Goal: Task Accomplishment & Management: Complete application form

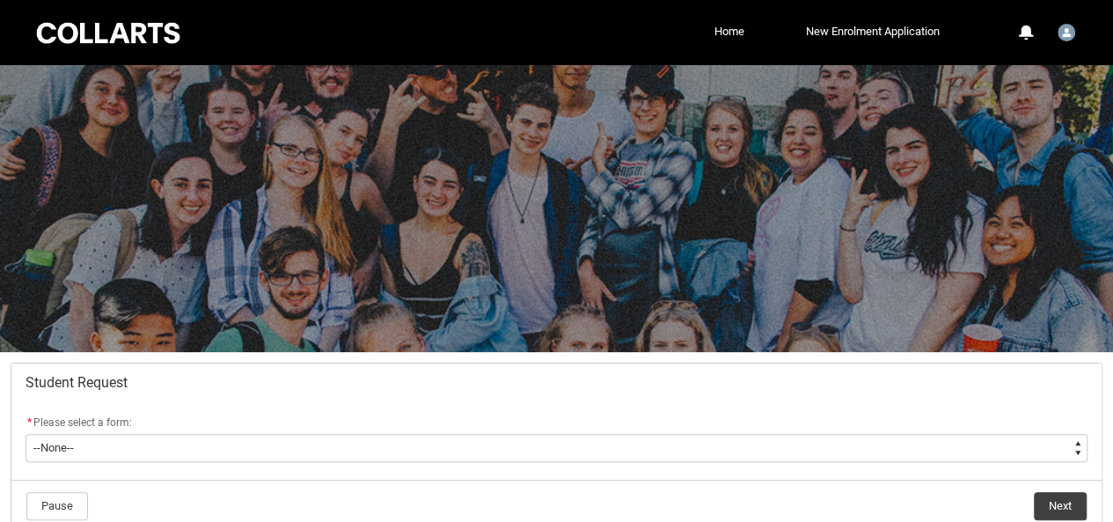
scroll to position [69, 0]
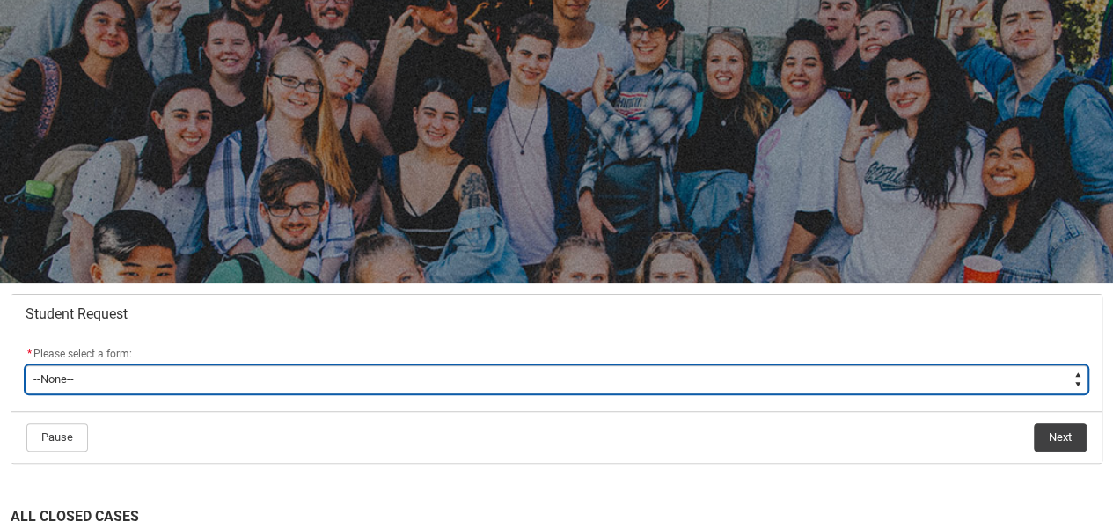
click at [398, 379] on select "--None-- Academic Transcript Application to Appeal Assignment Extension Change …" at bounding box center [557, 379] width 1062 height 28
type lightning-select "Assignment_Extension_Choice"
click at [26, 365] on select "--None-- Academic Transcript Application to Appeal Assignment Extension Change …" at bounding box center [557, 379] width 1062 height 28
select select "Assignment_Extension_Choice"
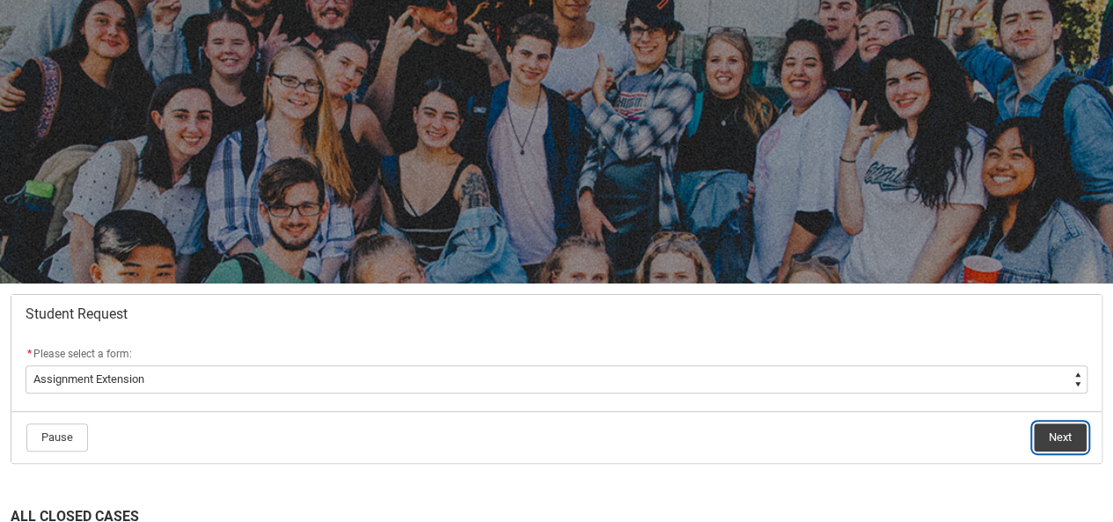
click at [1062, 427] on button "Next" at bounding box center [1059, 437] width 53 height 28
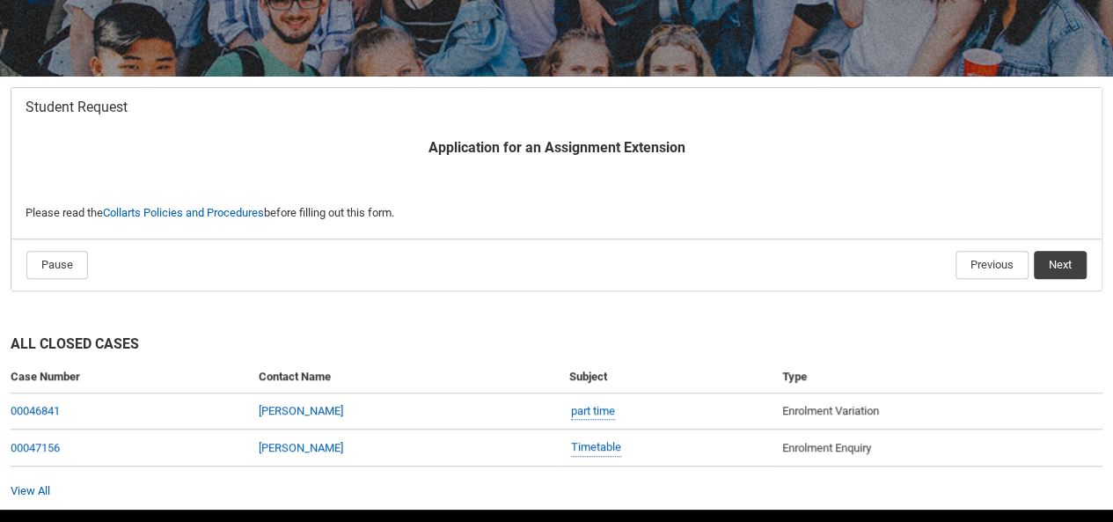
scroll to position [271, 0]
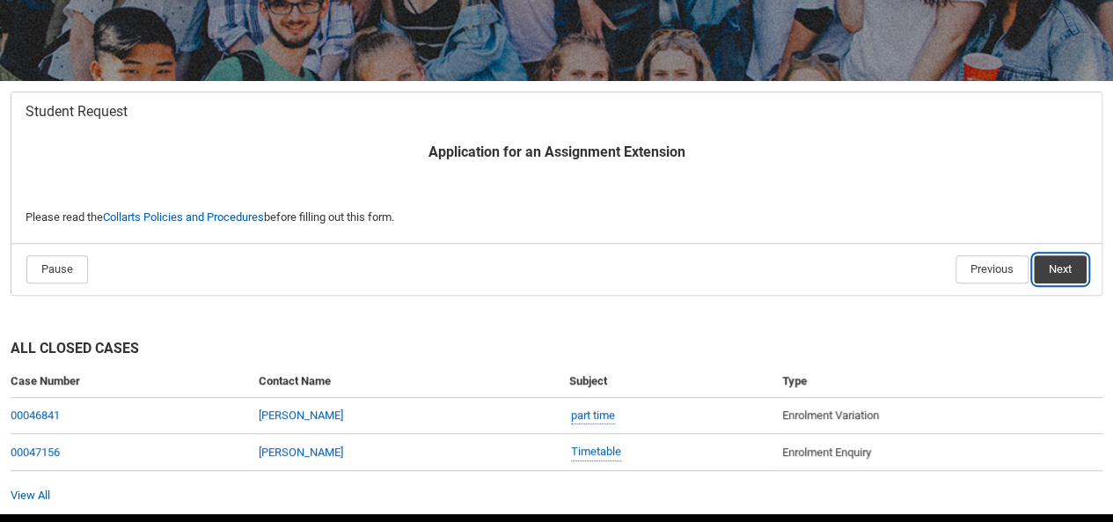
click at [1066, 272] on button "Next" at bounding box center [1059, 269] width 53 height 28
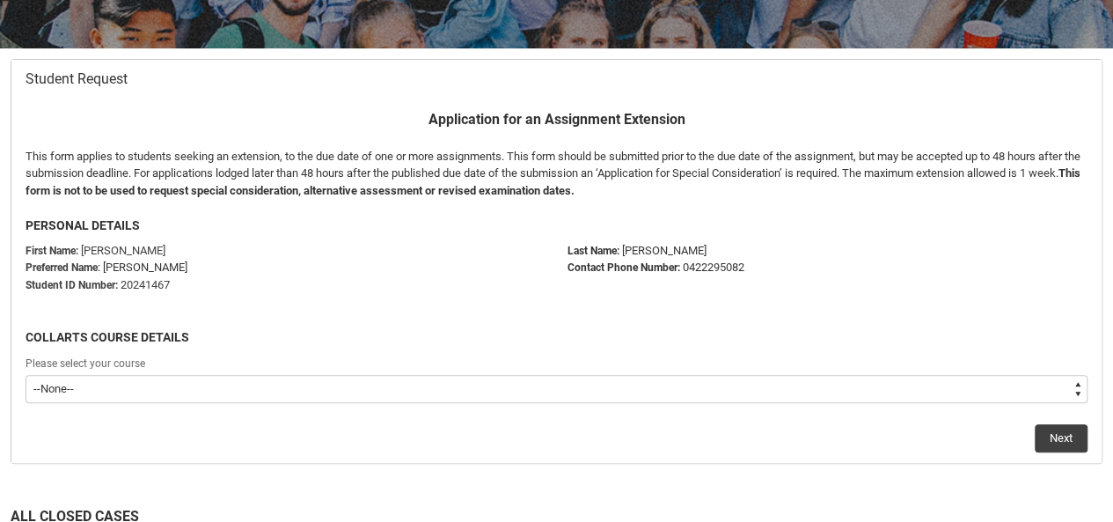
scroll to position [304, 0]
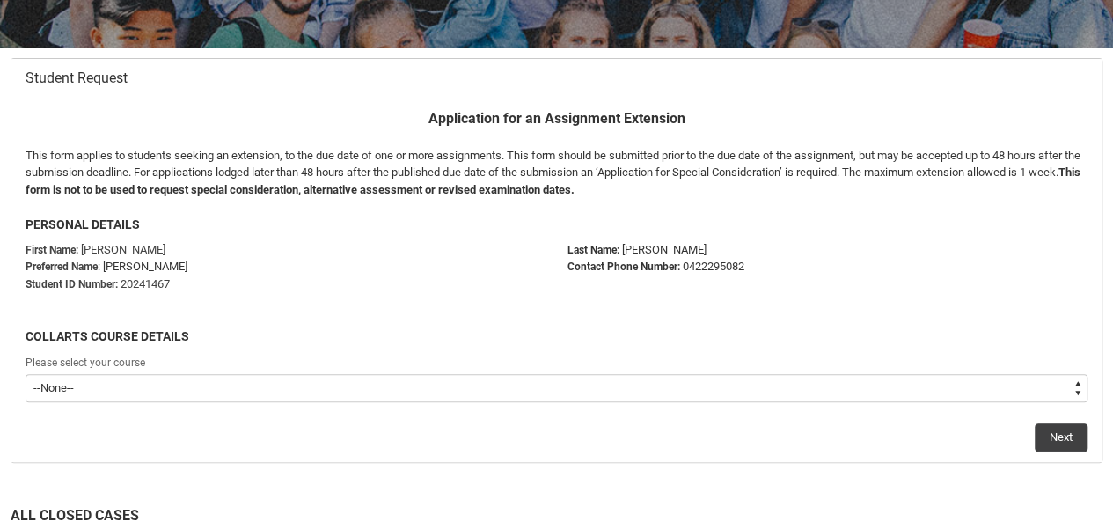
click at [330, 390] on select "--None-- Bachelor of 2D Animation" at bounding box center [557, 388] width 1062 height 28
type lightning-select "recordPicklist_ProgramEnrollment.a0jOZ000000Nr3dYAC"
click at [26, 374] on select "--None-- Bachelor of 2D Animation" at bounding box center [557, 388] width 1062 height 28
select select "recordPicklist_ProgramEnrollment.a0jOZ000000Nr3dYAC"
click at [1062, 434] on button "Next" at bounding box center [1060, 437] width 53 height 28
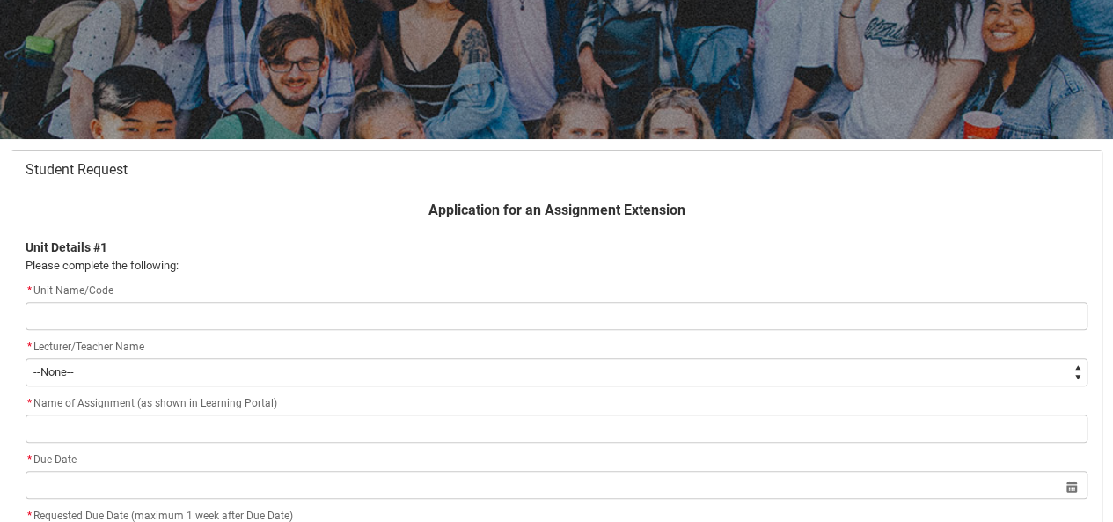
scroll to position [186, 0]
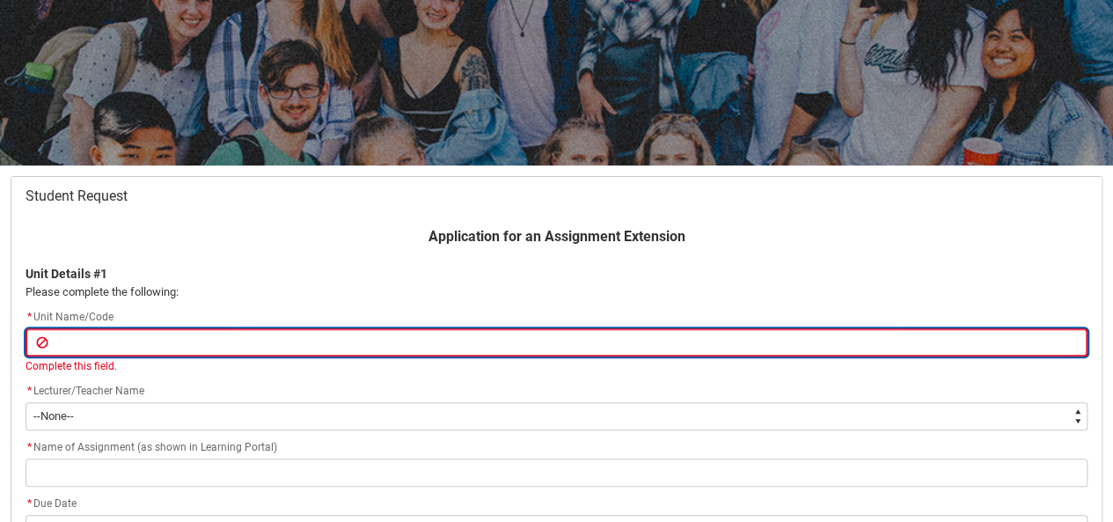
type lightning-primitive-input-simple "S"
type input "S"
type lightning-primitive-input-simple "SH"
type input "SH"
type lightning-primitive-input-simple "SHC"
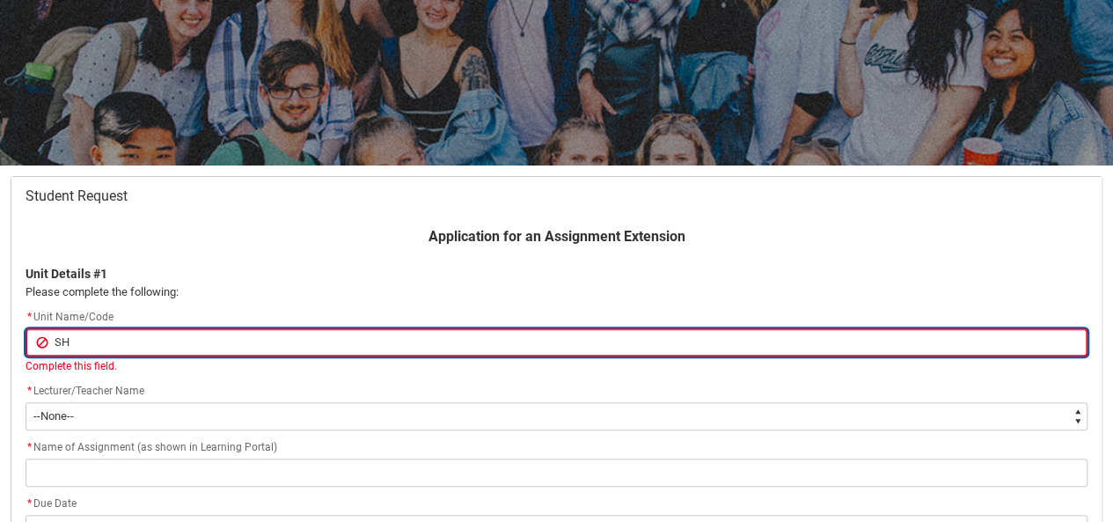
type input "SHC"
type lightning-primitive-input-simple "SHCE"
type input "SHCE"
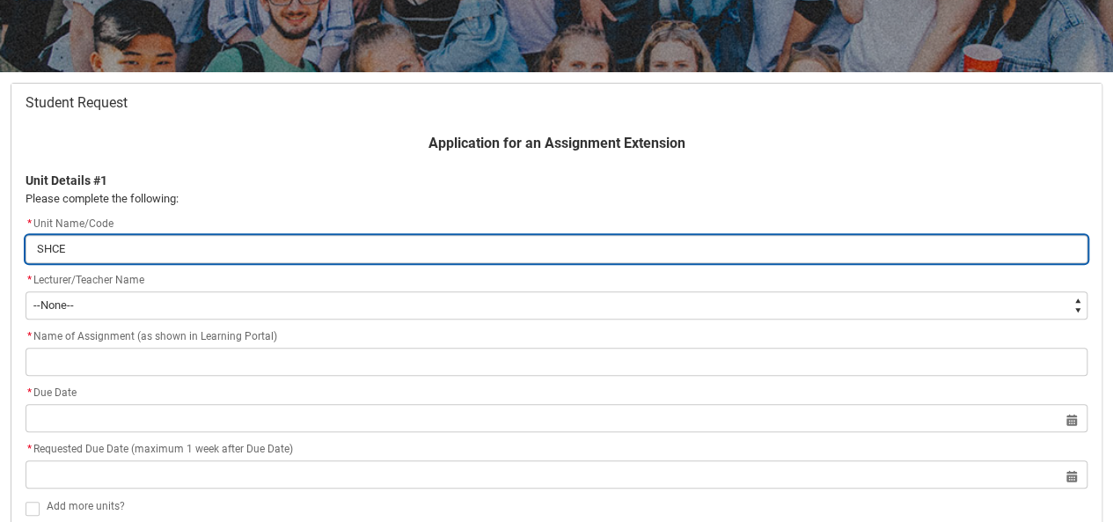
scroll to position [317, 0]
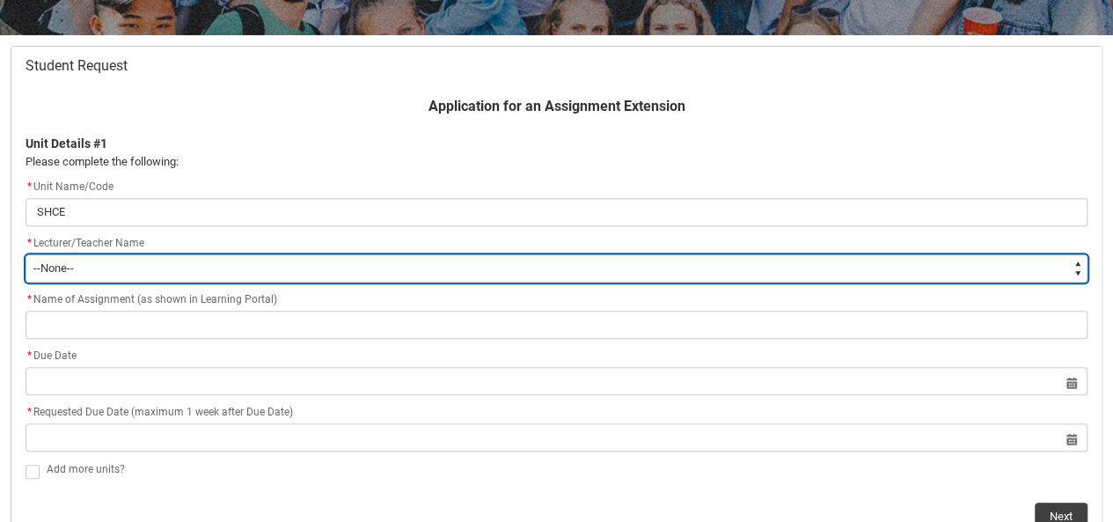
click at [403, 267] on select "--None-- Aaron Walker Adam King Adam McKenzie Adriana Perri Adrienne Couper-Smi…" at bounding box center [557, 268] width 1062 height 28
type lightning-select "Faculty_NamefromAtoM.003OZ000004j4DHYAY"
click at [26, 254] on select "--None-- Aaron Walker Adam King Adam McKenzie Adriana Perri Adrienne Couper-Smi…" at bounding box center [557, 268] width 1062 height 28
select select "Faculty_NamefromAtoM.003OZ000004j4DHYAY"
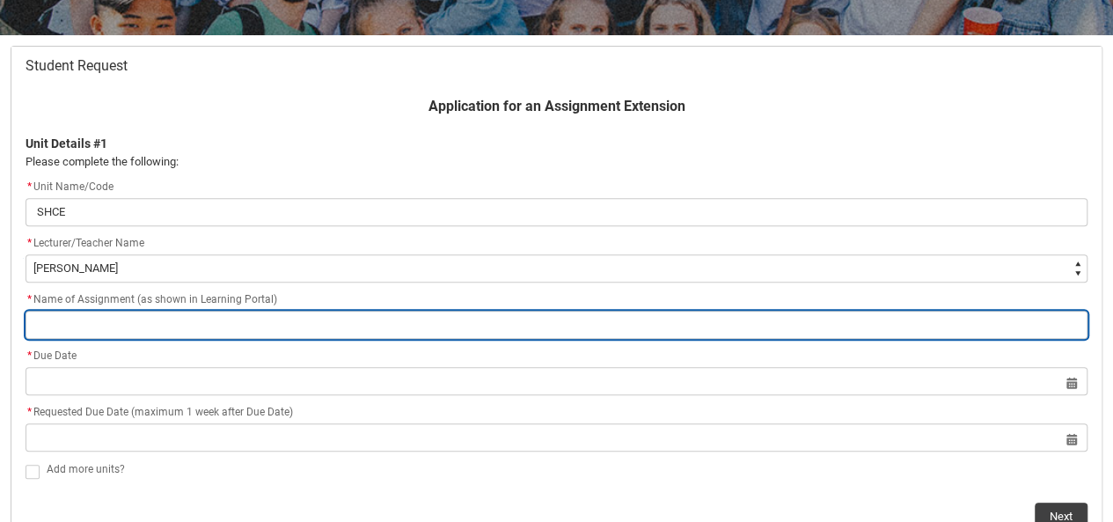
click at [412, 329] on input "Redu_Student_Request flow" at bounding box center [557, 324] width 1062 height 28
type lightning-primitive-input-simple "A"
type input "A"
type lightning-primitive-input-simple "As"
type input "As"
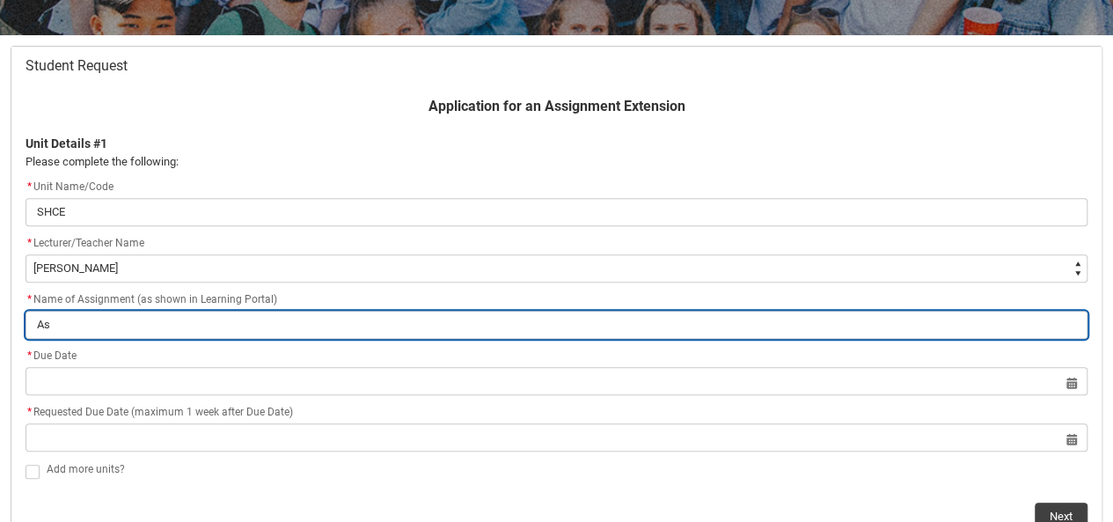
type lightning-primitive-input-simple "Ass"
type input "Ass"
type lightning-primitive-input-simple "Assi"
type input "Assi"
type lightning-primitive-input-simple "Assig"
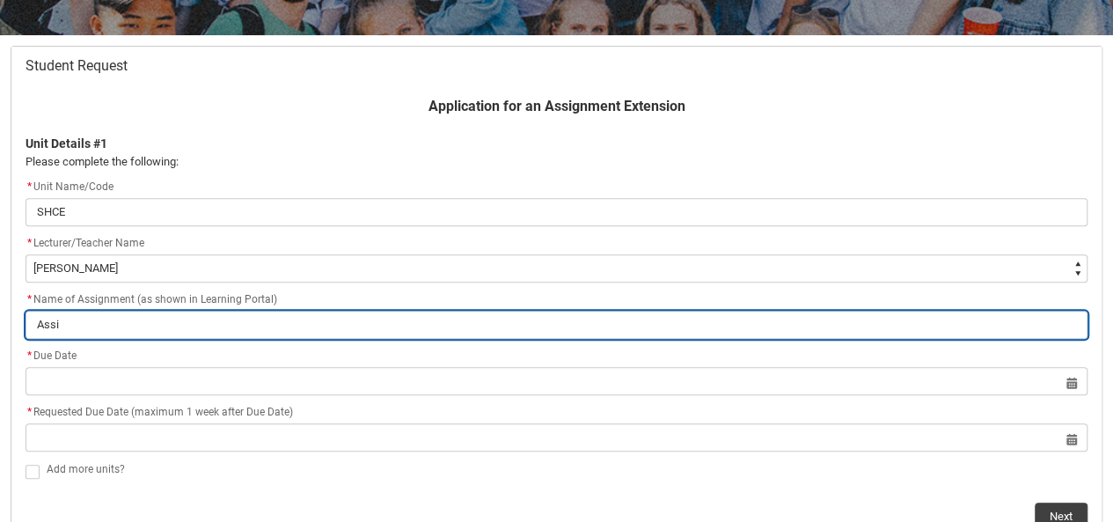
type input "Assig"
type lightning-primitive-input-simple "Assign"
type input "Assign"
type lightning-primitive-input-simple "Assignm"
type input "Assignm"
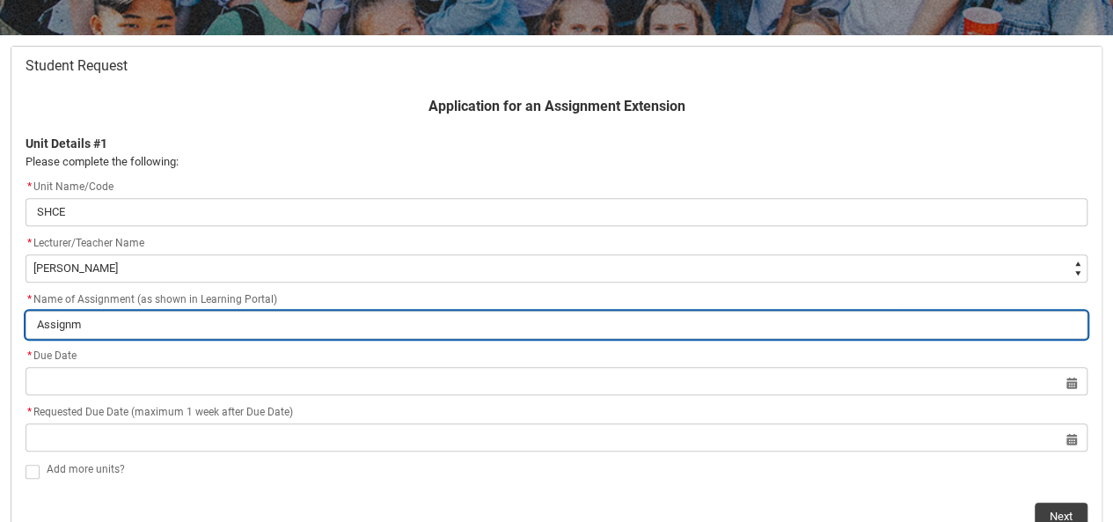
type lightning-primitive-input-simple "Assignme"
type input "Assignme"
type lightning-primitive-input-simple "Assignmen"
type input "Assignmen"
type lightning-primitive-input-simple "Assignment"
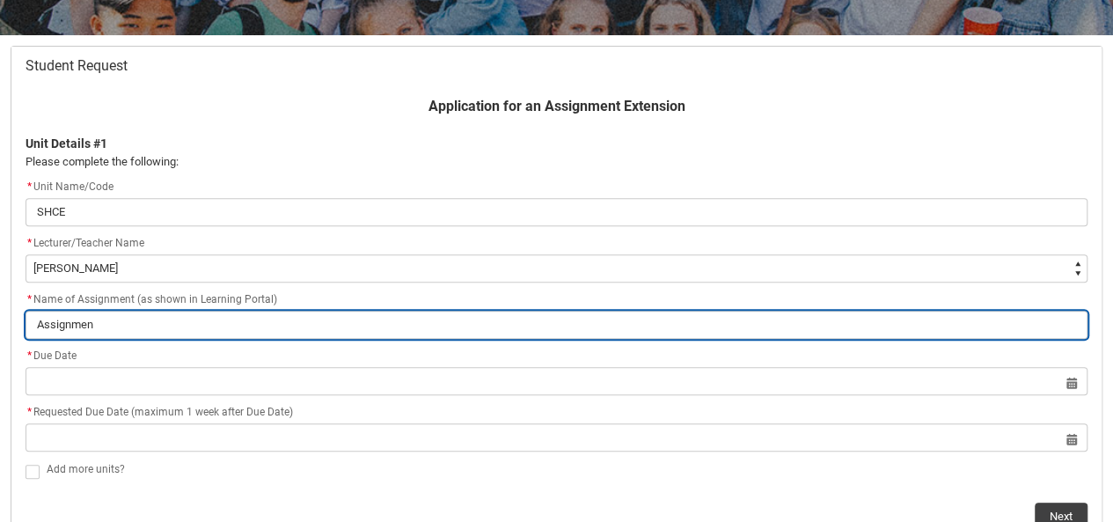
type input "Assignment"
type lightning-primitive-input-simple "Assignment"
type input "Assignment"
type lightning-primitive-input-simple "Assignment"
type input "Assignment"
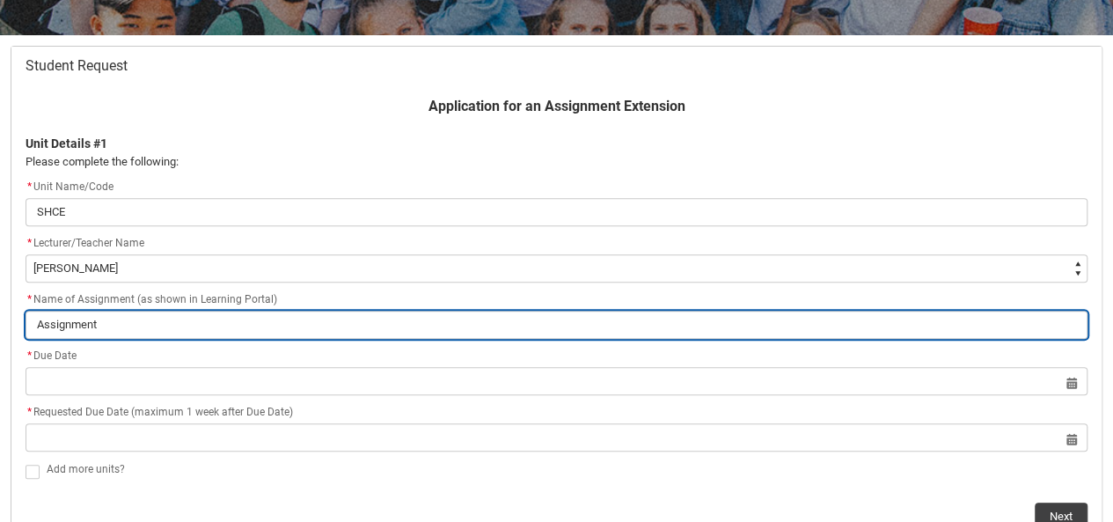
type lightning-primitive-input-simple "Assignmen"
type input "Assignmen"
type lightning-primitive-input-simple "Assignme"
type input "Assignme"
type lightning-primitive-input-simple "Assignm"
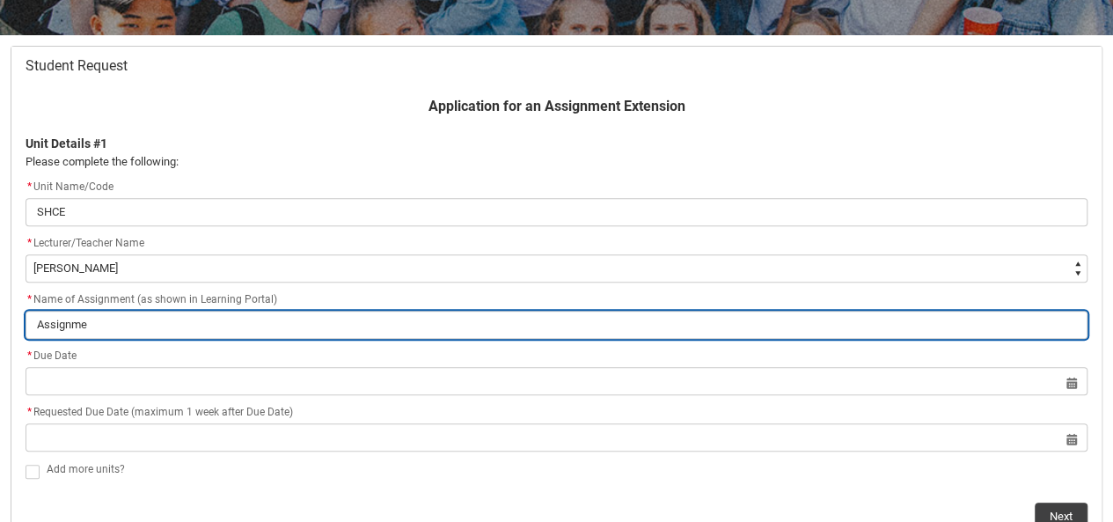
type input "Assignm"
type lightning-primitive-input-simple "Assign"
type input "Assign"
type lightning-primitive-input-simple "Assig"
type input "Assig"
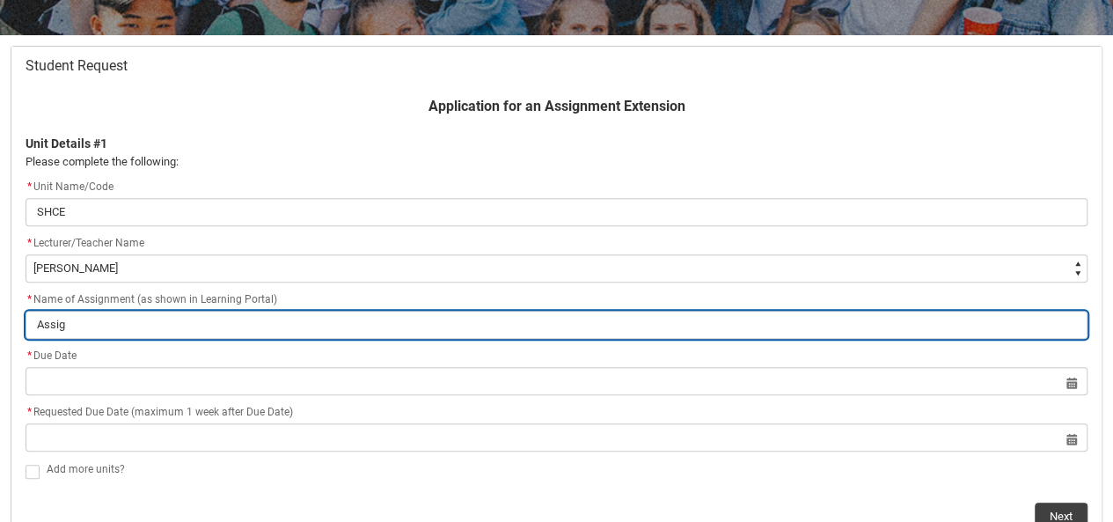
type lightning-primitive-input-simple "Assi"
type input "Assi"
type lightning-primitive-input-simple "Ass"
type input "Ass"
type lightning-primitive-input-simple "As"
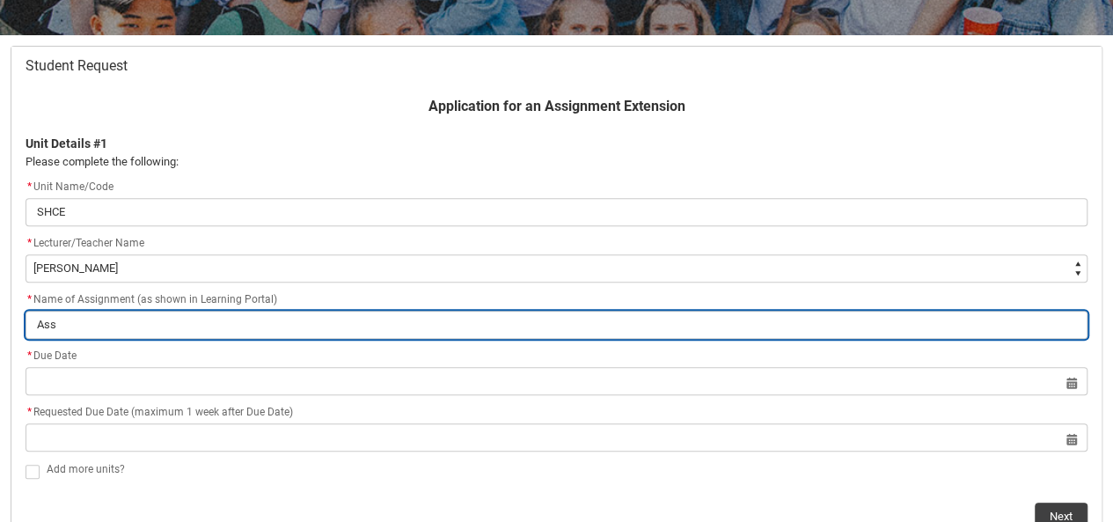
type input "As"
type lightning-primitive-input-simple "A"
type input "A"
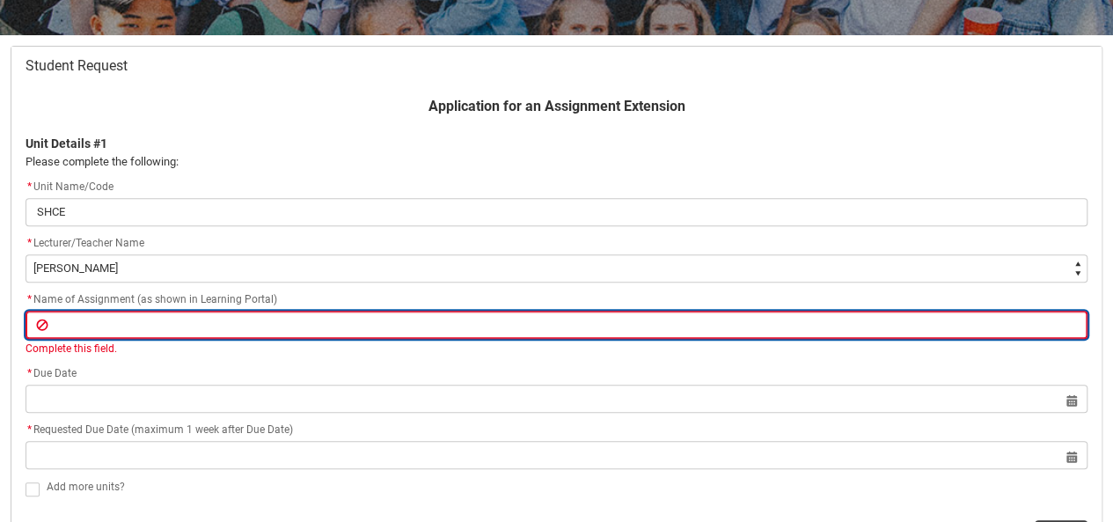
type lightning-primitive-input-simple "A"
type input "A"
type lightning-primitive-input-simple "As"
type input "As"
type lightning-primitive-input-simple "Ass"
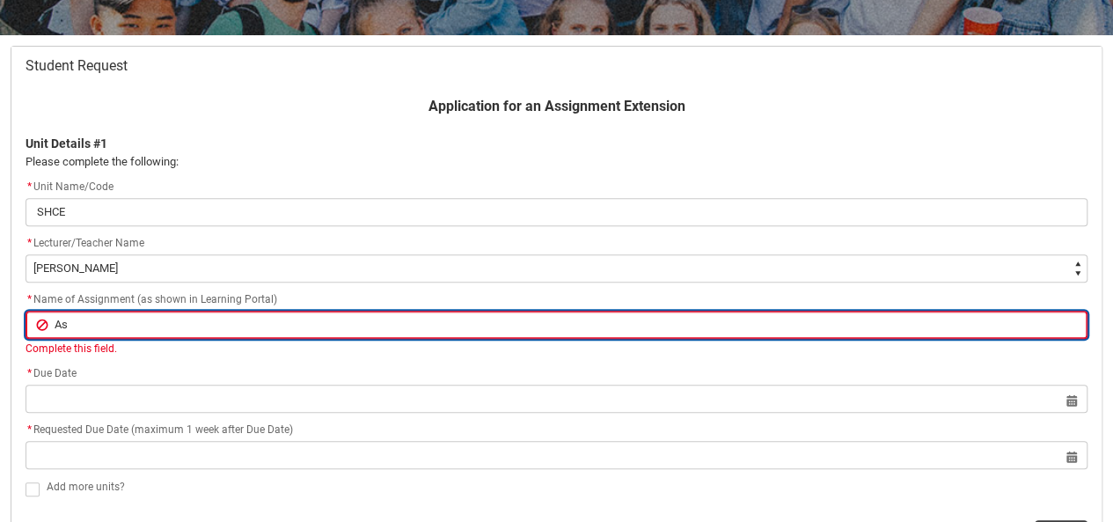
type input "Ass"
type lightning-primitive-input-simple "Assi"
type input "Assi"
type lightning-primitive-input-simple "Assig"
type input "Assig"
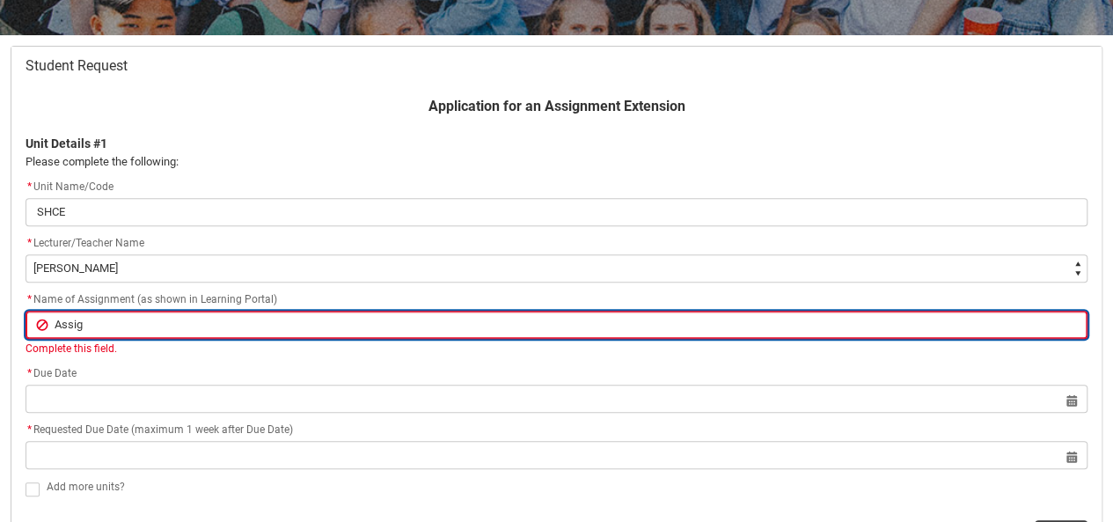
type lightning-primitive-input-simple "Assign"
type input "Assign"
type lightning-primitive-input-simple "Assignm"
type input "Assignm"
type lightning-primitive-input-simple "Assignme"
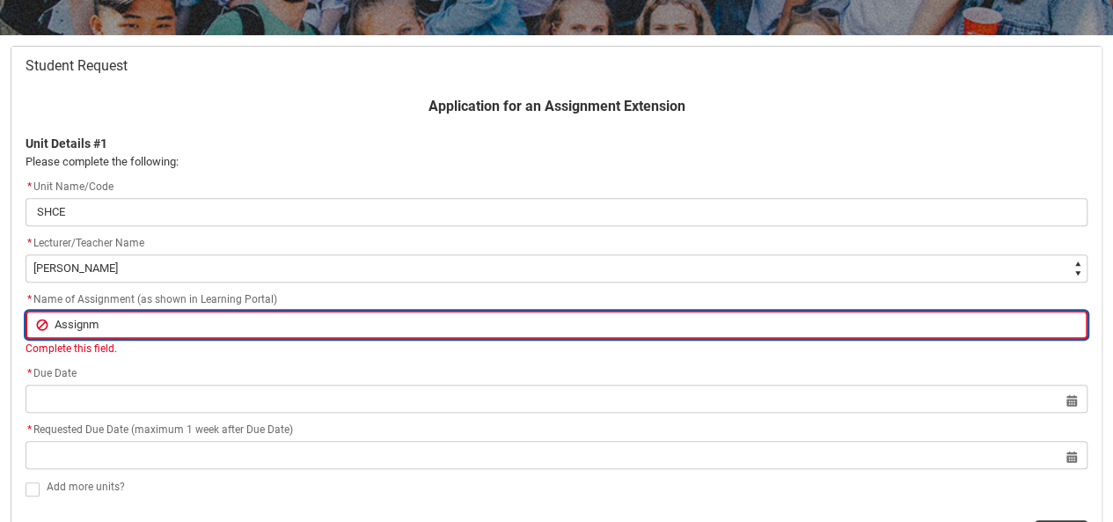
type input "Assignme"
type lightning-primitive-input-simple "Assignmen"
type input "Assignmen"
type lightning-primitive-input-simple "Assignment"
type input "Assignment"
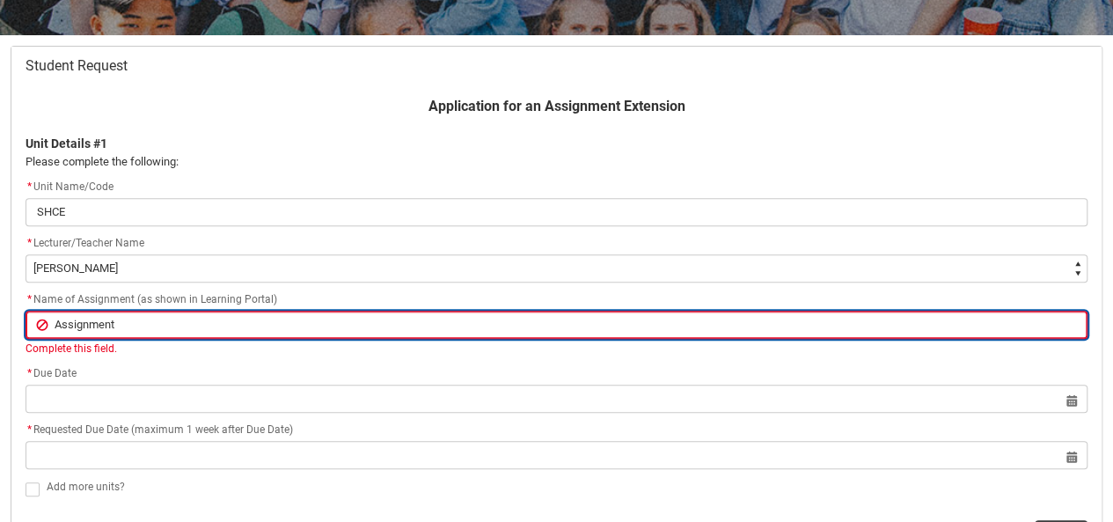
type lightning-primitive-input-simple "Assignment1"
type input "Assignment1"
type lightning-primitive-input-simple "Assignment1-"
type input "Assignment1-"
type lightning-primitive-input-simple "Assignment1-E"
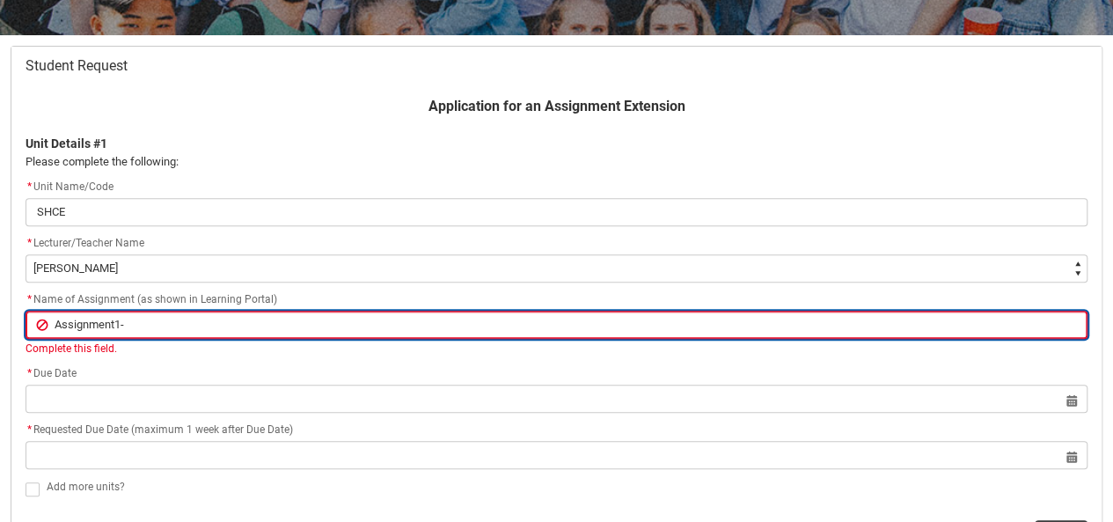
type input "Assignment1-E"
type lightning-primitive-input-simple "Assignment1-En"
type input "Assignment1-En"
type lightning-primitive-input-simple "Assignment1-Ent"
type input "Assignment1-Ent"
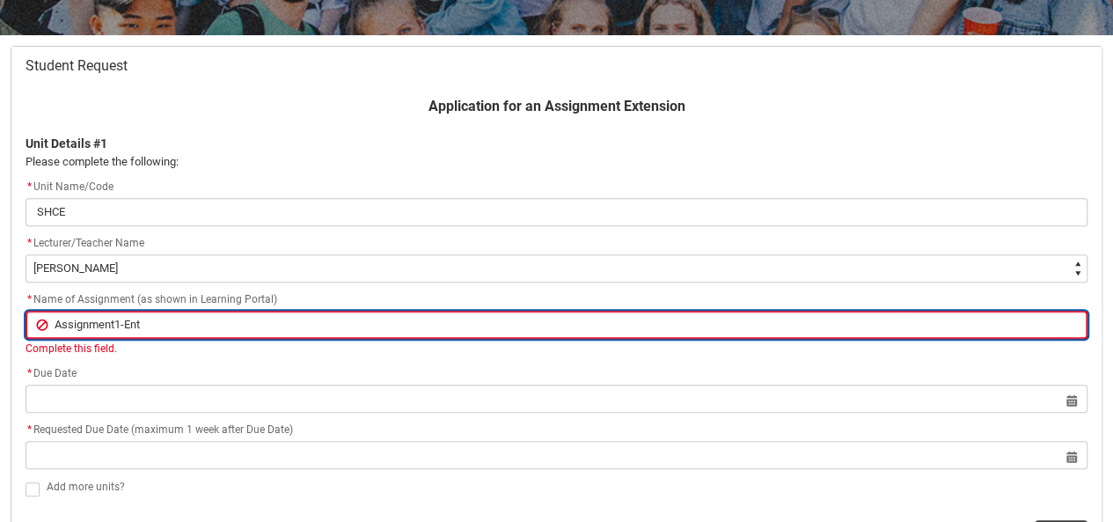
type lightning-primitive-input-simple "Assignment1-Entr"
type input "Assignment1-Entr"
type lightning-primitive-input-simple "Assignment1-Entre"
type input "Assignment1-Entre"
type lightning-primitive-input-simple "Assignment1-Entrep"
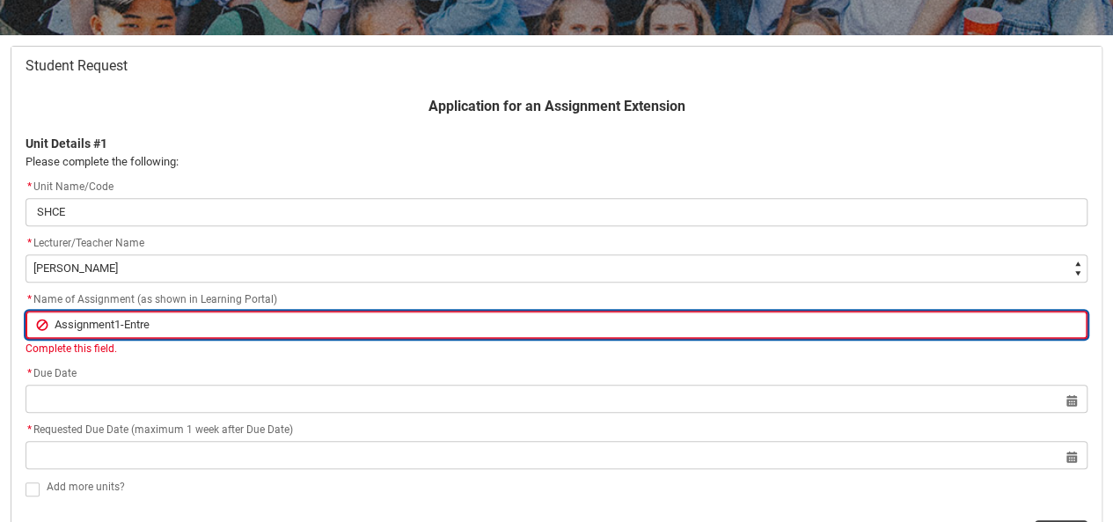
type input "Assignment1-Entrep"
type lightning-primitive-input-simple "Assignment1-Entrepe"
type input "Assignment1-Entrepe"
type lightning-primitive-input-simple "Assignment1-Entrepen"
type input "Assignment1-Entrepen"
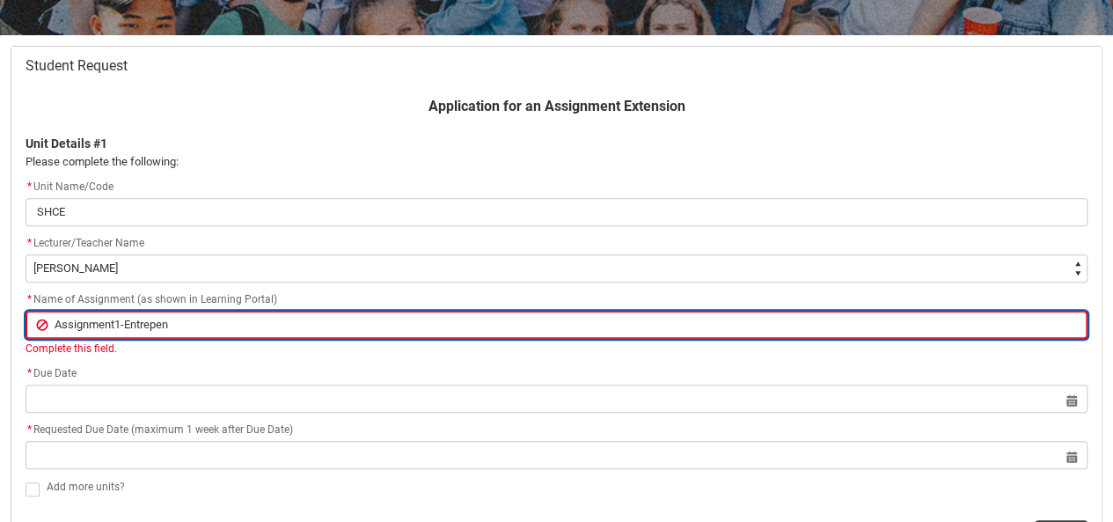
type lightning-primitive-input-simple "Assignment1-Entrepene"
type input "Assignment1-Entrepene"
type lightning-primitive-input-simple "Assignment1-Entrepeneu"
type input "Assignment1-Entrepeneu"
type lightning-primitive-input-simple "Assignment1-Entrepeneur"
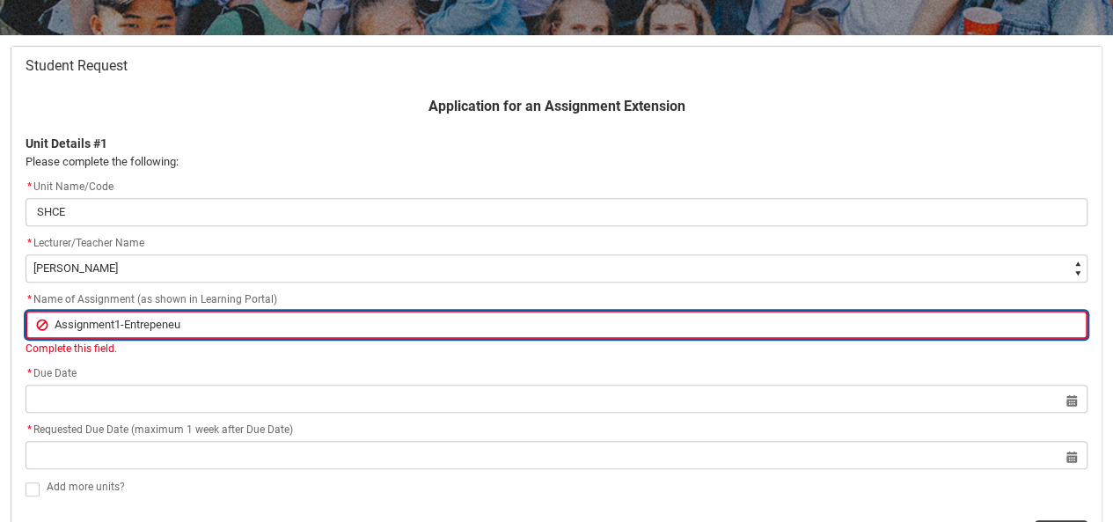
type input "Assignment1-Entrepeneur"
type lightning-primitive-input-simple "Assignment1-Entrepeneur"
type input "Assignment1-Entrepeneur"
type lightning-primitive-input-simple "Assignment1-Entrepeneur C"
type input "Assignment1-Entrepeneur C"
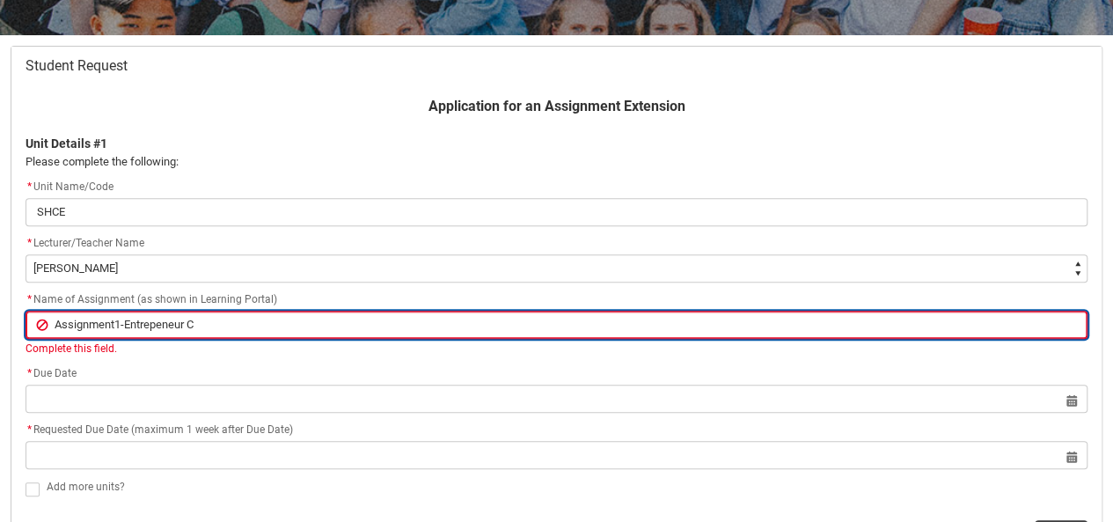
type lightning-primitive-input-simple "Assignment1-Entrepeneur Ca"
type input "Assignment1-Entrepeneur Ca"
type lightning-primitive-input-simple "Assignment1-Entrepeneur Cas"
type input "Assignment1-Entrepeneur Cas"
type lightning-primitive-input-simple "Assignment1-Entrepeneur Case"
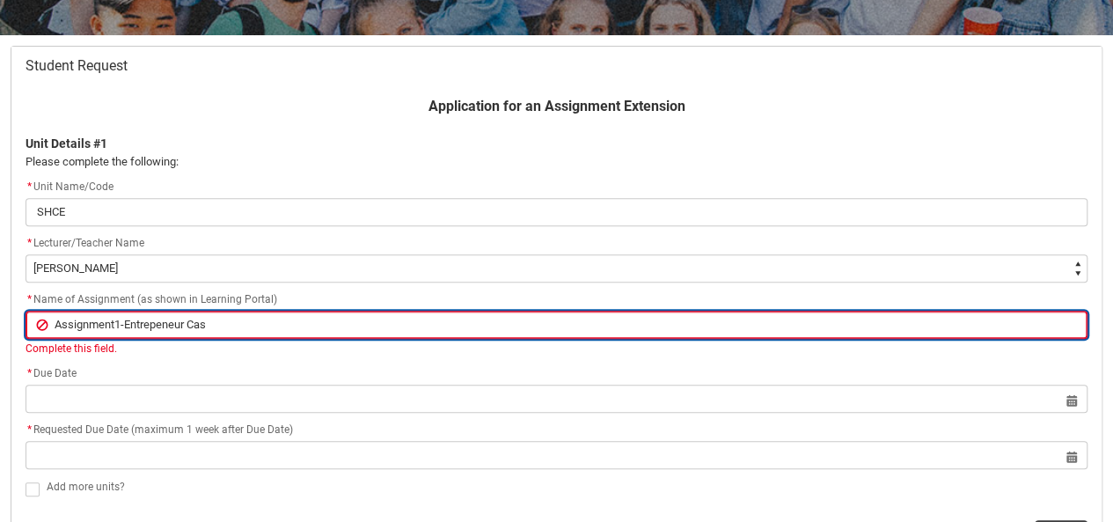
type input "Assignment1-Entrepeneur Case"
type lightning-primitive-input-simple "Assignment1-Entrepeneur Case"
type input "Assignment1-Entrepeneur Case"
type lightning-primitive-input-simple "Assignment1-Entrepeneur Case S"
type input "Assignment1-Entrepeneur Case S"
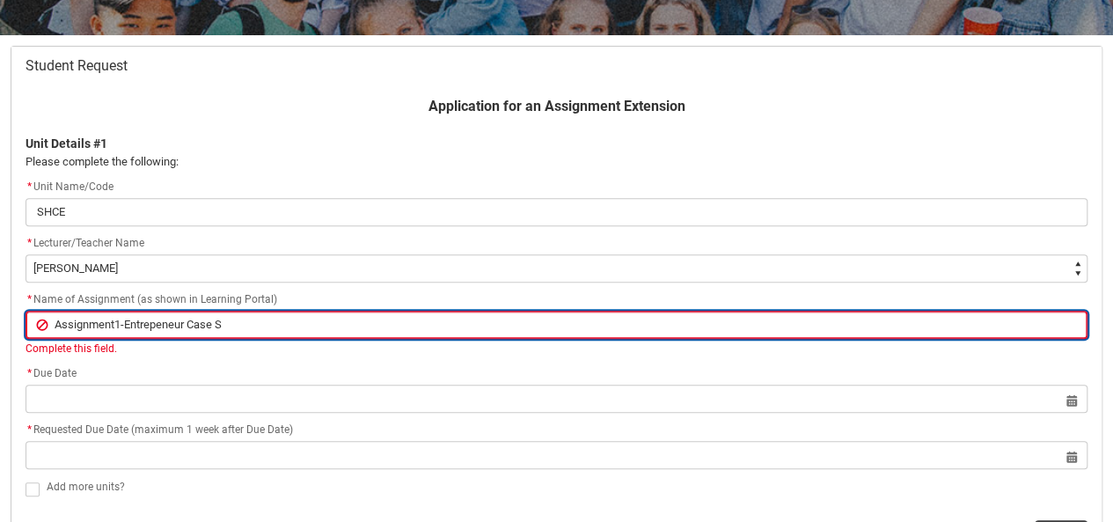
type lightning-primitive-input-simple "Assignment1-Entrepeneur Case St"
type input "Assignment1-Entrepeneur Case St"
type lightning-primitive-input-simple "Assignment1-Entrepeneur Case Stu"
type input "Assignment1-Entrepeneur Case Stu"
type lightning-primitive-input-simple "Assignment1-Entrepeneur Case Stud"
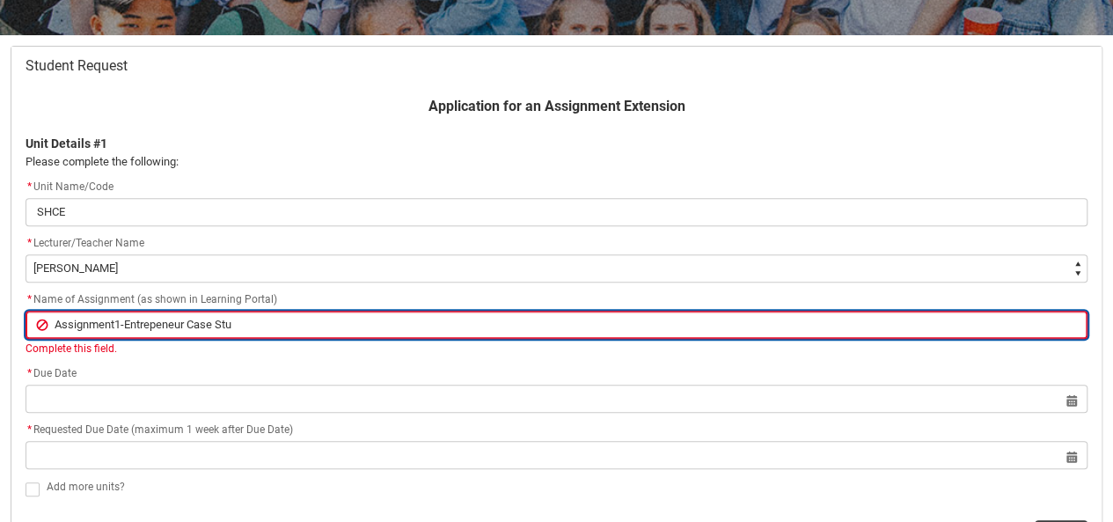
type input "Assignment1-Entrepeneur Case Stud"
type lightning-primitive-input-simple "Assignment1-Entrepeneur Case Study"
type input "Assignment1-Entrepeneur Case Study"
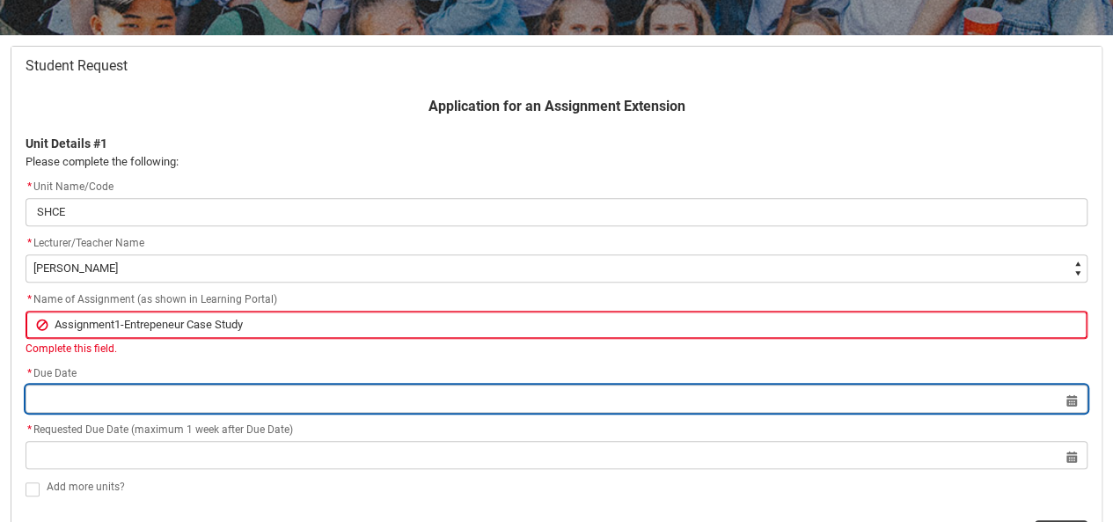
click at [225, 405] on lightning-datepicker "Select a date for Format: 31 Dec 2024" at bounding box center [557, 397] width 1062 height 13
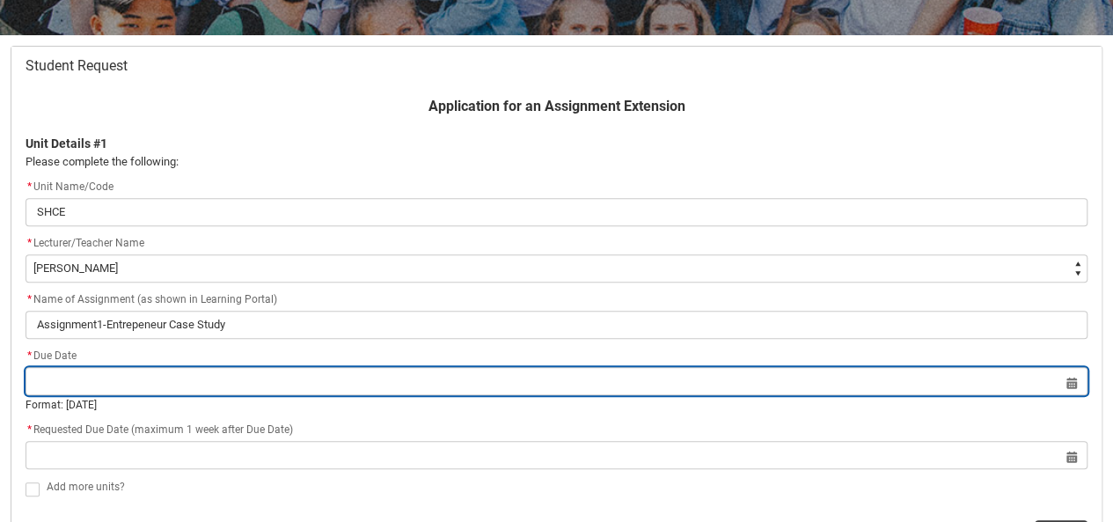
click at [1054, 380] on input "Redu_Student_Request flow" at bounding box center [557, 381] width 1062 height 28
select select "2025"
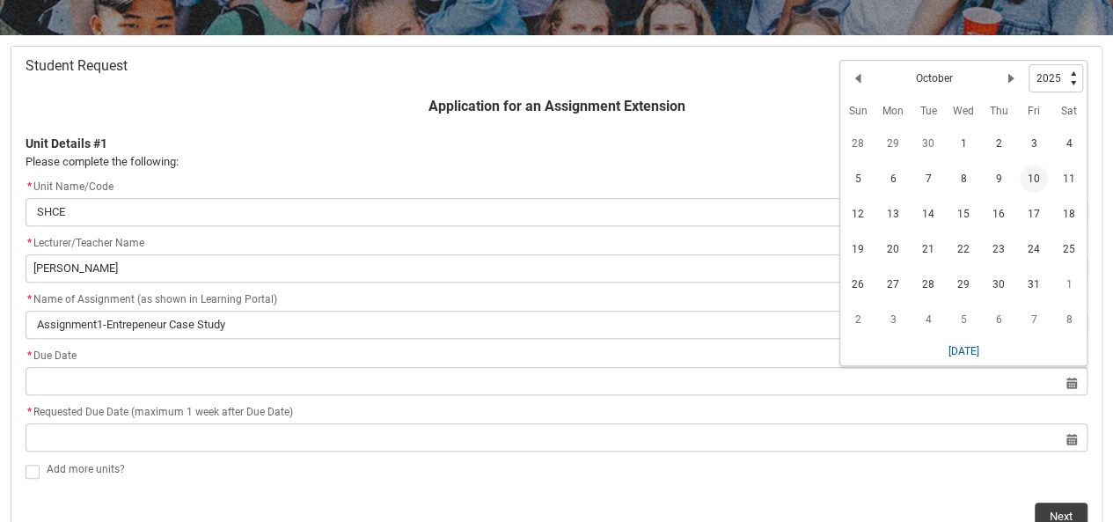
click at [1033, 176] on span "10" at bounding box center [1033, 178] width 28 height 28
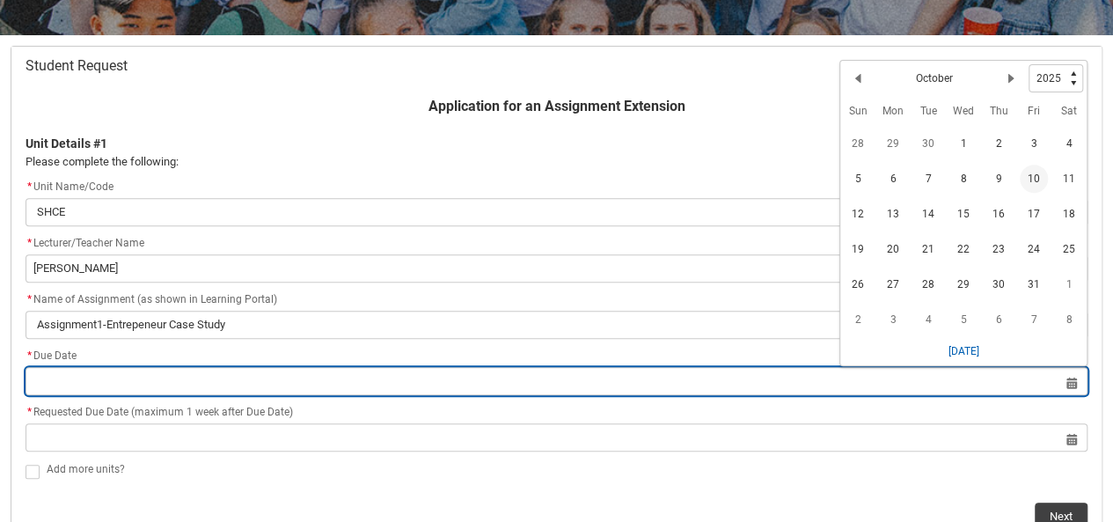
type lightning-datepicker "2025-10-10"
type lightning-input "2025-10-10"
type input "10 Oct 2025"
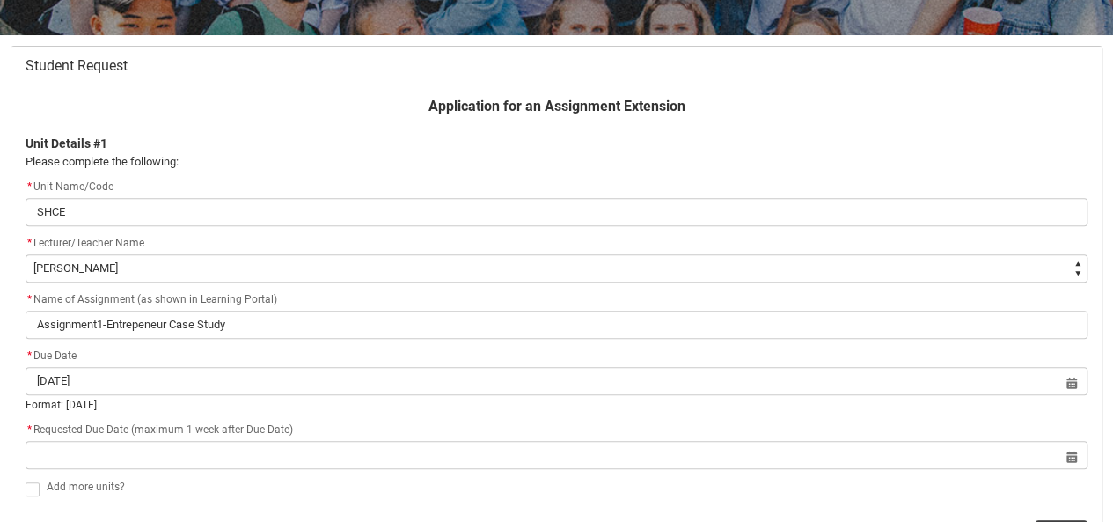
click at [1055, 454] on flowruntime-screen-field "* Requested Due Date (maximum 1 week after Due Date) Select a date for Format: …" at bounding box center [556, 448] width 1083 height 56
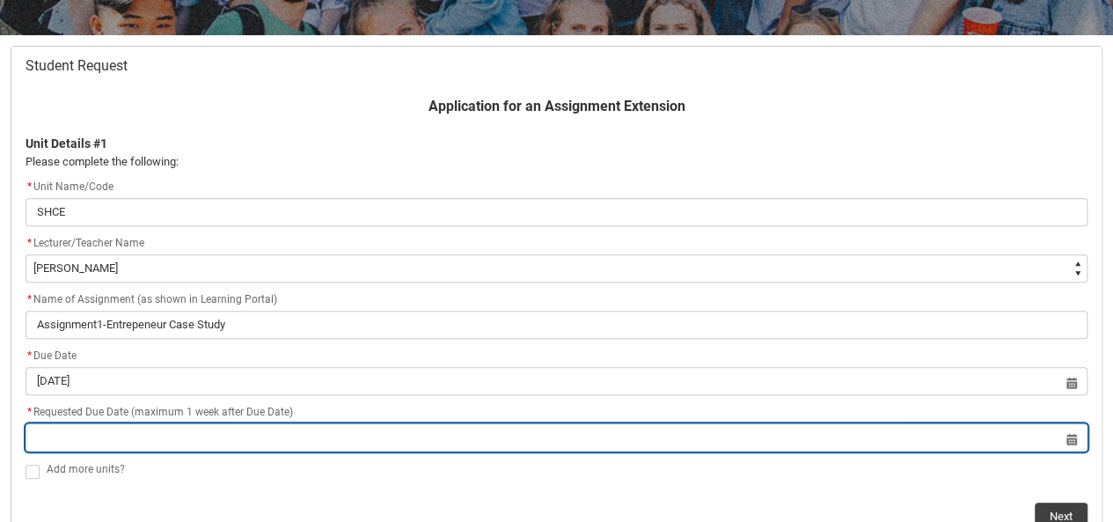
click at [1056, 436] on input "Redu_Student_Request flow" at bounding box center [557, 437] width 1062 height 28
select select "2025"
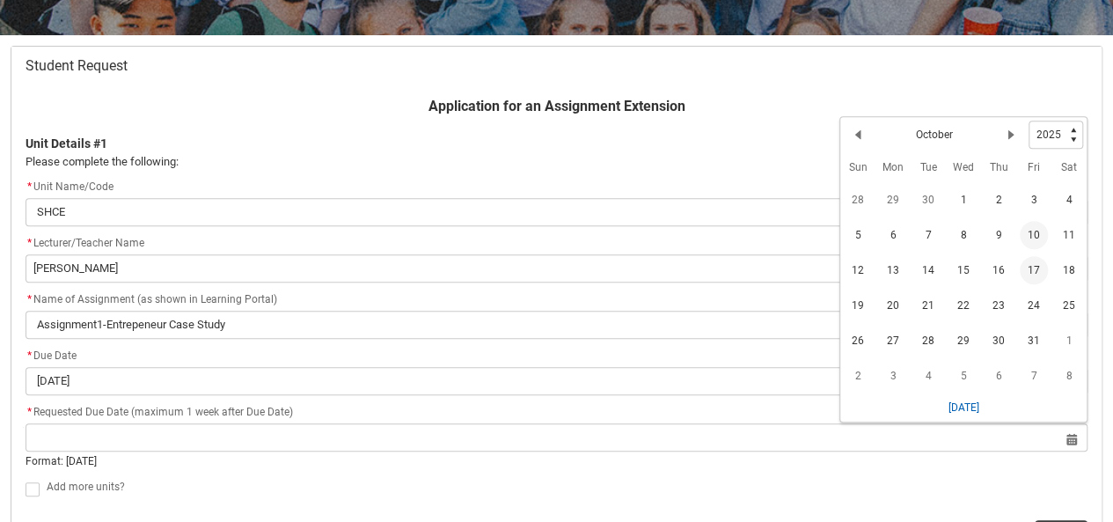
click at [1033, 269] on span "17" at bounding box center [1033, 270] width 28 height 28
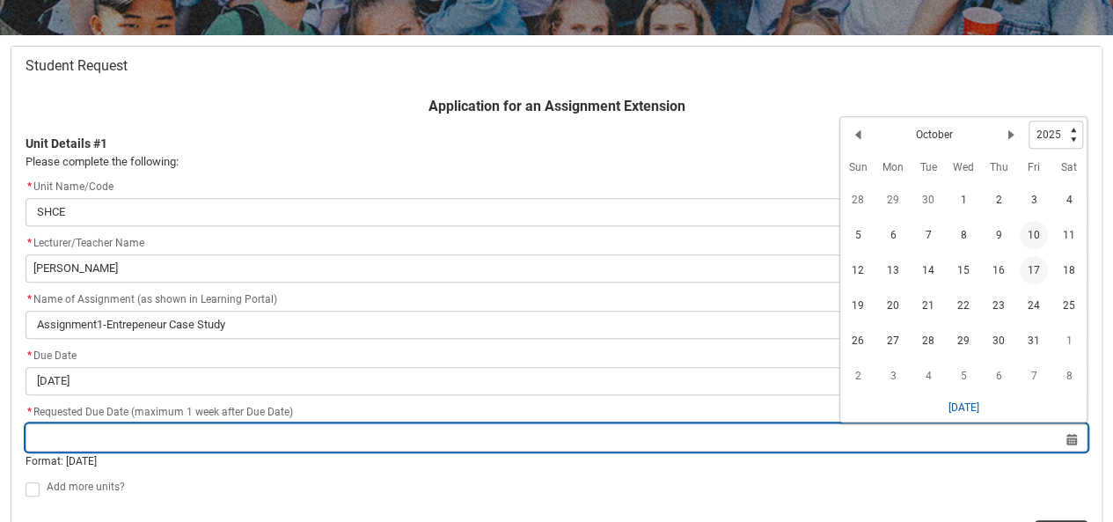
type lightning-datepicker "2025-10-17"
type lightning-input "2025-10-17"
type input "17 Oct 2025"
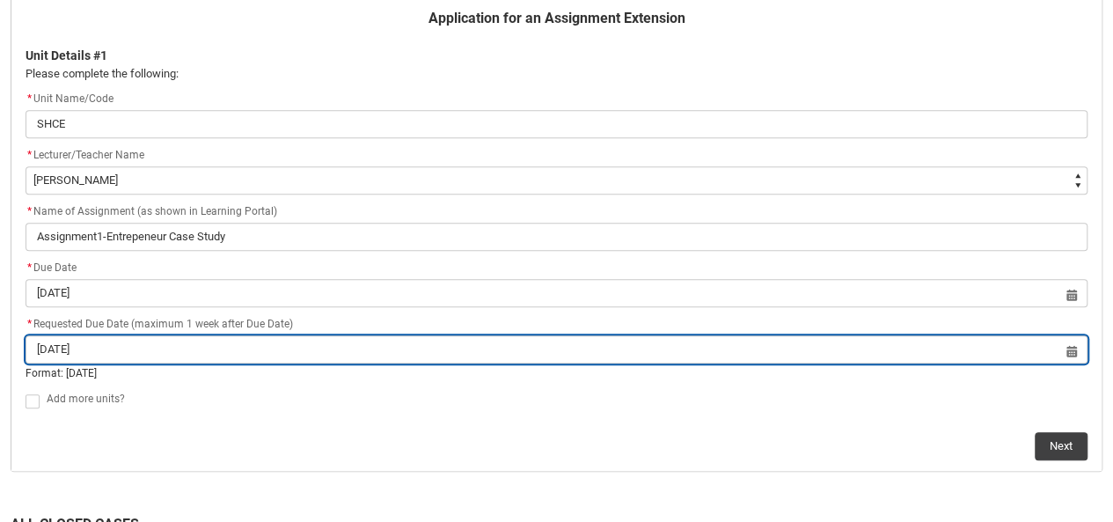
scroll to position [415, 0]
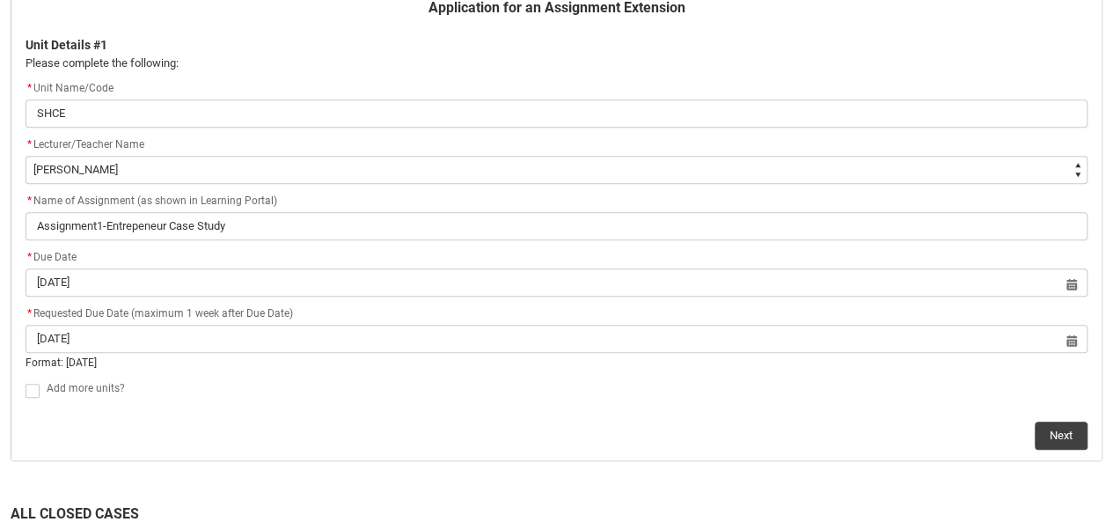
click at [1060, 433] on flowruntime-lwc-body "Application for an Assignment Extension Unit Details #1 Please complete the fol…" at bounding box center [556, 223] width 1090 height 473
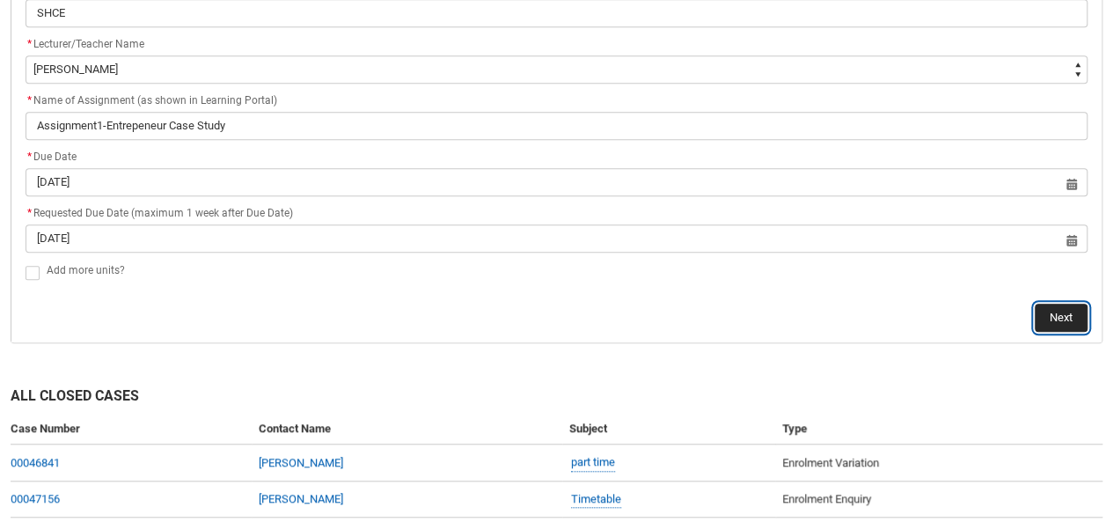
click at [1060, 317] on button "Next" at bounding box center [1060, 317] width 53 height 28
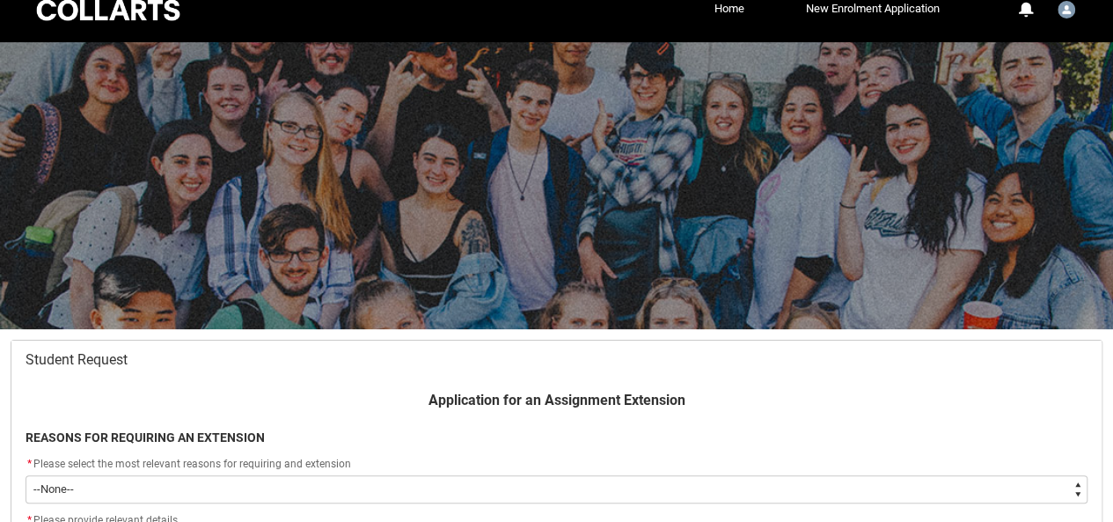
scroll to position [186, 0]
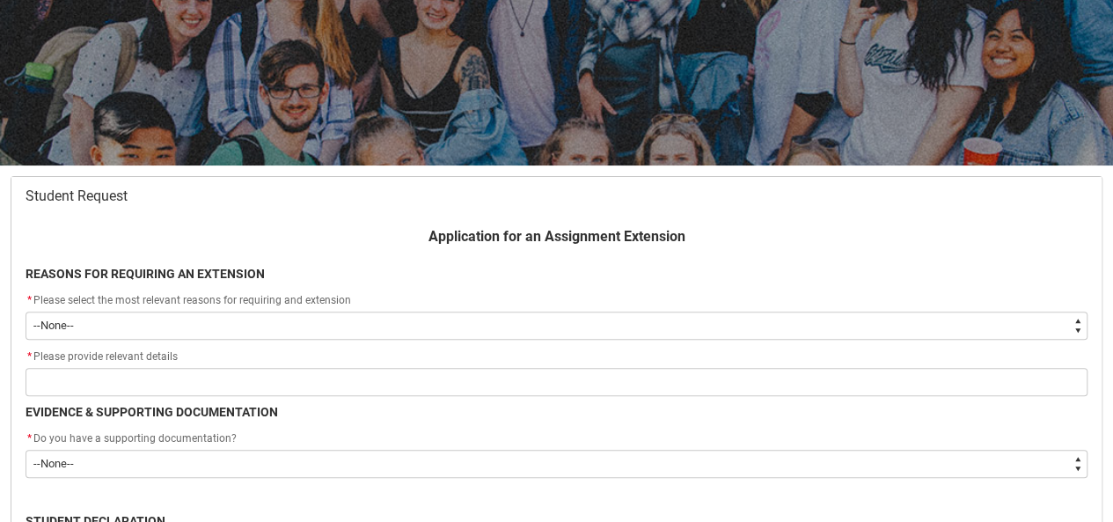
click at [201, 325] on select "--None-- Medical Reasons Work obligations Family obligations Academic Difficult…" at bounding box center [557, 325] width 1062 height 28
type lightning-select "choice_AssignmentExtension_Reason_Academic"
click at [26, 311] on select "--None-- Medical Reasons Work obligations Family obligations Academic Difficult…" at bounding box center [557, 325] width 1062 height 28
select select "choice_AssignmentExtension_Reason_Academic"
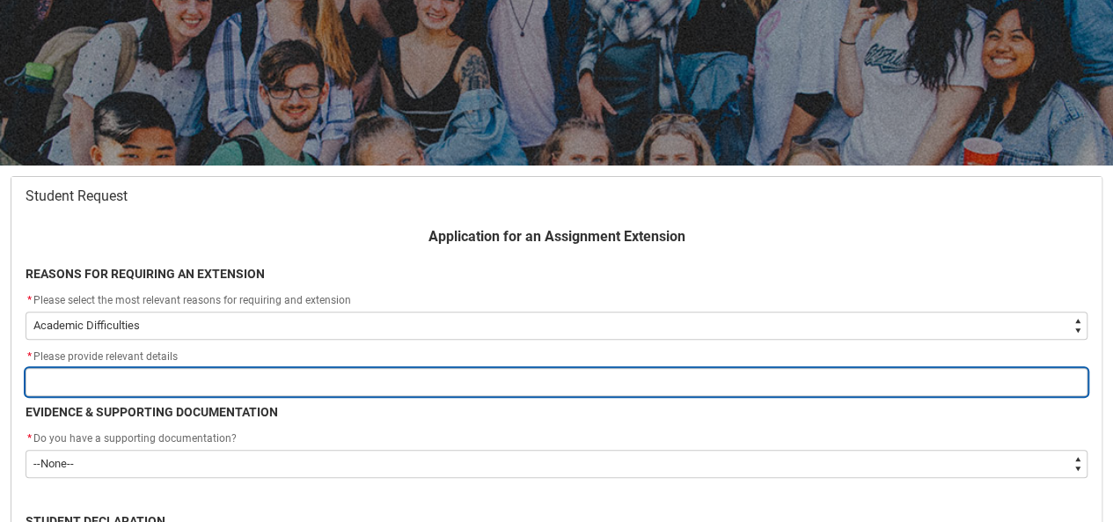
click at [109, 375] on input "Redu_Student_Request flow" at bounding box center [557, 382] width 1062 height 28
type lightning-primitive-input-simple "A"
type input "A"
type lightning-primitive-input-simple "Am"
type input "Am"
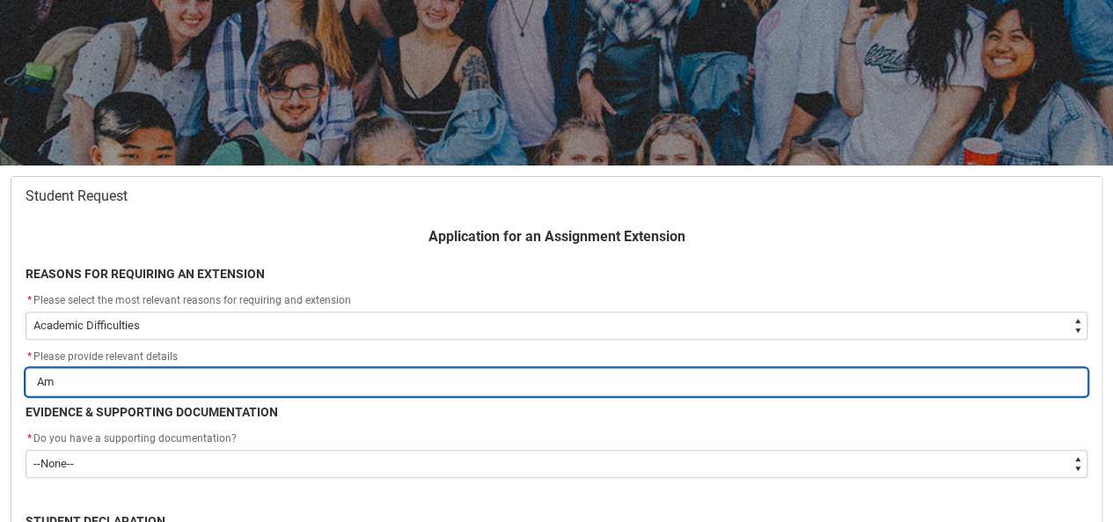
type lightning-primitive-input-simple "Am"
type input "Am"
type lightning-primitive-input-simple "Am s"
type input "Am s"
type lightning-primitive-input-simple "Am st"
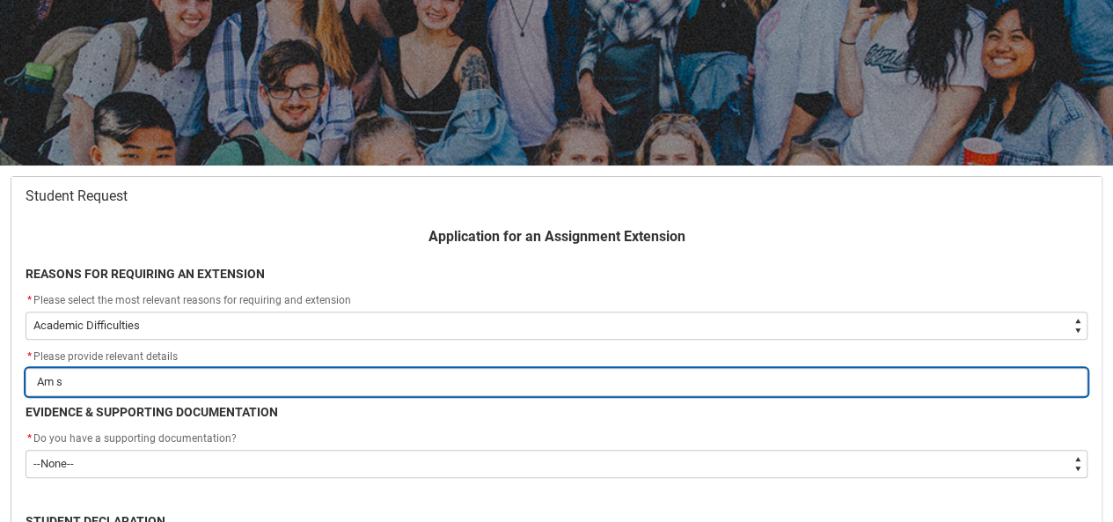
type input "Am st"
type lightning-primitive-input-simple "Am str"
type input "Am str"
type lightning-primitive-input-simple "Am stru"
type input "Am stru"
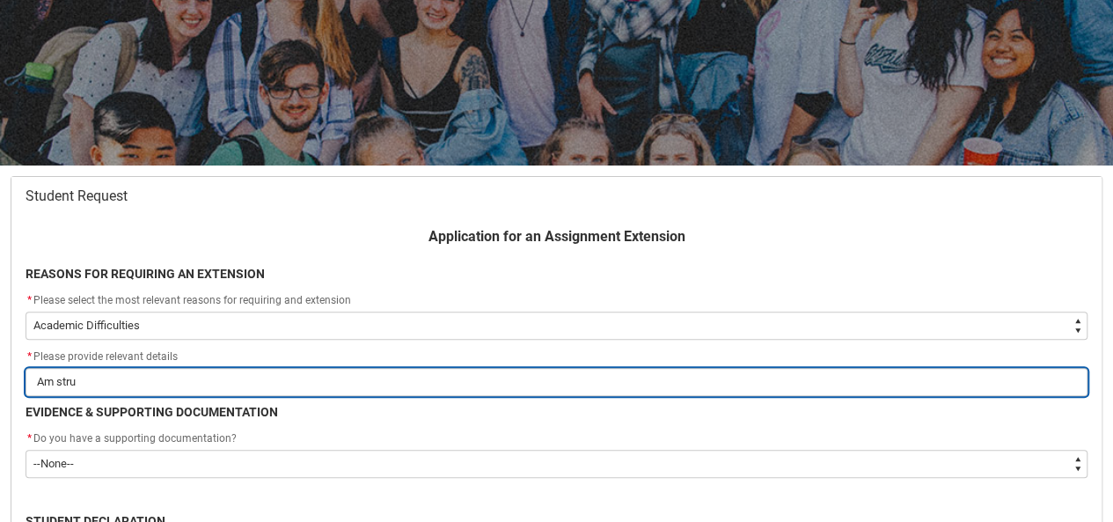
type lightning-primitive-input-simple "Am strug"
type input "Am strug"
type lightning-primitive-input-simple "Am strugg"
type input "Am strugg"
type lightning-primitive-input-simple "Am struggl"
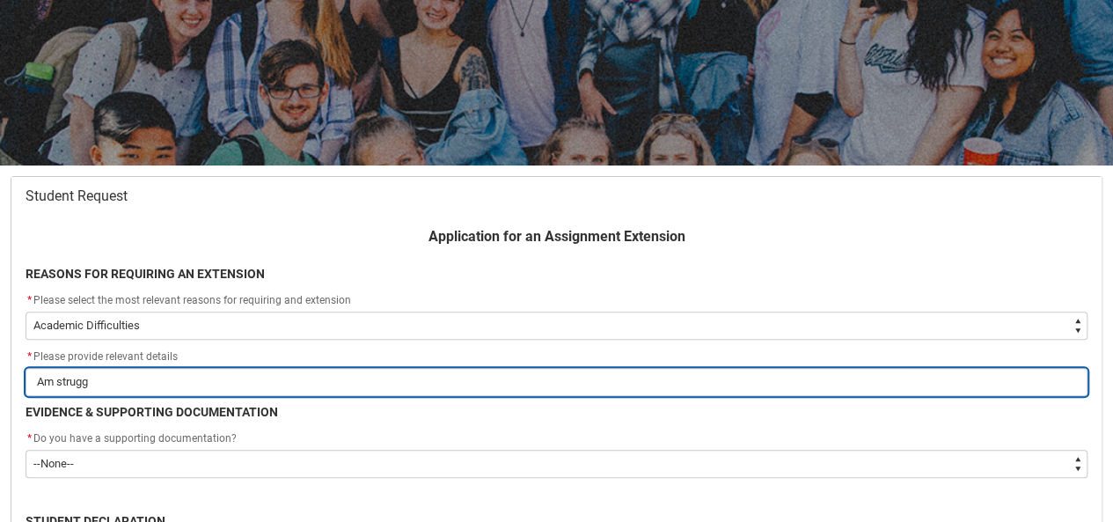
type input "Am struggl"
type lightning-primitive-input-simple "Am struggli"
type input "Am struggli"
type lightning-primitive-input-simple "Am strugglin"
type input "Am strugglin"
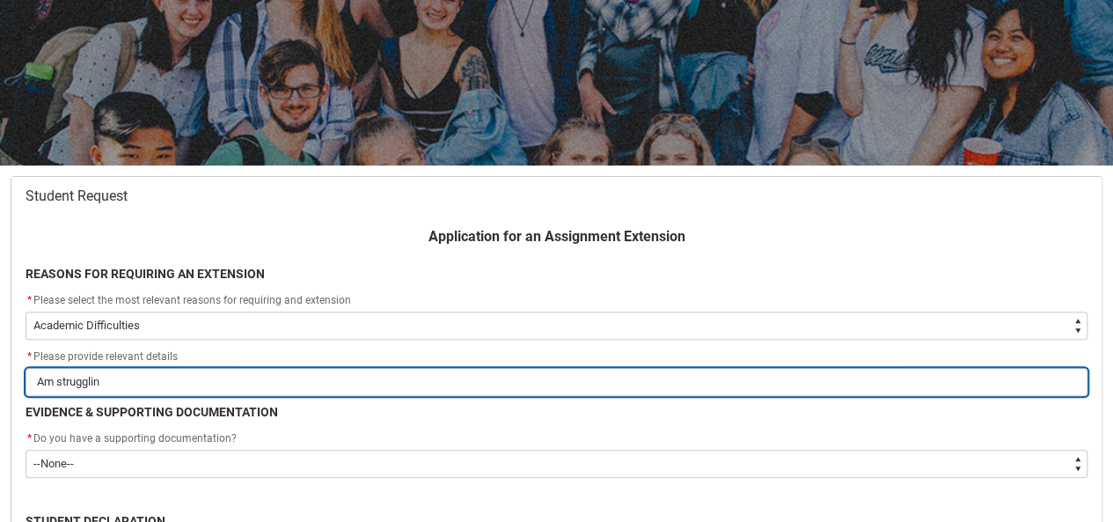
type lightning-primitive-input-simple "Am struggling"
type input "Am struggling"
type lightning-primitive-input-simple "Am struggling"
type input "Am struggling"
type lightning-primitive-input-simple "Am struggling"
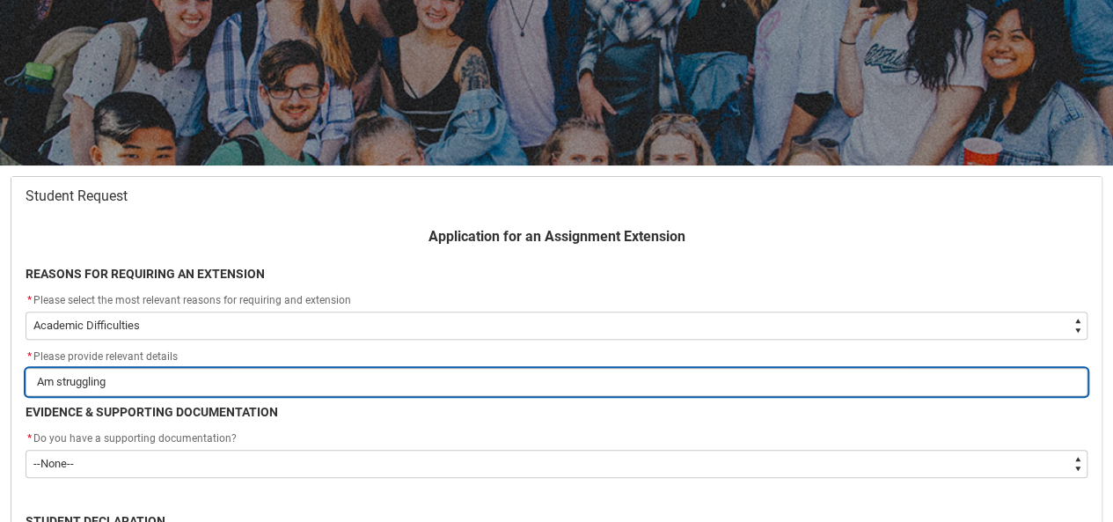
type input "Am struggling"
type lightning-primitive-input-simple "Am struggling t"
type input "Am struggling t"
type lightning-primitive-input-simple "Am struggling to"
type input "Am struggling to"
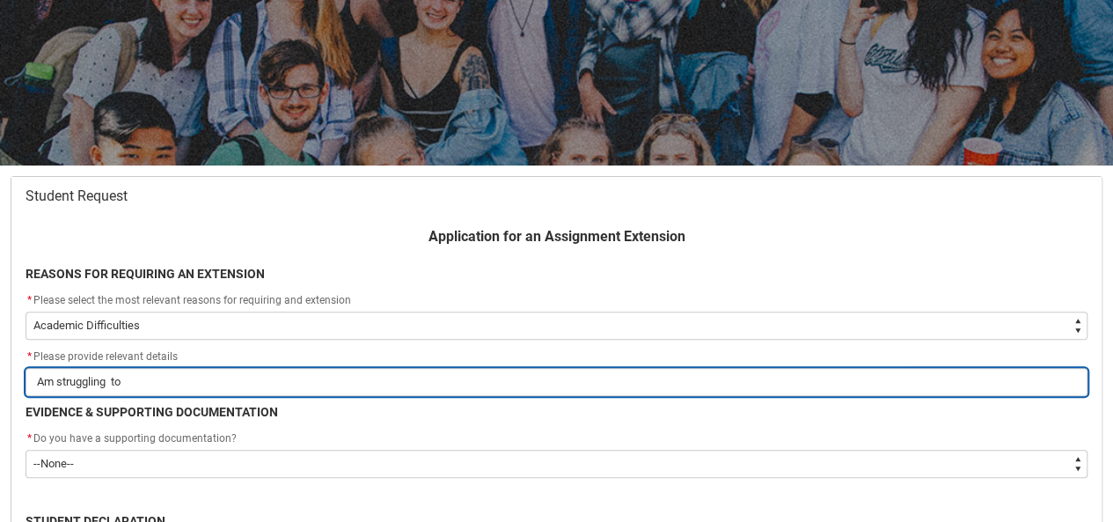
type lightning-primitive-input-simple "Am struggling to"
type input "Am struggling to"
type lightning-primitive-input-simple "Am struggling to a"
type input "Am struggling to a"
type lightning-primitive-input-simple "Am struggling to ad"
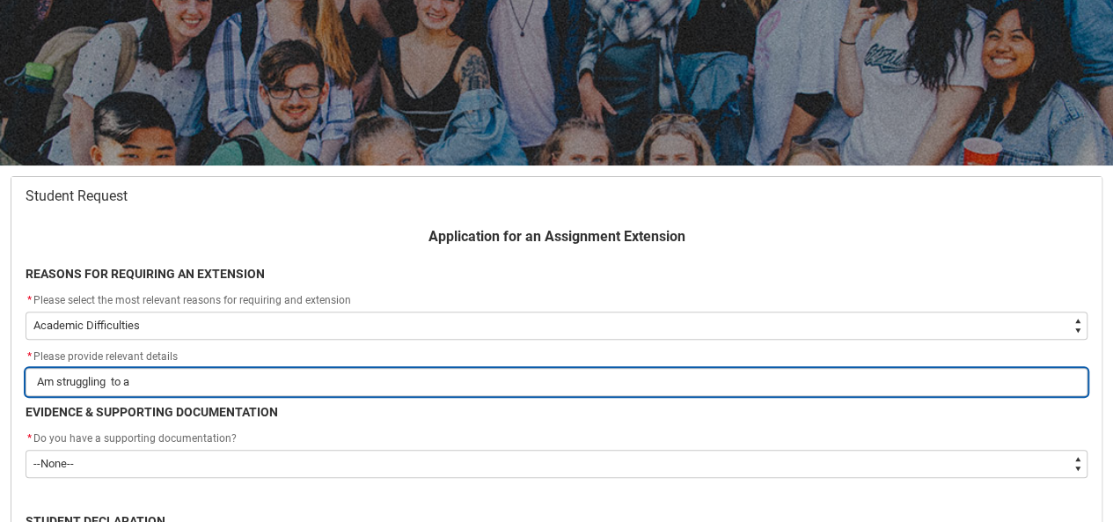
type input "Am struggling to ad"
type lightning-primitive-input-simple "Am struggling to adj"
type input "Am struggling to adj"
type lightning-primitive-input-simple "Am struggling to adju"
type input "Am struggling to adju"
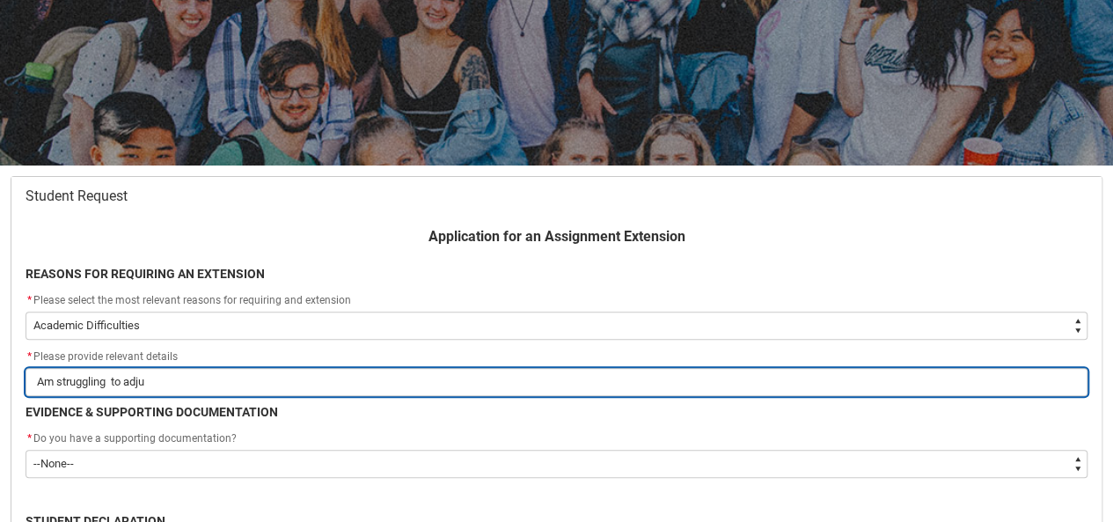
type lightning-primitive-input-simple "Am struggling to adjus"
type input "Am struggling to adjus"
type lightning-primitive-input-simple "Am struggling to adjust"
type input "Am struggling to adjust"
type lightning-primitive-input-simple "Am struggling to adjust"
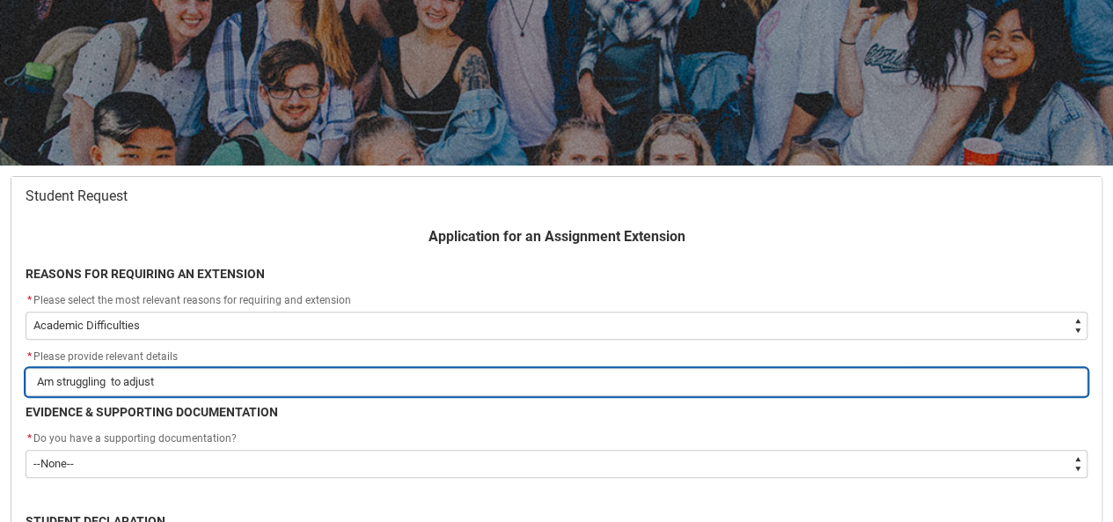
type input "Am struggling to adjust"
type lightning-primitive-input-simple "Am struggling to adjust t"
type input "Am struggling to adjust t"
type lightning-primitive-input-simple "Am struggling to adjust to"
type input "Am struggling to adjust to"
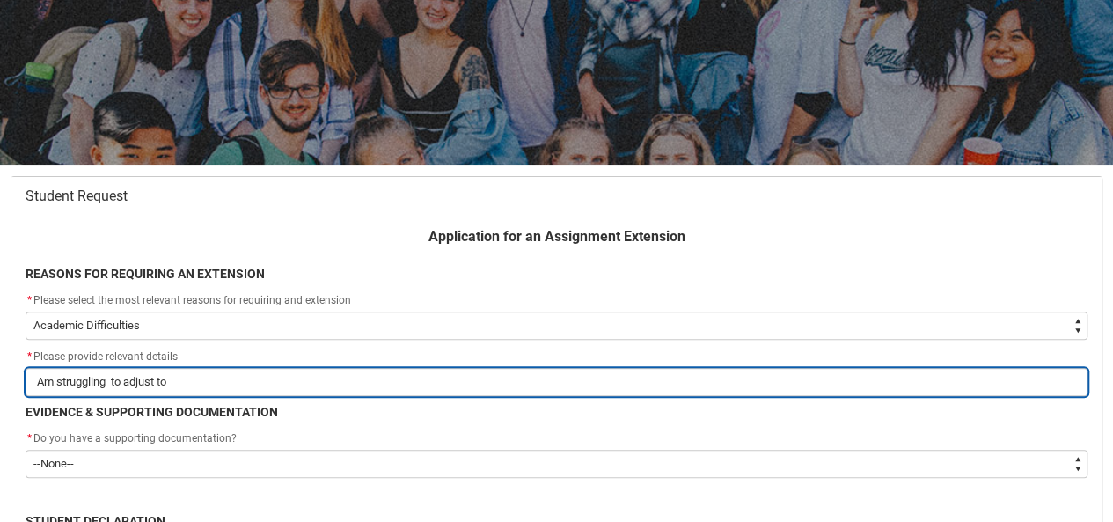
type lightning-primitive-input-simple "Am struggling to adjust to"
type input "Am struggling to adjust to"
type lightning-primitive-input-simple "Am struggling to adjust to p"
type input "Am struggling to adjust to p"
type lightning-primitive-input-simple "Am struggling to adjust to pa"
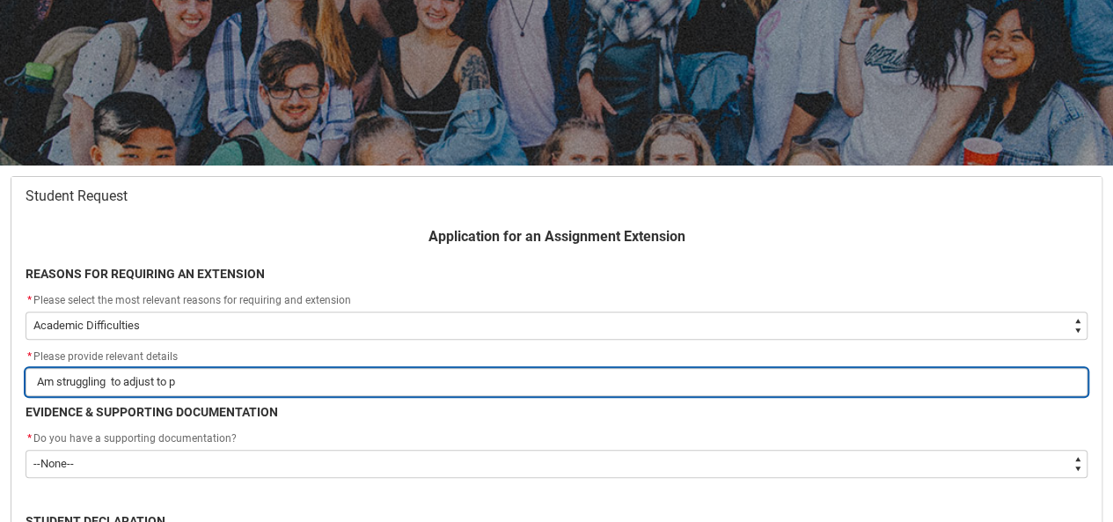
type input "Am struggling to adjust to pa"
type lightning-primitive-input-simple "Am struggling to adjust to par"
type input "Am struggling to adjust to par"
type lightning-primitive-input-simple "Am struggling to adjust to part"
type input "Am struggling to adjust to part"
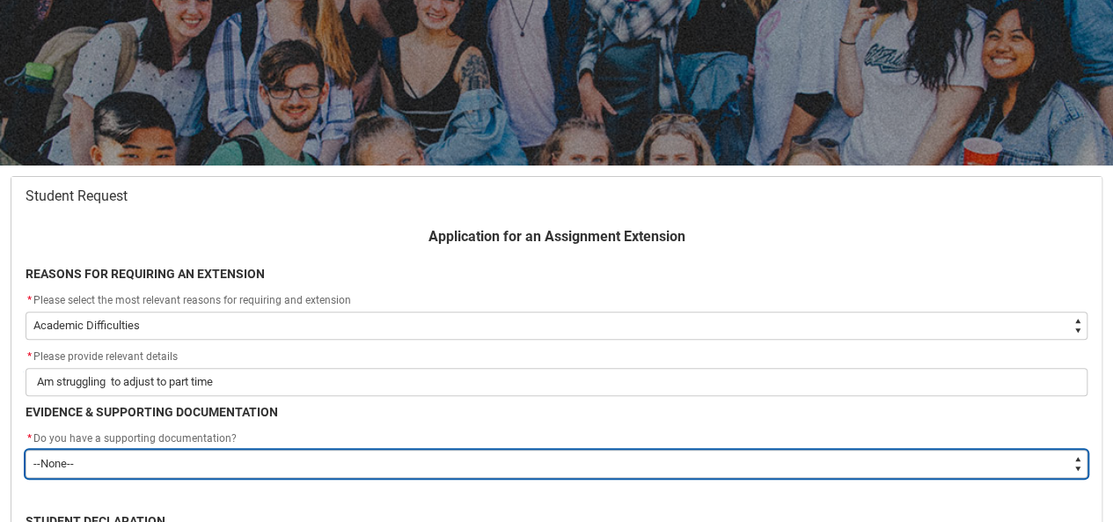
click at [173, 469] on select "--None-- Yes No" at bounding box center [557, 463] width 1062 height 28
click at [26, 449] on select "--None-- Yes No" at bounding box center [557, 463] width 1062 height 28
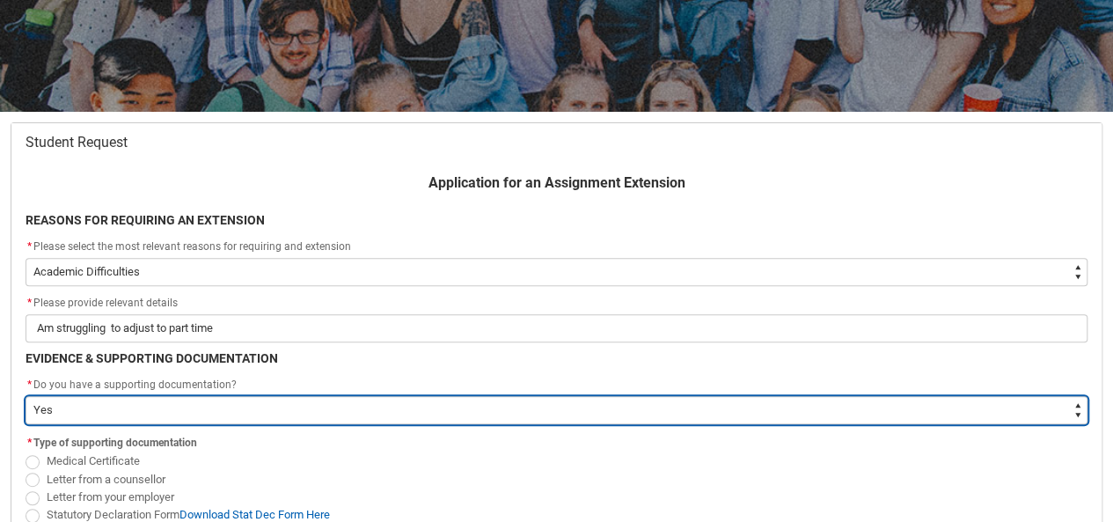
scroll to position [351, 0]
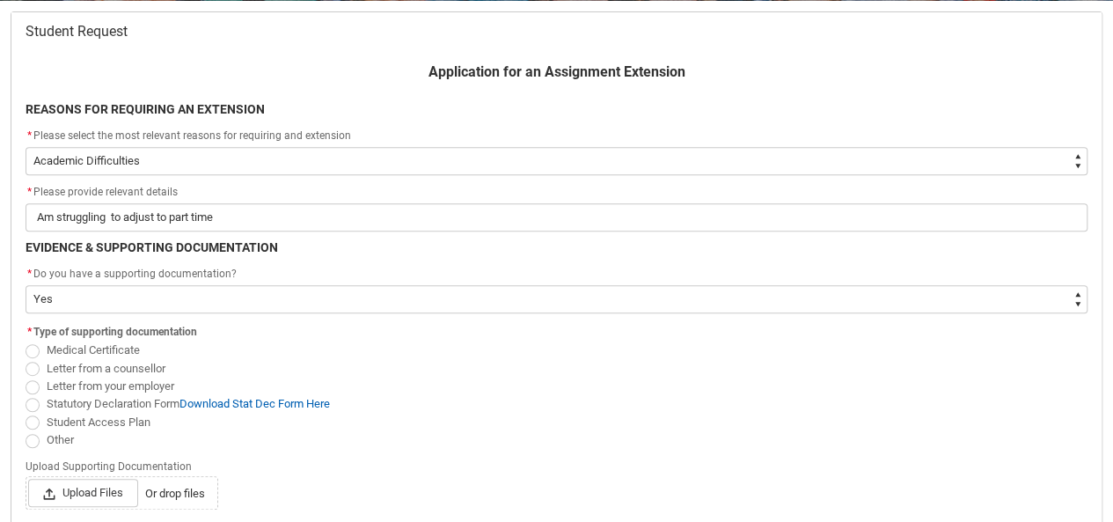
click at [33, 426] on span "Redu_Student_Request flow" at bounding box center [33, 422] width 14 height 14
click at [26, 413] on input "Student Access Plan" at bounding box center [25, 412] width 1 height 1
click at [77, 493] on span "Upload Files" at bounding box center [83, 492] width 110 height 28
click at [28, 478] on input "Upload Files Or drop files" at bounding box center [27, 478] width 1 height 1
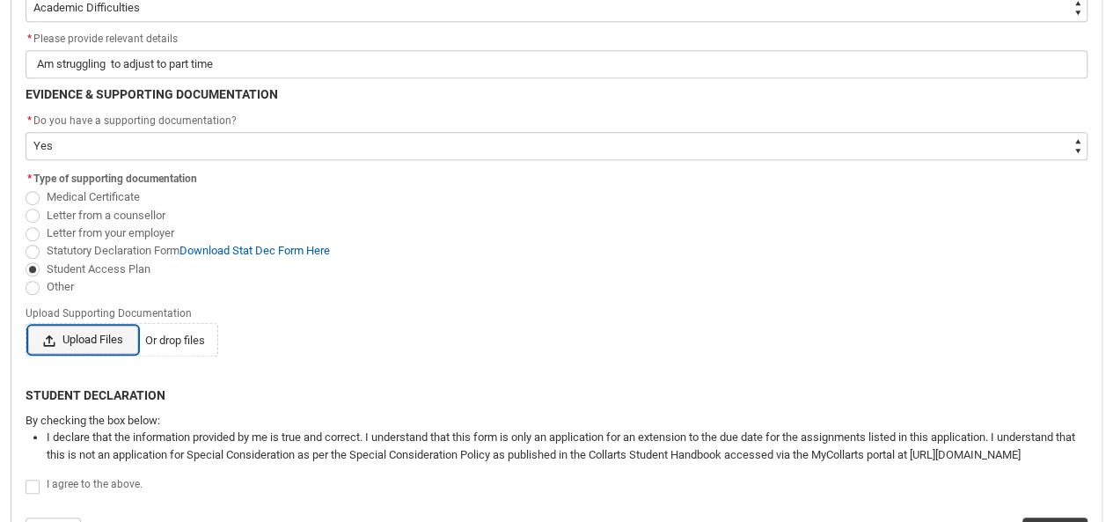
scroll to position [505, 0]
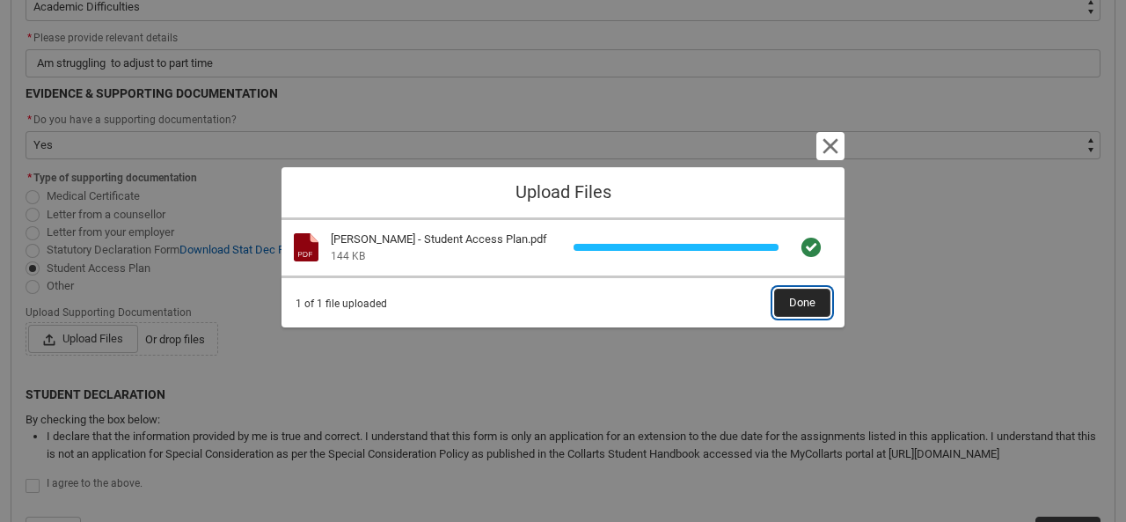
click at [811, 306] on span "Done" at bounding box center [802, 302] width 26 height 26
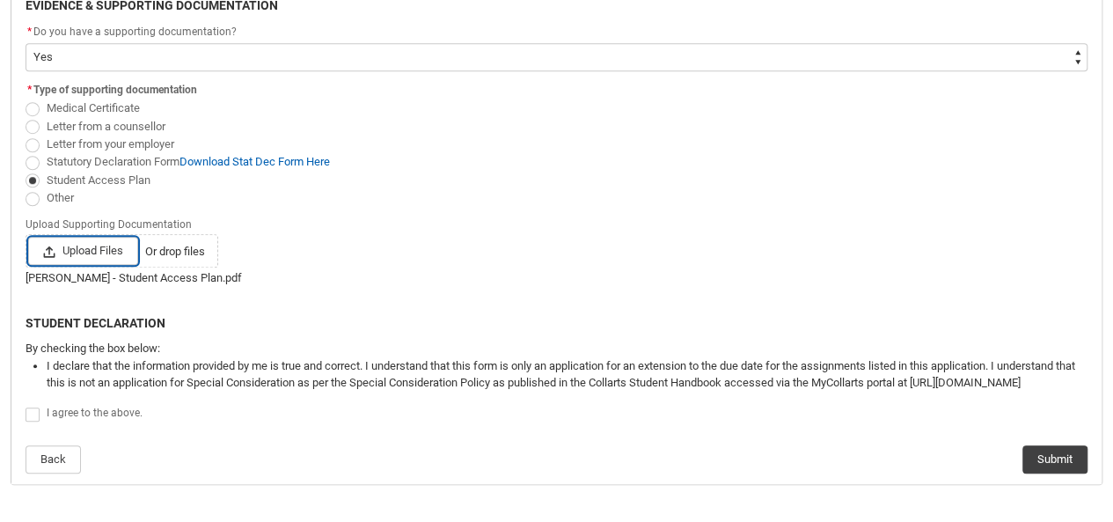
scroll to position [604, 0]
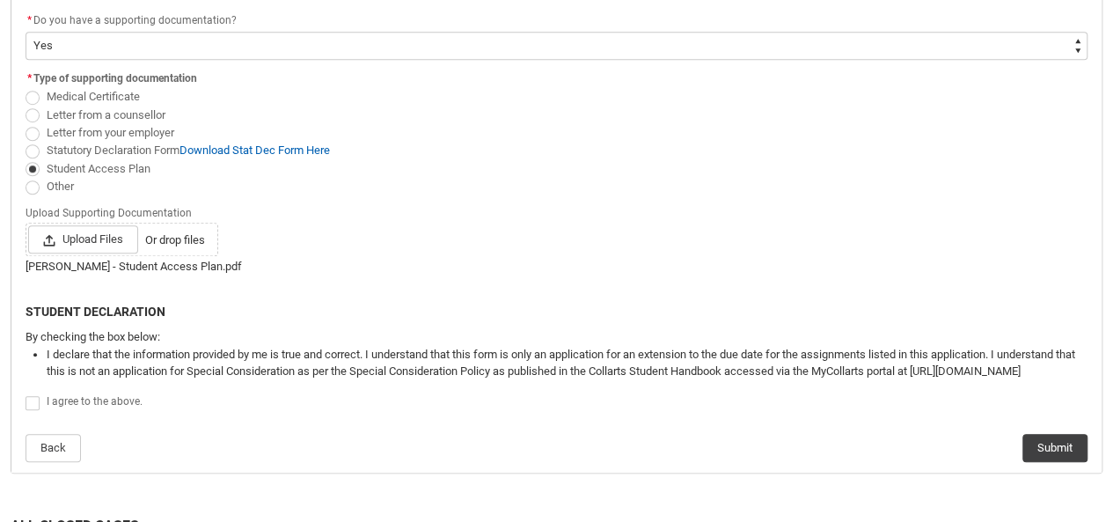
click at [27, 404] on span "Redu_Student_Request flow" at bounding box center [33, 403] width 14 height 14
click at [26, 394] on input "Redu_Student_Request flow" at bounding box center [25, 393] width 1 height 1
click at [1049, 450] on button "Submit" at bounding box center [1054, 448] width 65 height 28
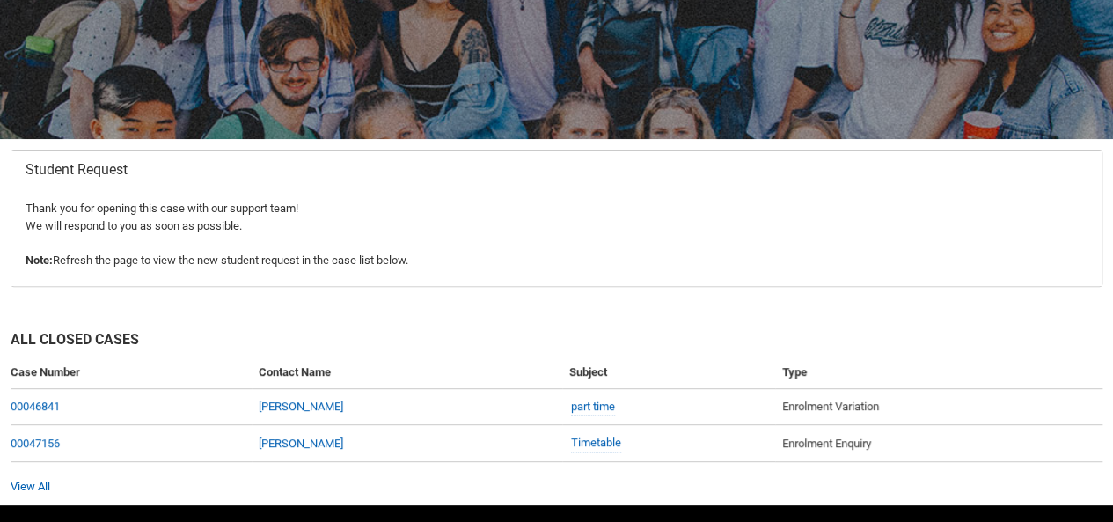
scroll to position [186, 0]
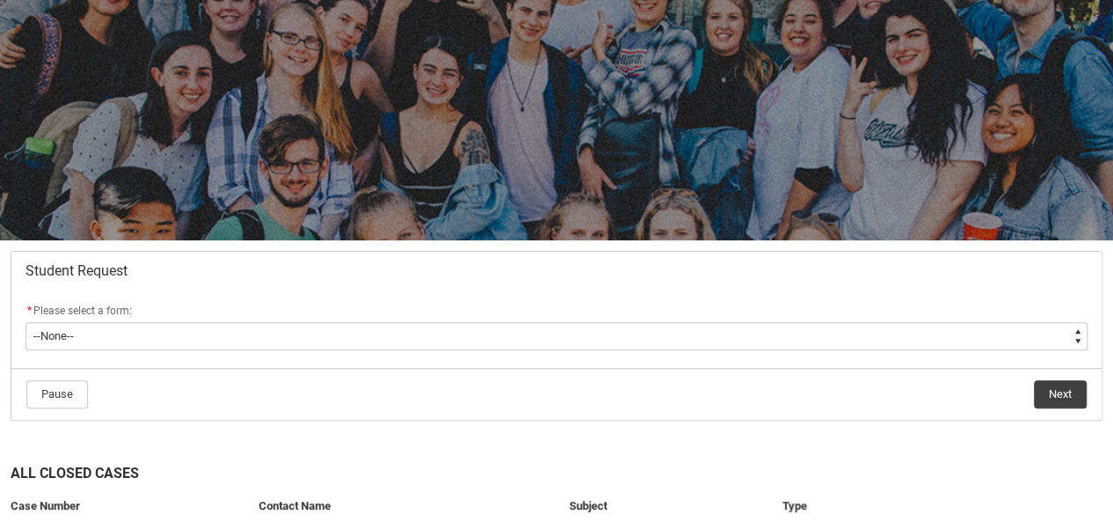
scroll to position [113, 0]
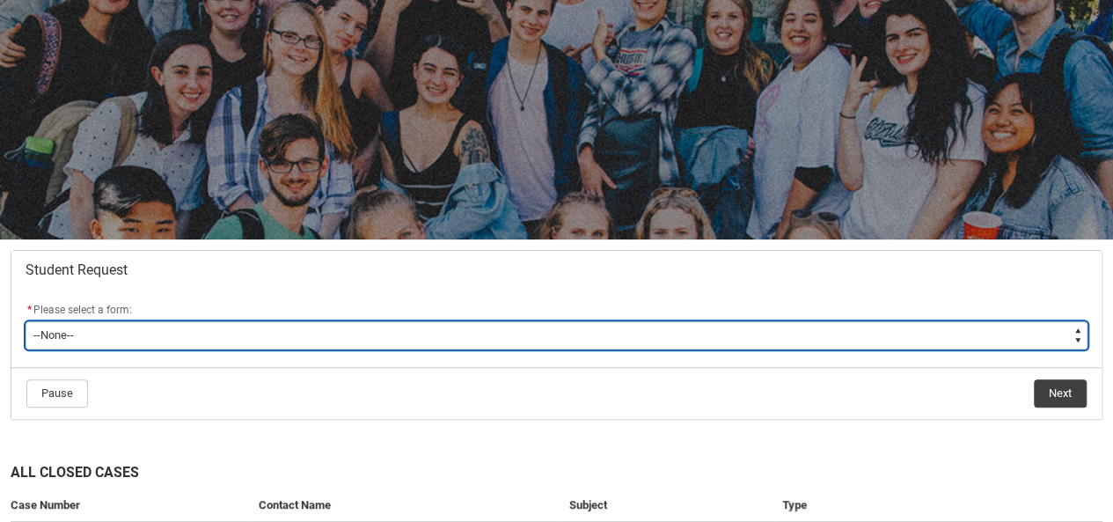
click at [495, 335] on select "--None-- Academic Transcript Application to Appeal Assignment Extension Change …" at bounding box center [557, 335] width 1062 height 28
type lightning-select "Assignment_Extension_Choice"
click at [26, 321] on select "--None-- Academic Transcript Application to Appeal Assignment Extension Change …" at bounding box center [557, 335] width 1062 height 28
select select "Assignment_Extension_Choice"
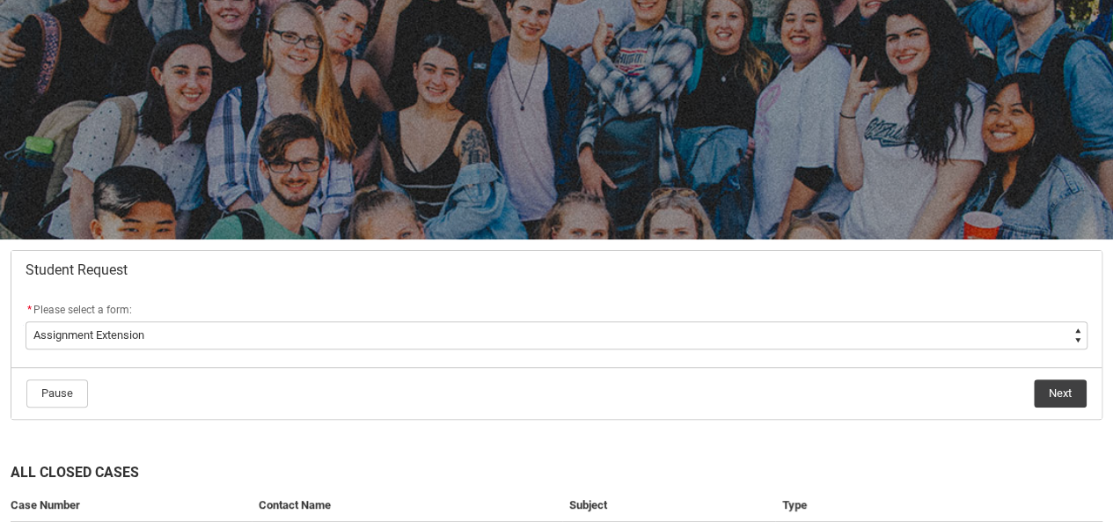
click at [1061, 391] on button "Next" at bounding box center [1059, 393] width 53 height 28
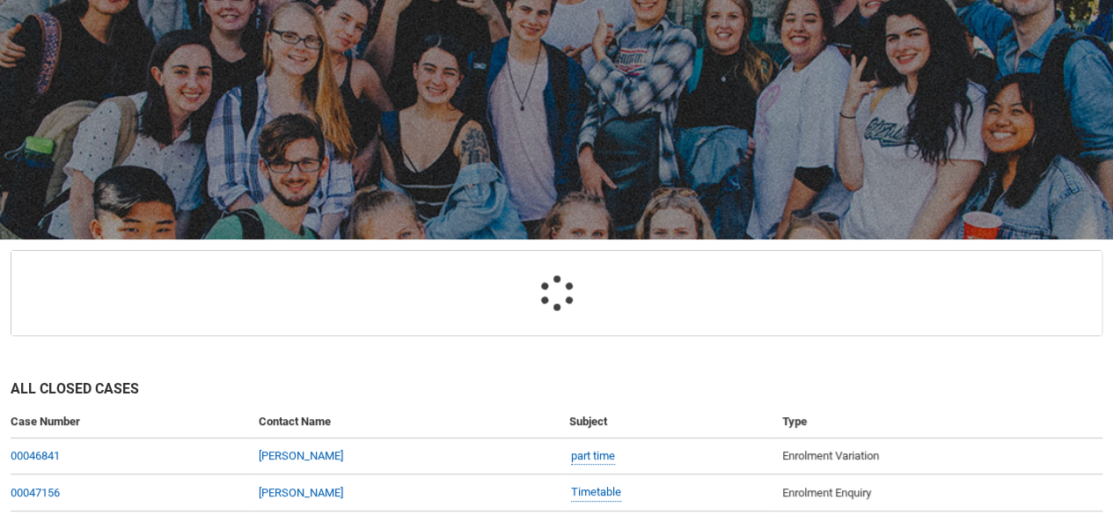
scroll to position [186, 0]
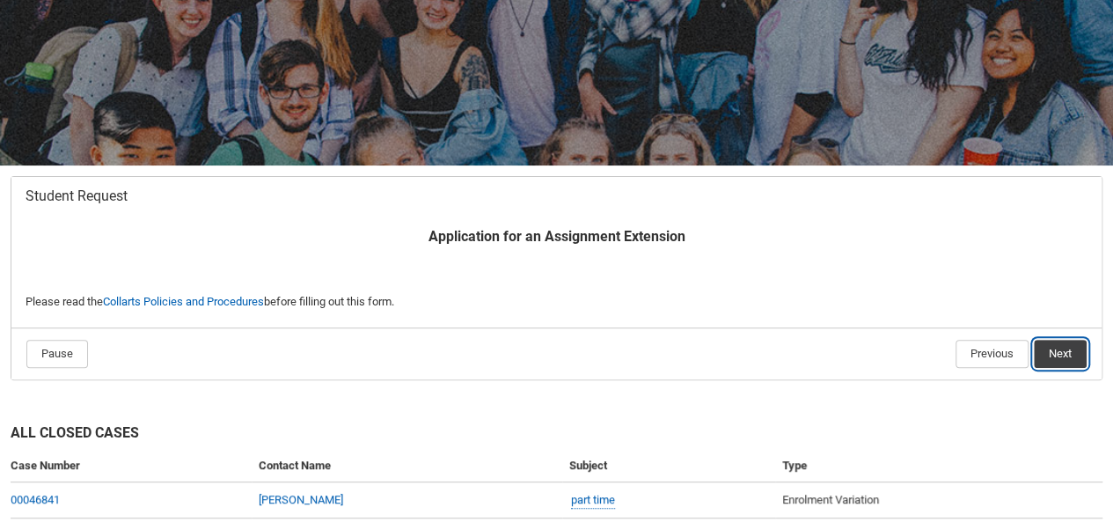
click at [1067, 356] on button "Next" at bounding box center [1059, 354] width 53 height 28
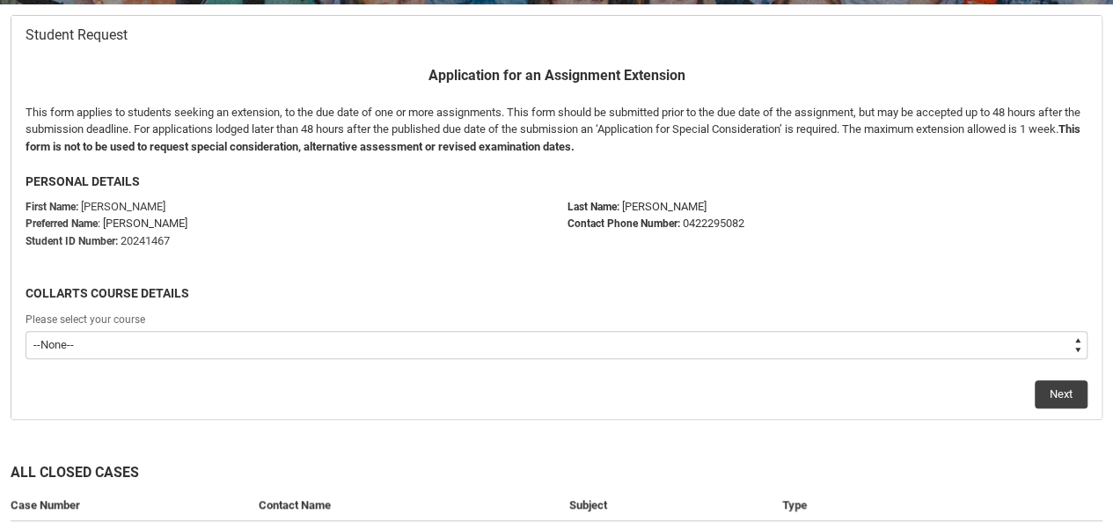
scroll to position [387, 0]
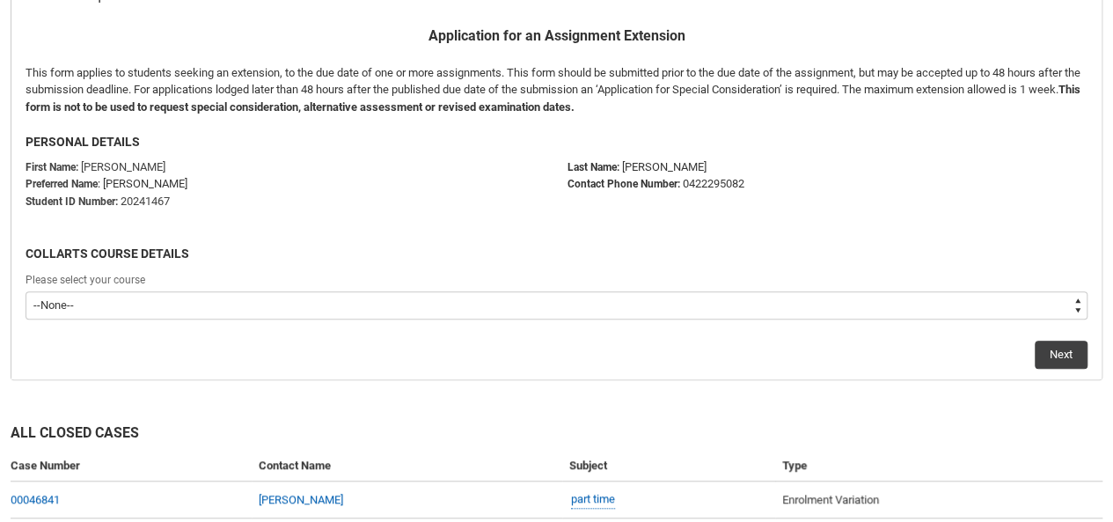
click at [763, 299] on select "--None-- Bachelor of 2D Animation" at bounding box center [557, 305] width 1062 height 28
type lightning-select "recordPicklist_ProgramEnrollment.a0jOZ000000Nr3dYAC"
click at [26, 291] on select "--None-- Bachelor of 2D Animation" at bounding box center [557, 305] width 1062 height 28
select select "recordPicklist_ProgramEnrollment.a0jOZ000000Nr3dYAC"
click at [1056, 344] on button "Next" at bounding box center [1060, 354] width 53 height 28
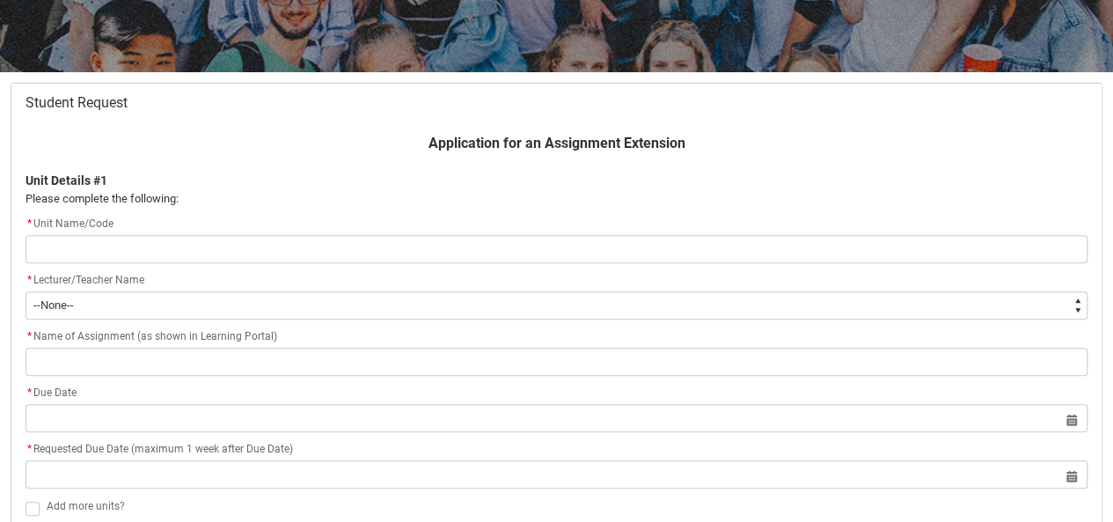
scroll to position [287, 0]
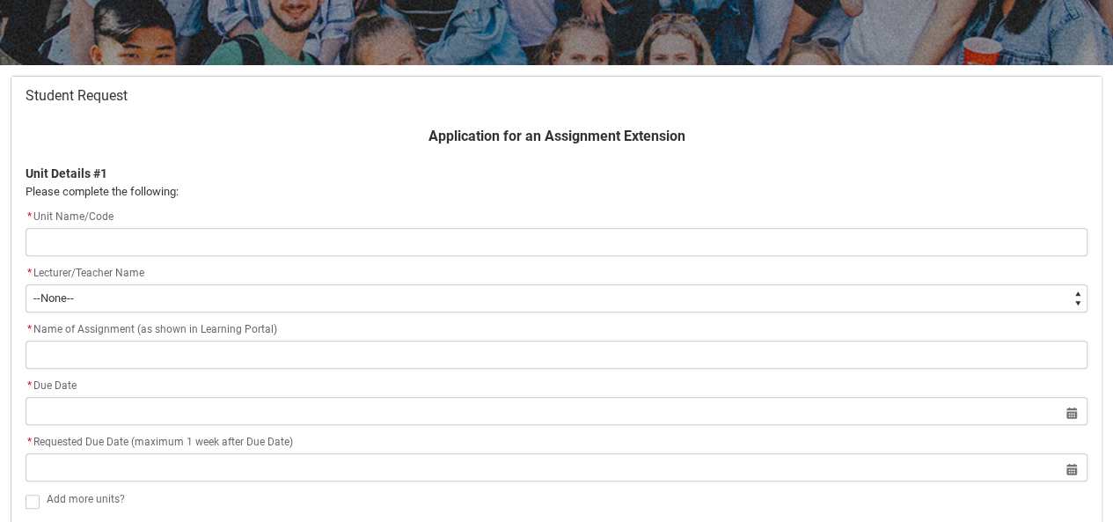
type lightning-primitive-input-simple "a"
type input "a"
type lightning-primitive-input-simple "A"
type input "A"
type lightning-primitive-input-simple "C"
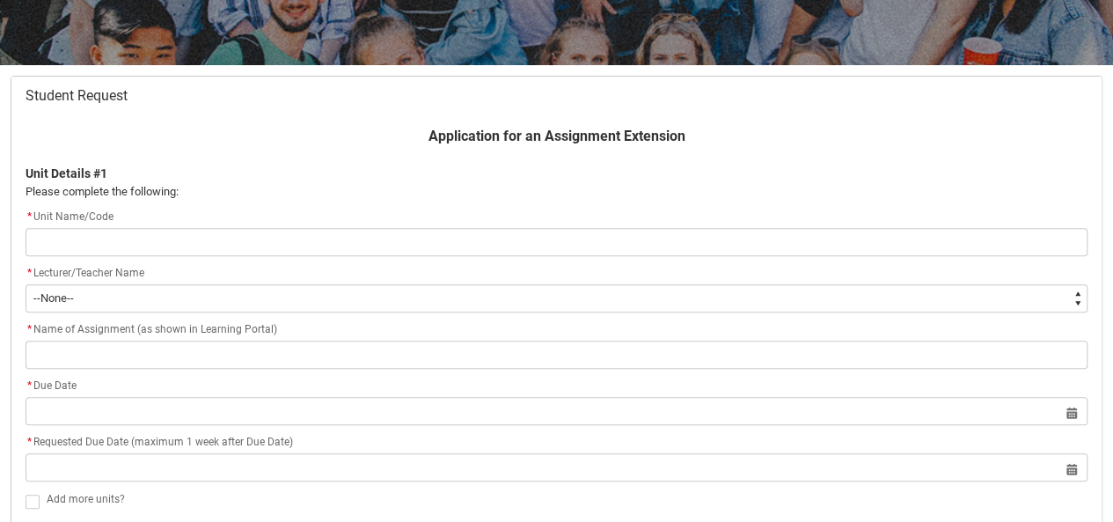
type input "C"
type lightning-primitive-input-simple "CR"
type input "CR"
type lightning-primitive-input-simple "CRF"
type input "CRF"
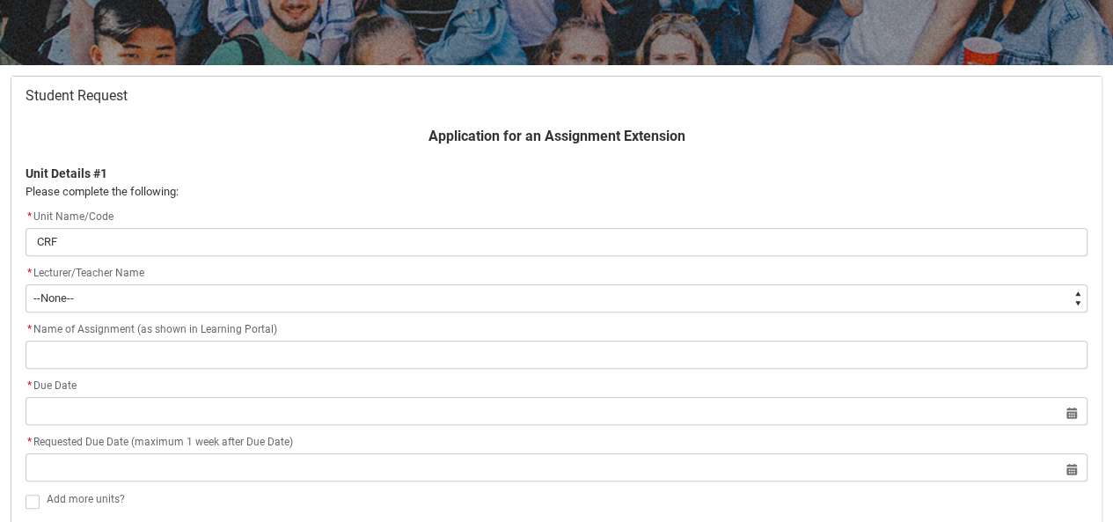
type lightning-primitive-input-simple "CRFP"
type input "CRFP"
type lightning-primitive-input-simple "CRFPP"
type input "CRFPP"
type lightning-primitive-input-simple "CRFPPF"
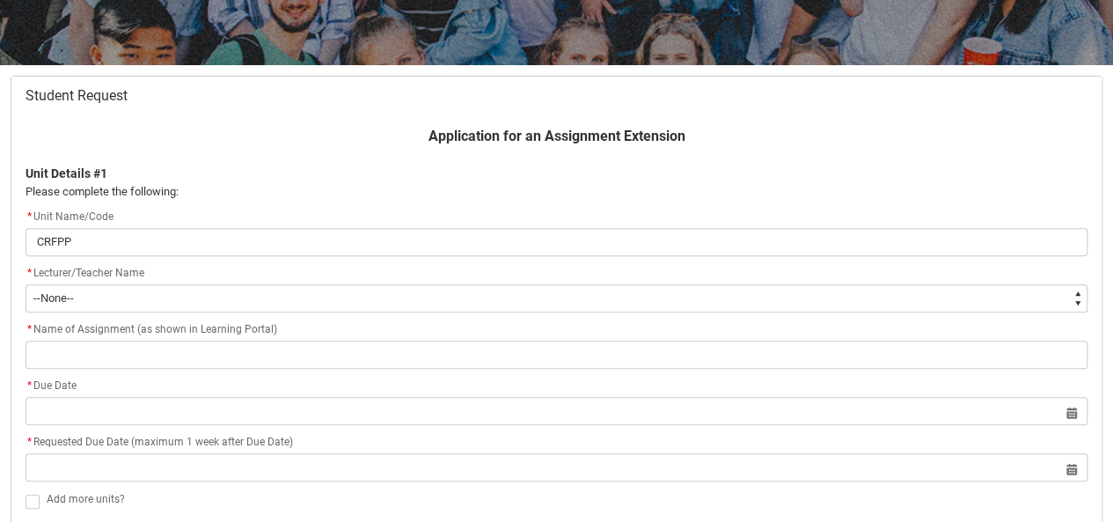
type input "CRFPPF"
type lightning-primitive-input-simple "CRFPPFS"
type input "CRFPPFS"
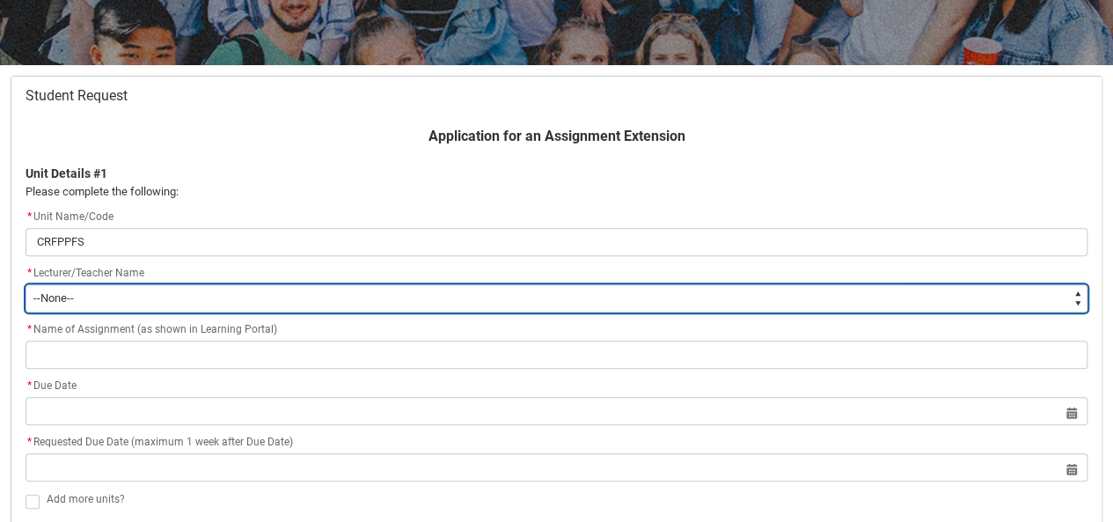
click at [310, 296] on select "--None-- Aaron Walker Adam King Adam McKenzie Adriana Perri Adrienne Couper-Smi…" at bounding box center [557, 298] width 1062 height 28
type lightning-select "Faculty_NamefromNtoZ.003OZ000008zG4sYAE"
click at [26, 284] on select "--None-- Aaron Walker Adam King Adam McKenzie Adriana Perri Adrienne Couper-Smi…" at bounding box center [557, 298] width 1062 height 28
select select "Faculty_NamefromNtoZ.003OZ000008zG4sYAE"
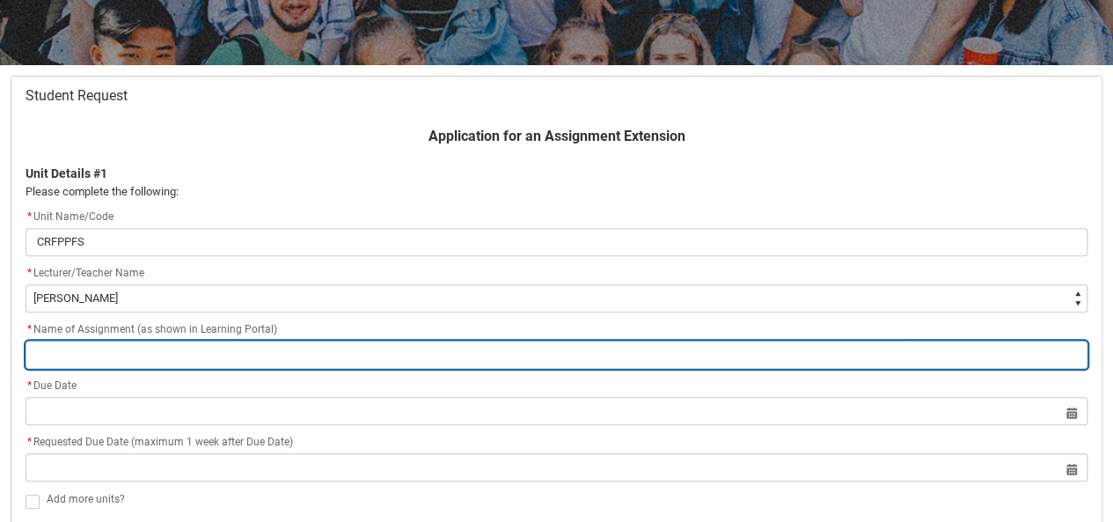
click at [162, 363] on input "Redu_Student_Request flow" at bounding box center [557, 354] width 1062 height 28
type lightning-primitive-input-simple "A"
type input "A"
type lightning-primitive-input-simple "As"
type input "As"
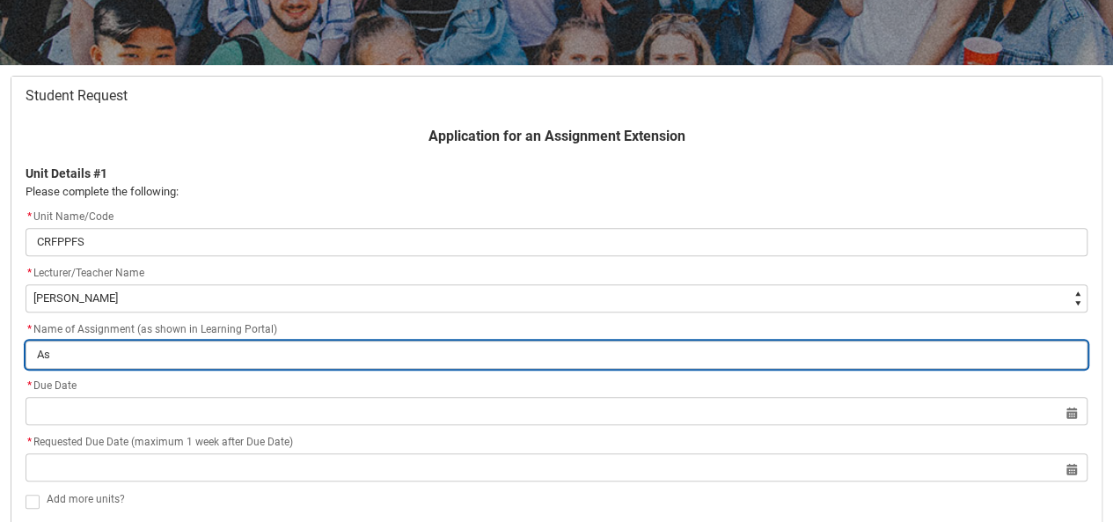
type lightning-primitive-input-simple "Ass"
type input "Ass"
type lightning-primitive-input-simple "Assi"
type input "Assi"
type lightning-primitive-input-simple "Assig"
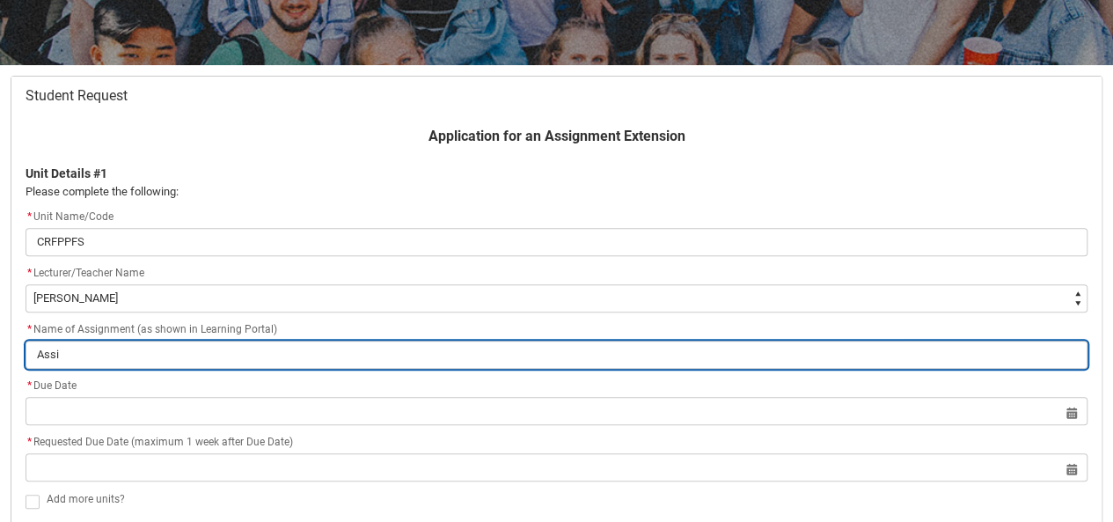
type input "Assig"
type lightning-primitive-input-simple "Assign"
type input "Assign"
type lightning-primitive-input-simple "Assignm"
type input "Assignm"
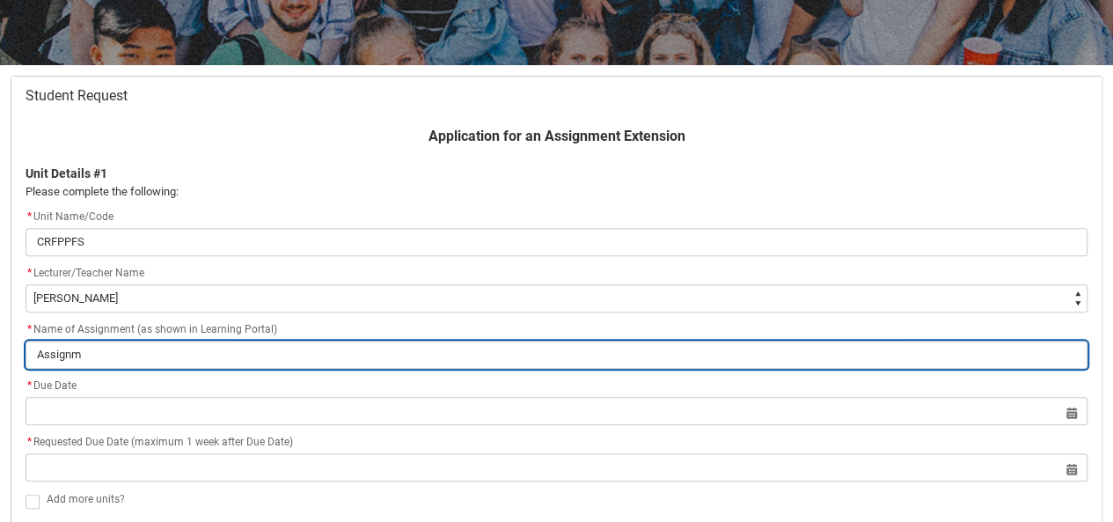
type lightning-primitive-input-simple "Assignme"
type input "Assignme"
type lightning-primitive-input-simple "Assignmen"
type input "Assignmen"
type lightning-primitive-input-simple "Assignment"
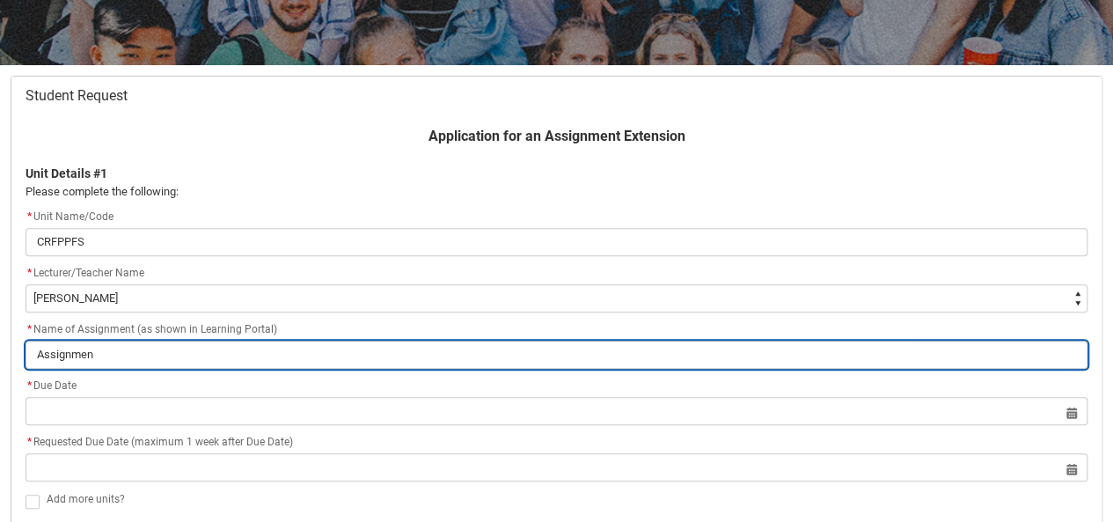
type input "Assignment"
type lightning-primitive-input-simple "Assignment"
type input "Assignment"
type lightning-primitive-input-simple "Assignment 1"
type input "Assignment 1"
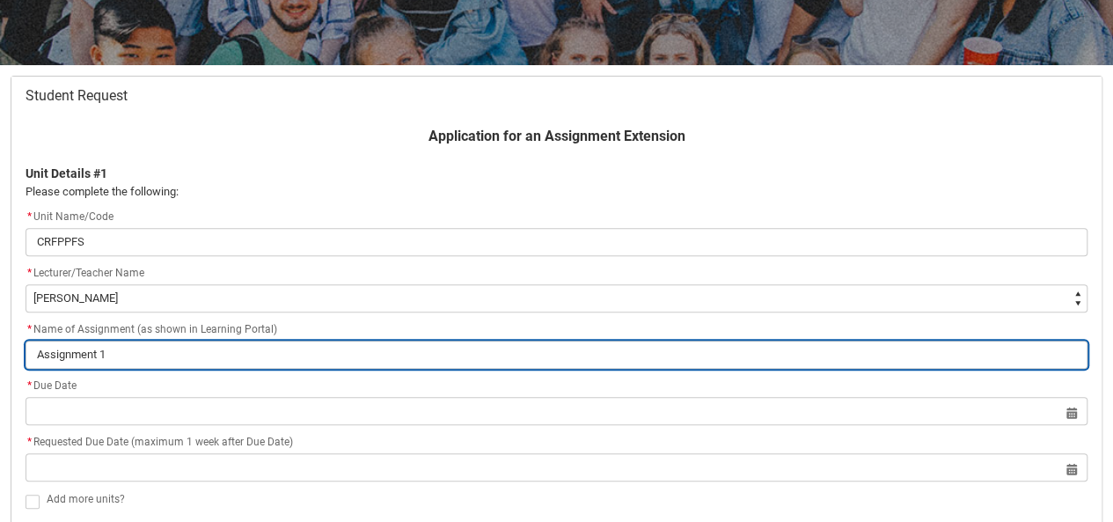
type lightning-primitive-input-simple "Assignment 11"
type input "Assignment 11"
type lightning-primitive-input-simple "Assignment 1"
type input "Assignment 1"
type lightning-primitive-input-simple "Assignment 1-"
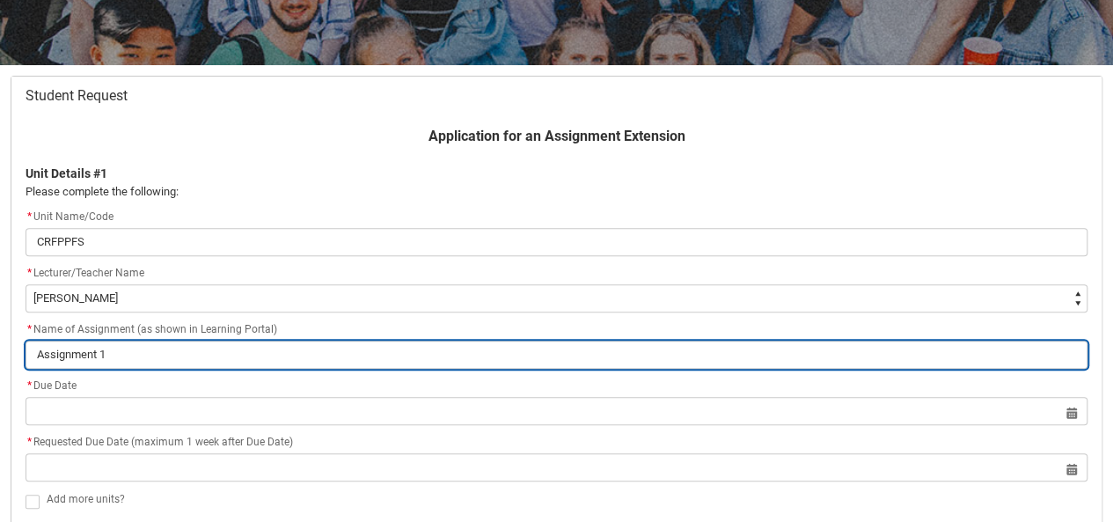
type input "Assignment 1-"
type lightning-primitive-input-simple "Assignment 1-P"
type input "Assignment 1-P"
type lightning-primitive-input-simple "Assignment 1-Po"
type input "Assignment 1-Po"
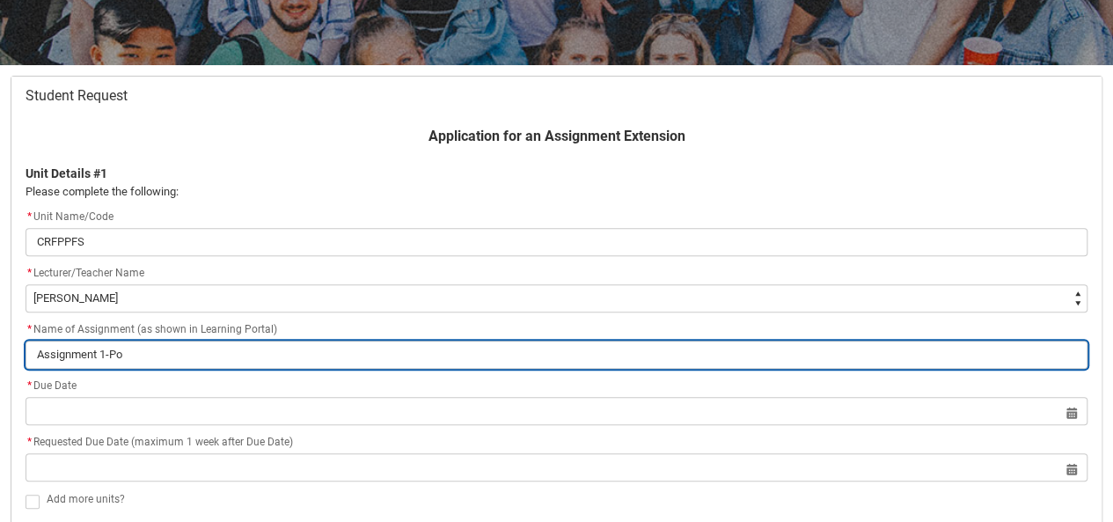
type lightning-primitive-input-simple "Assignment 1-Por"
type input "Assignment 1-Por"
type lightning-primitive-input-simple "Assignment 1-Port"
type input "Assignment 1-Port"
type lightning-primitive-input-simple "Assignment 1-Portf"
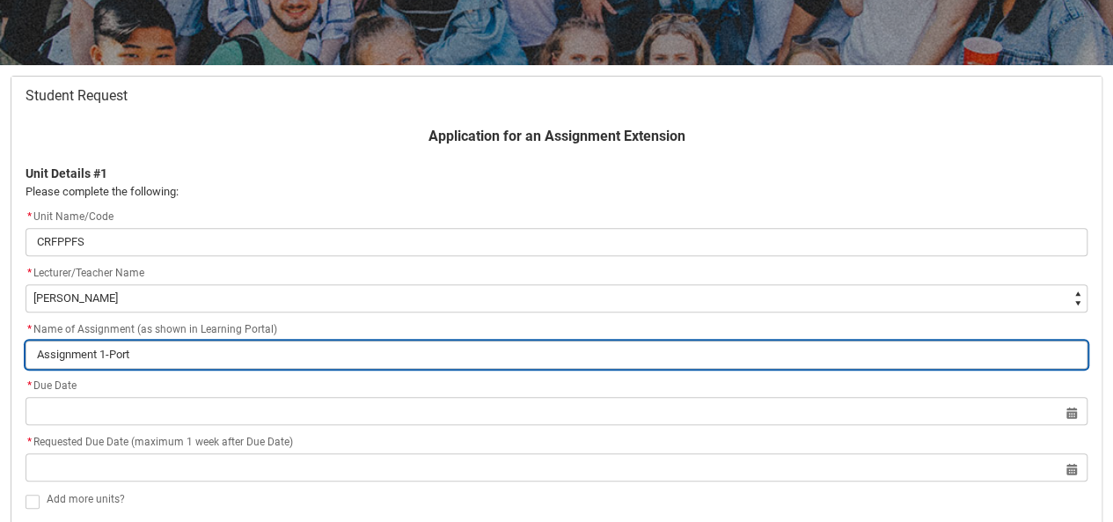
type input "Assignment 1-Portf"
type lightning-primitive-input-simple "Assignment 1-Portfo"
type input "Assignment 1-Portfo"
type lightning-primitive-input-simple "Assignment 1-Portfol"
type input "Assignment 1-Portfol"
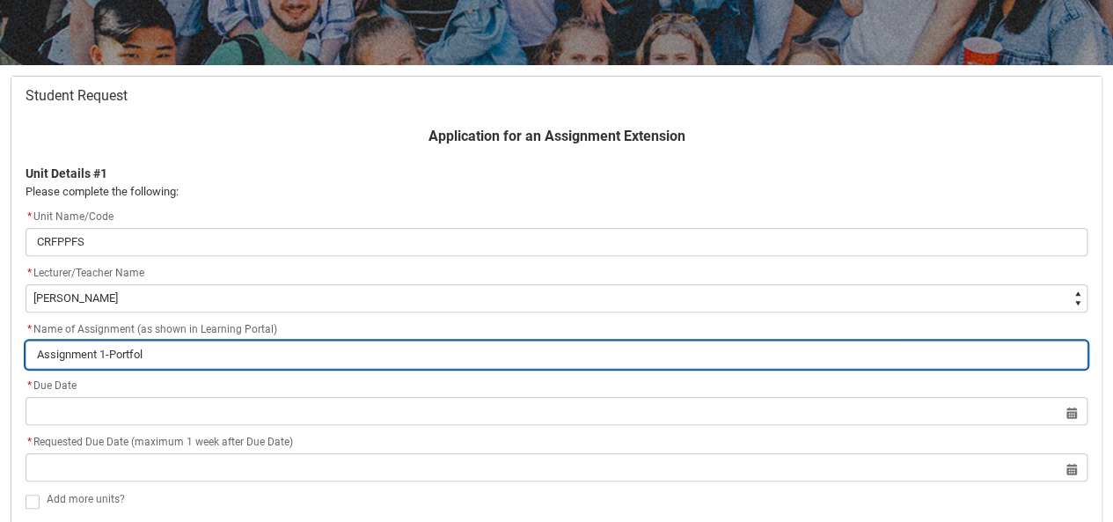
type lightning-primitive-input-simple "Assignment 1-Portfoli"
type input "Assignment 1-Portfoli"
type lightning-primitive-input-simple "Assignment 1-Portfolio"
type input "Assignment 1-Portfolio"
type lightning-primitive-input-simple "Assignment 1-Portfolio"
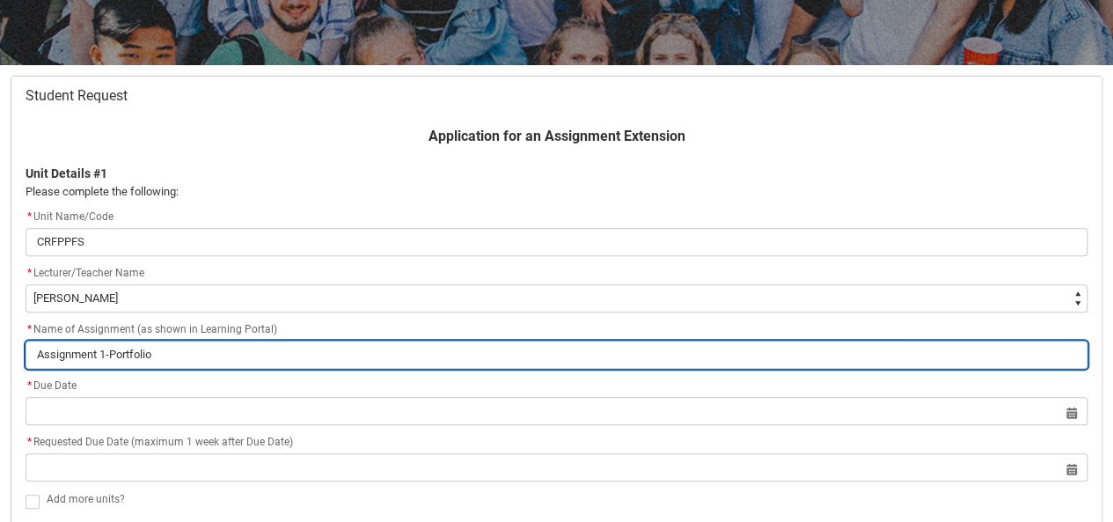
type input "Assignment 1-Portfolio"
type lightning-primitive-input-simple "Assignment 1-Portfolio s"
type input "Assignment 1-Portfolio s"
type lightning-primitive-input-simple "Assignment 1-Portfolio sk"
type input "Assignment 1-Portfolio sk"
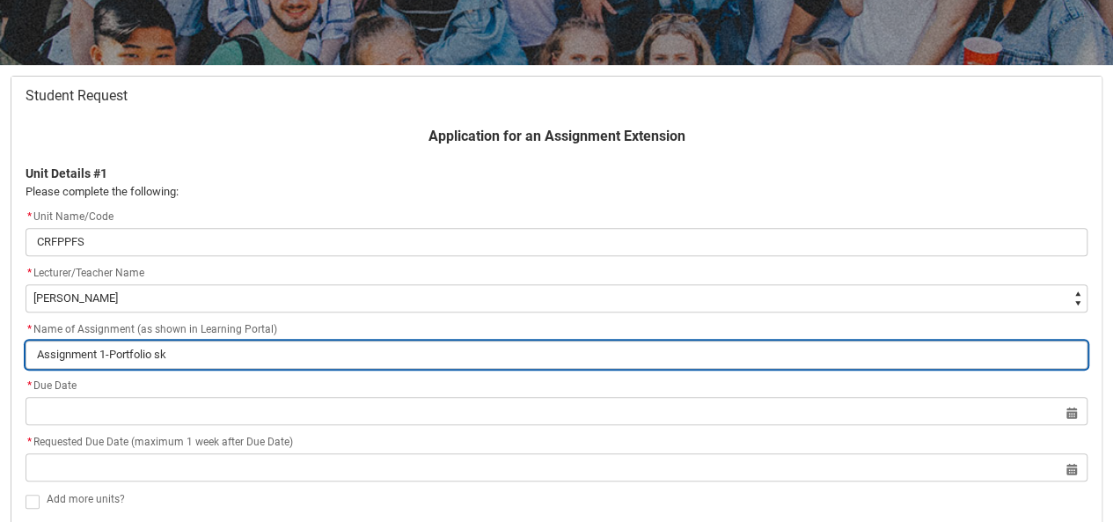
type lightning-primitive-input-simple "Assignment 1-Portfolio ski"
type input "Assignment 1-Portfolio ski"
type lightning-primitive-input-simple "Assignment 1-Portfolio skil"
type input "Assignment 1-Portfolio skil"
type lightning-primitive-input-simple "Assignment 1-Portfolio skill"
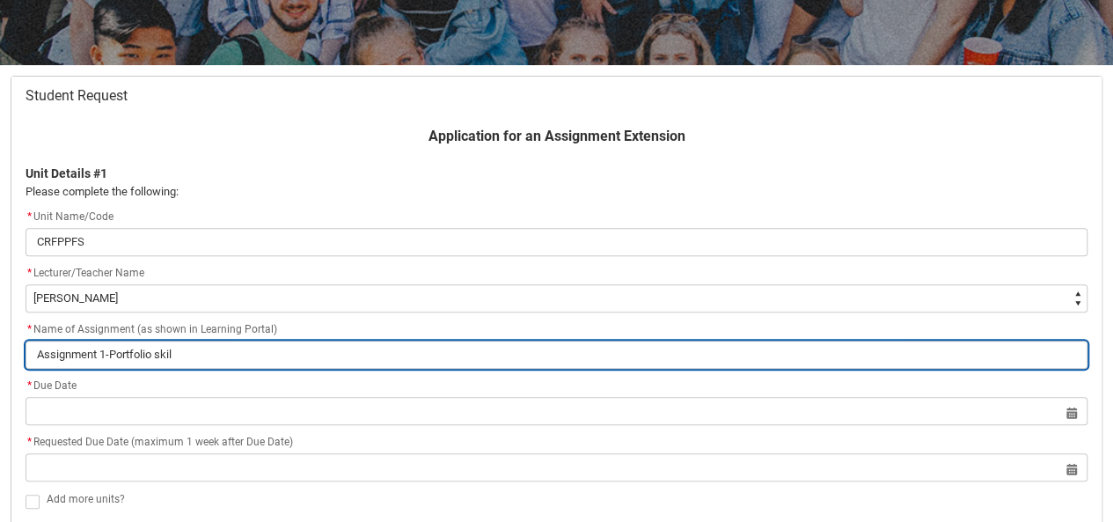
type input "Assignment 1-Portfolio skill"
type lightning-primitive-input-simple "Assignment 1-Portfolio skills"
type input "Assignment 1-Portfolio skills"
type lightning-primitive-input-simple "Assignment 1-Portfolio skills"
type input "Assignment 1-Portfolio skills"
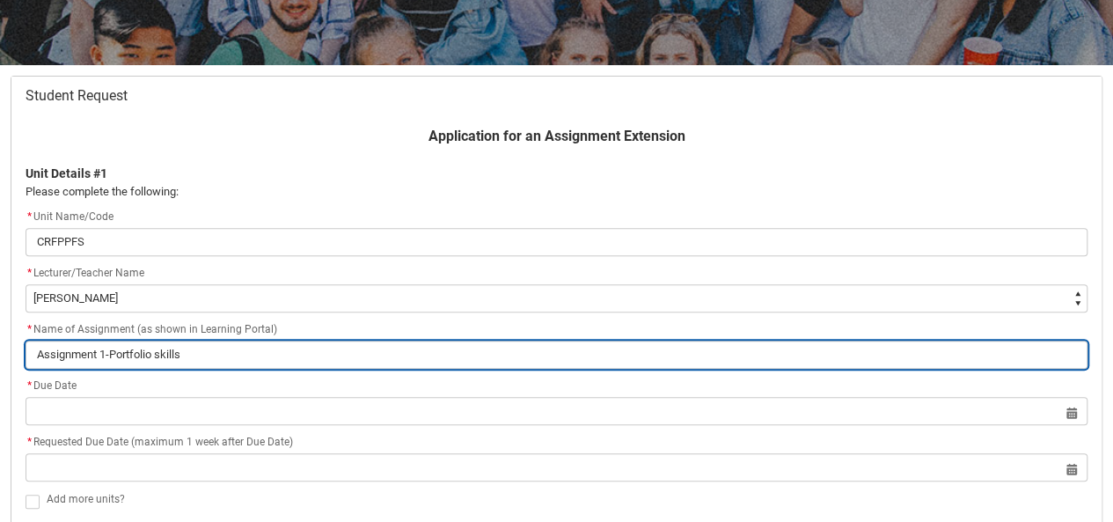
type lightning-primitive-input-simple "Assignment 1-Portfolio skills A"
type input "Assignment 1-Portfolio skills A"
type lightning-primitive-input-simple "Assignment 1-Portfolio skills Au"
type input "Assignment 1-Portfolio skills Au"
type lightning-primitive-input-simple "Assignment 1-Portfolio skills Aud"
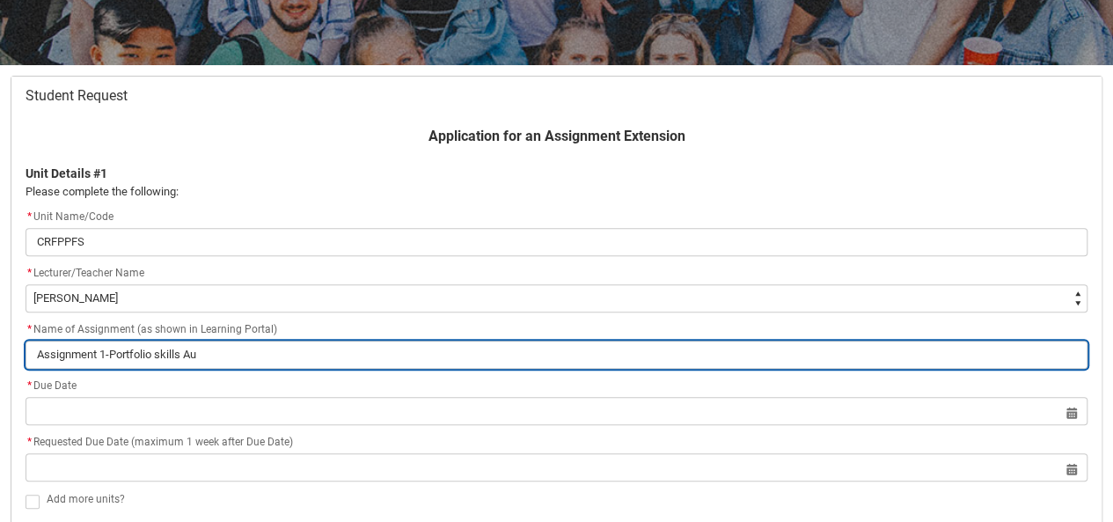
type input "Assignment 1-Portfolio skills Aud"
type lightning-primitive-input-simple "Assignment 1-Portfolio skills Audi"
type input "Assignment 1-Portfolio skills Audi"
type lightning-primitive-input-simple "Assignment 1-Portfolio skills Audit"
type input "Assignment 1-Portfolio skills Audit"
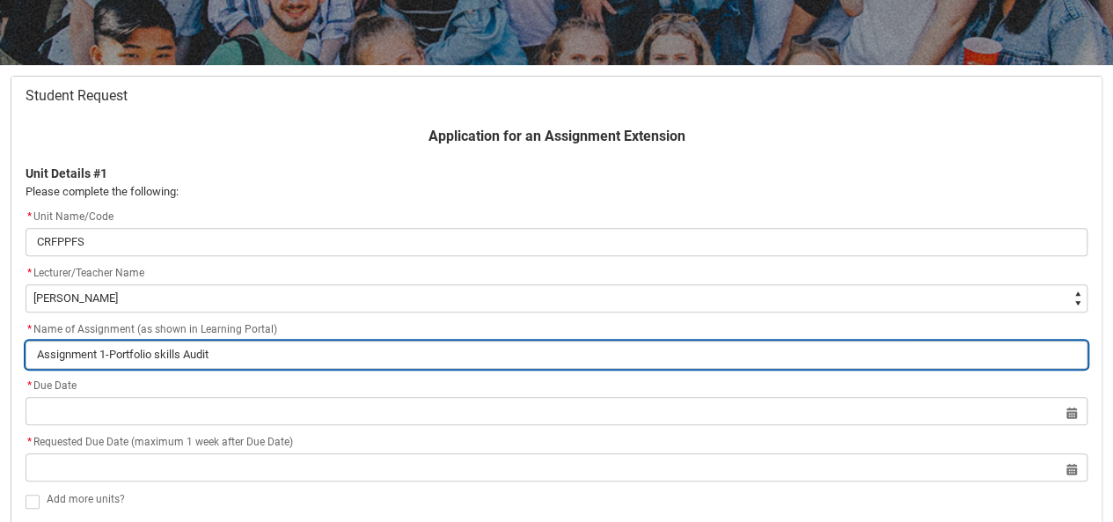
click at [165, 361] on input "Assignment 1-Portfolio skills Audit" at bounding box center [557, 354] width 1062 height 28
type lightning-primitive-input-simple "Assignment 1-Portfolio kills Audit"
type input "Assignment 1-Portfolio kills Audit"
type lightning-primitive-input-simple "Assignment 1-Portfolio Skills Audit"
type input "Assignment 1-Portfolio Skills Audit"
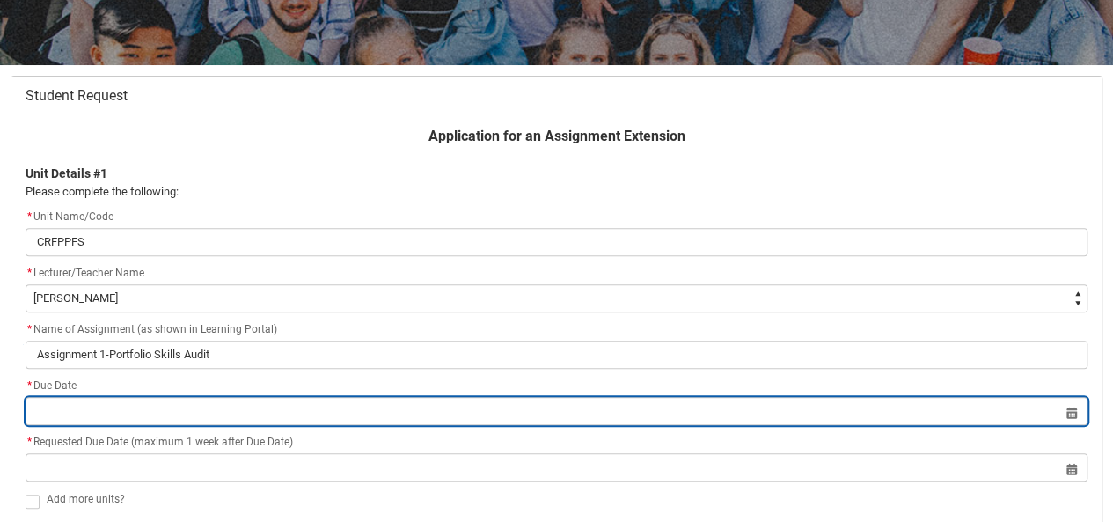
click at [247, 419] on input "Redu_Student_Request flow" at bounding box center [557, 411] width 1062 height 28
select select "2025"
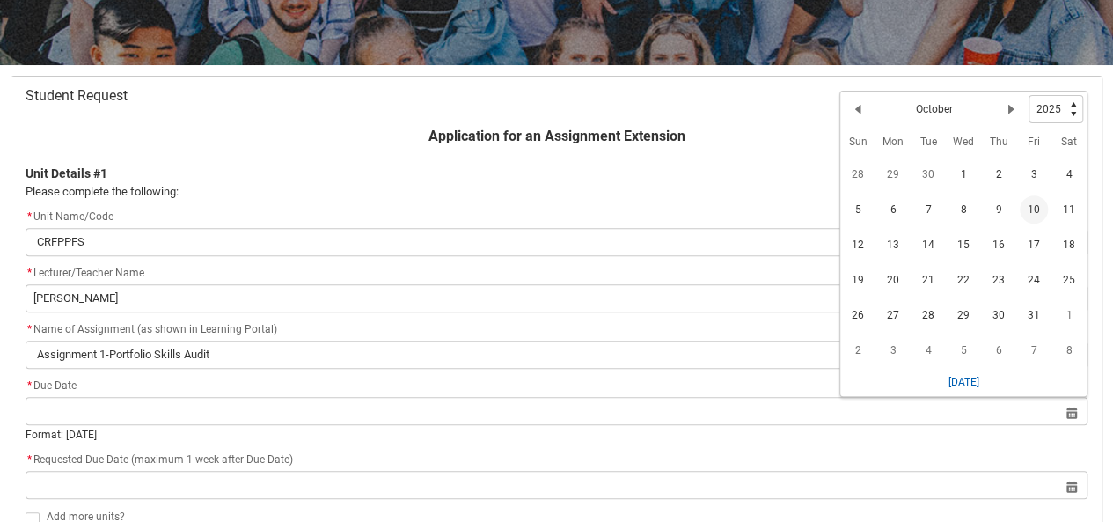
click at [1033, 208] on span "10" at bounding box center [1033, 209] width 28 height 28
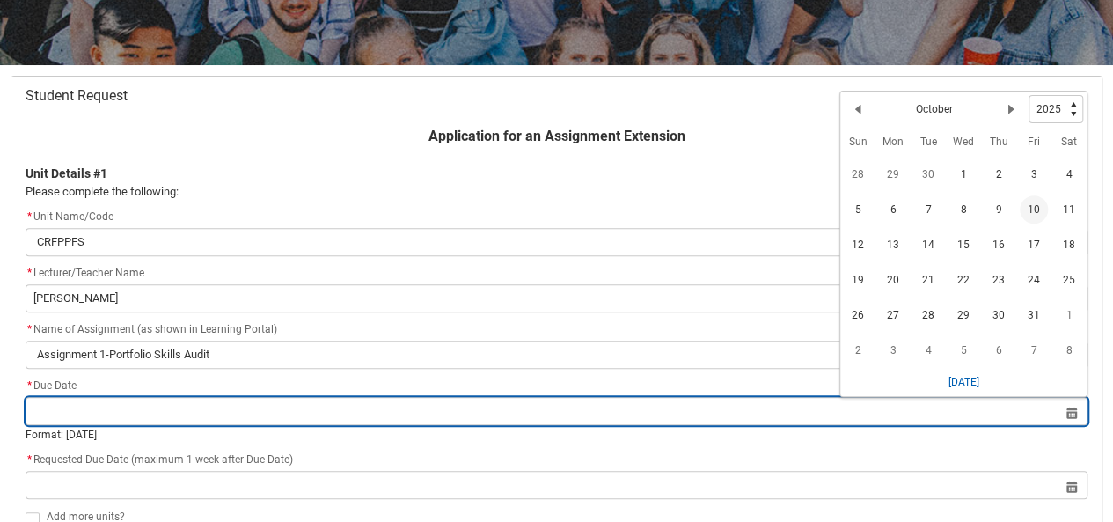
type lightning-datepicker "2025-10-10"
type lightning-input "2025-10-10"
type input "10 Oct 2025"
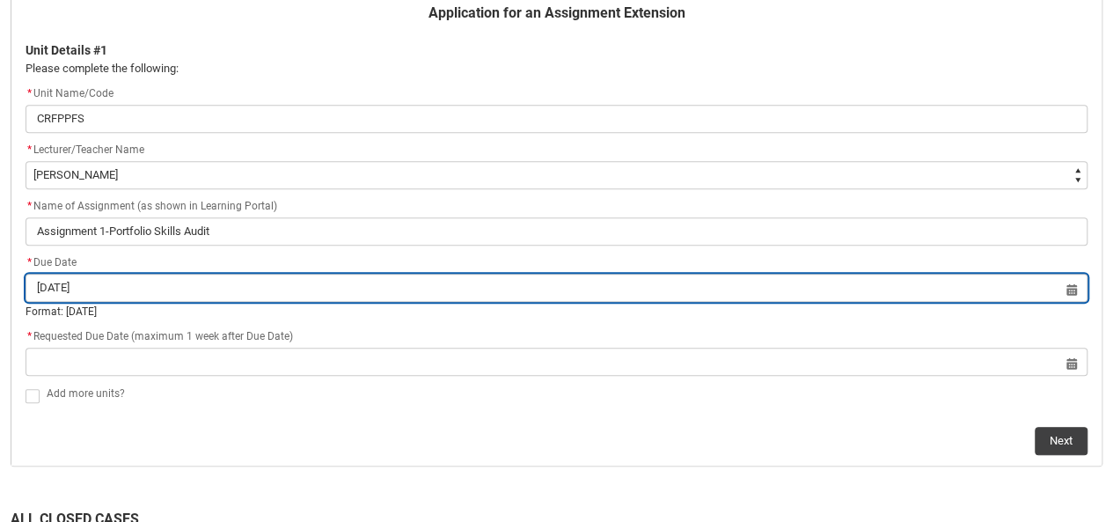
scroll to position [413, 0]
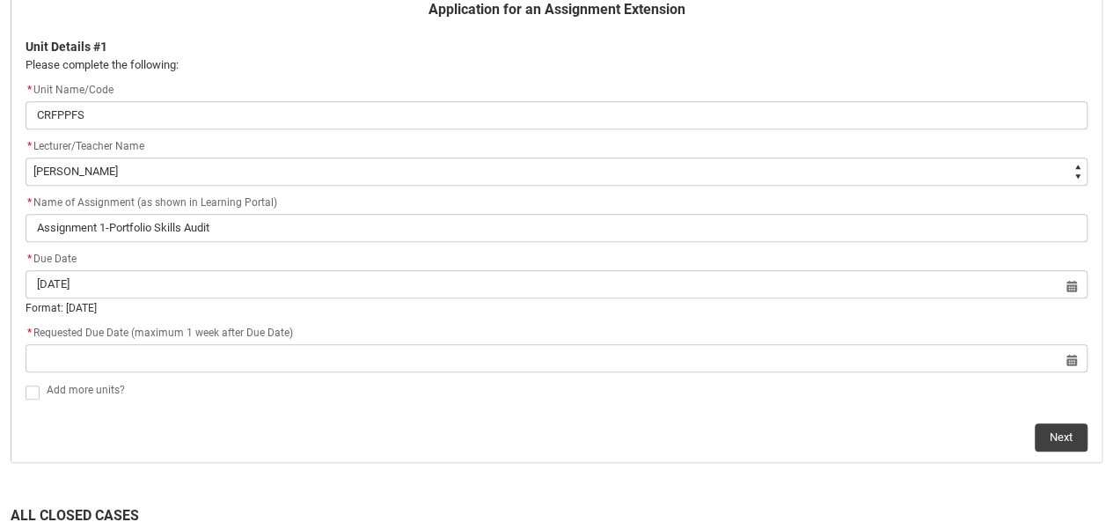
click at [383, 379] on div "Add more units?" at bounding box center [557, 390] width 1062 height 23
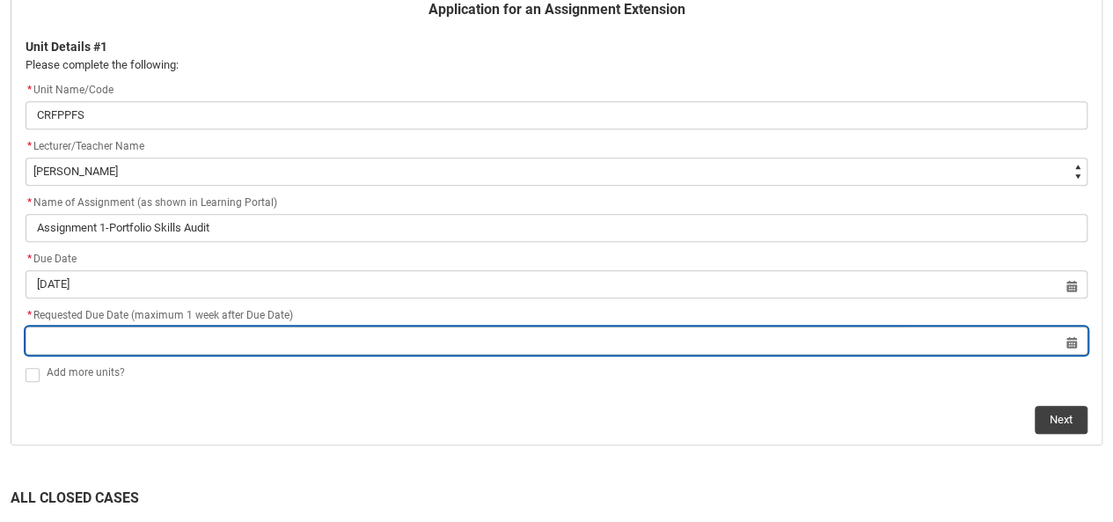
click at [1085, 340] on input "Redu_Student_Request flow" at bounding box center [557, 340] width 1062 height 28
select select "2025"
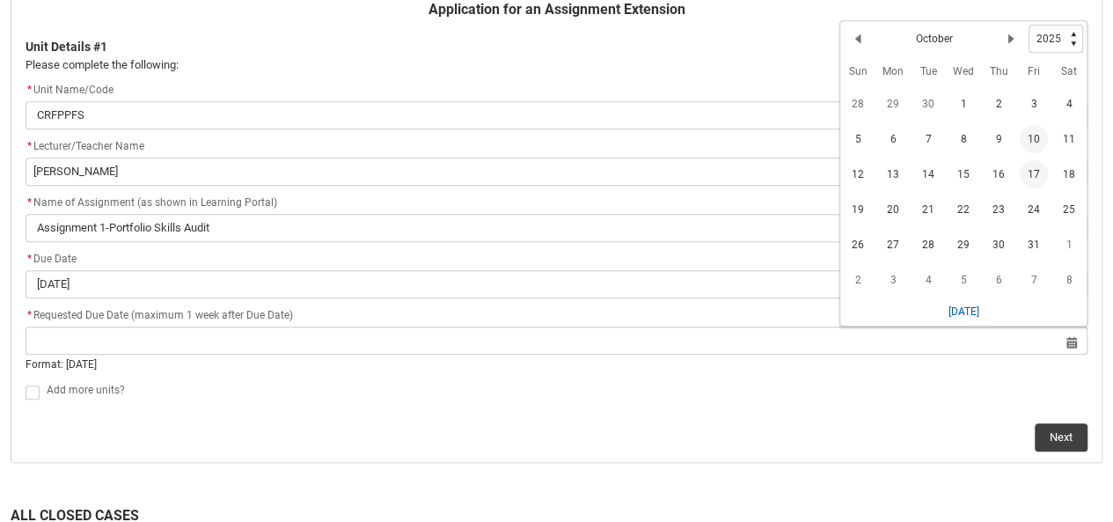
click at [1035, 178] on span "17" at bounding box center [1033, 174] width 28 height 28
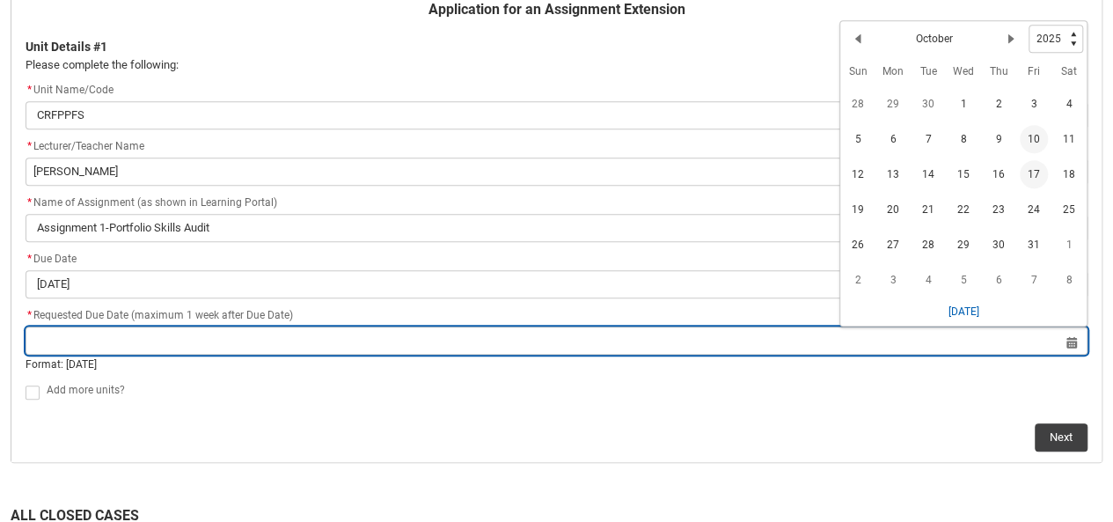
type lightning-datepicker "2025-10-17"
type lightning-input "2025-10-17"
type input "17 Oct 2025"
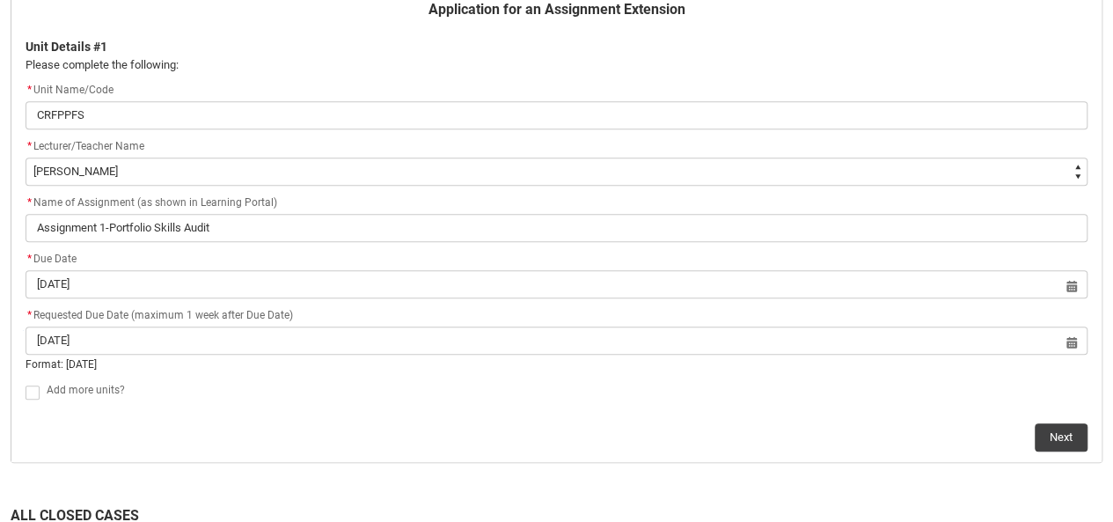
click at [1063, 449] on div "Student Request Application for an Assignment Extension Unit Details #1 Please …" at bounding box center [556, 205] width 1113 height 535
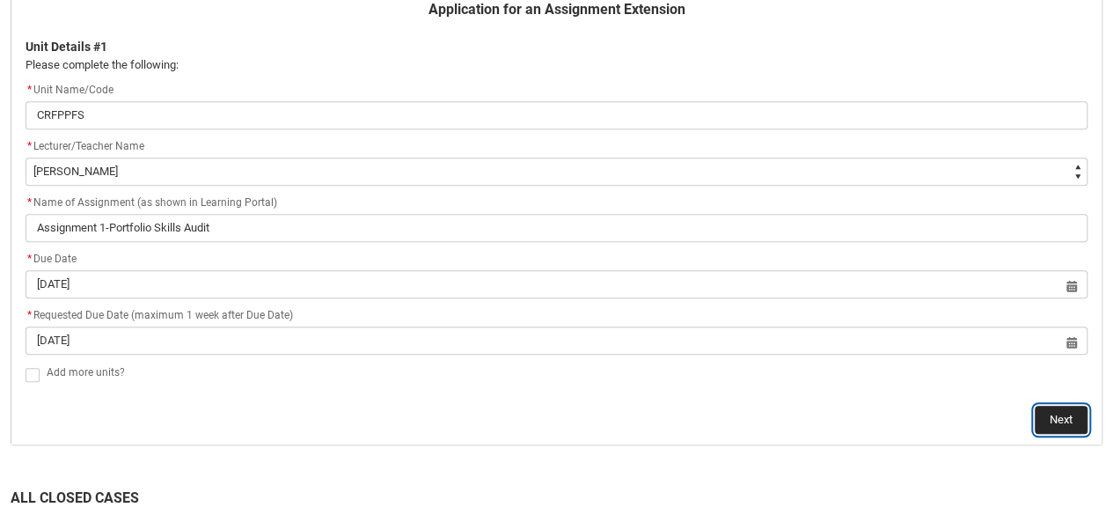
click at [1061, 420] on button "Next" at bounding box center [1060, 419] width 53 height 28
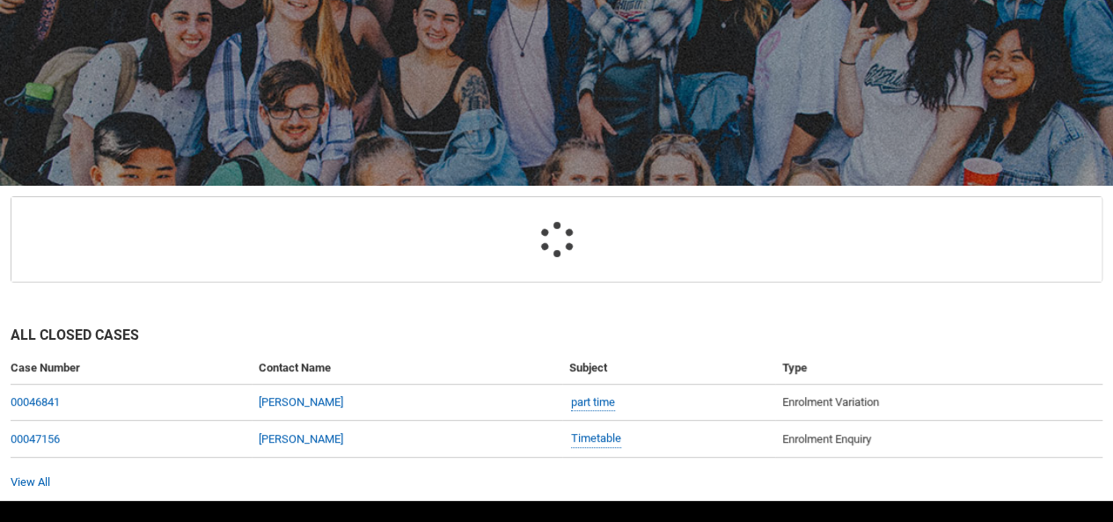
scroll to position [186, 0]
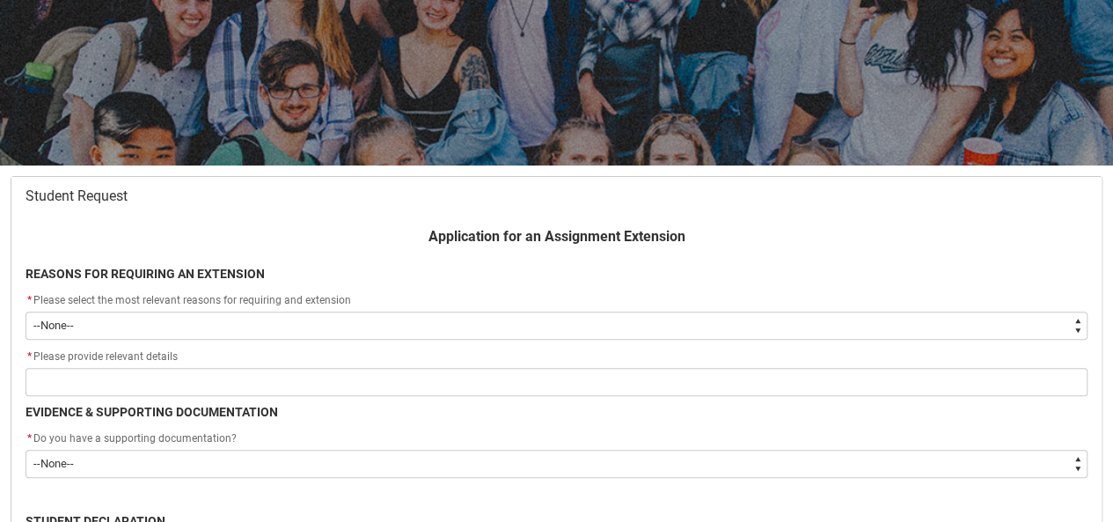
click at [540, 325] on select "--None-- Medical Reasons Work obligations Family obligations Academic Difficult…" at bounding box center [557, 325] width 1062 height 28
type lightning-select "choice_AssignmentExtension_Reason_Academic"
click at [26, 311] on select "--None-- Medical Reasons Work obligations Family obligations Academic Difficult…" at bounding box center [557, 325] width 1062 height 28
select select "choice_AssignmentExtension_Reason_Academic"
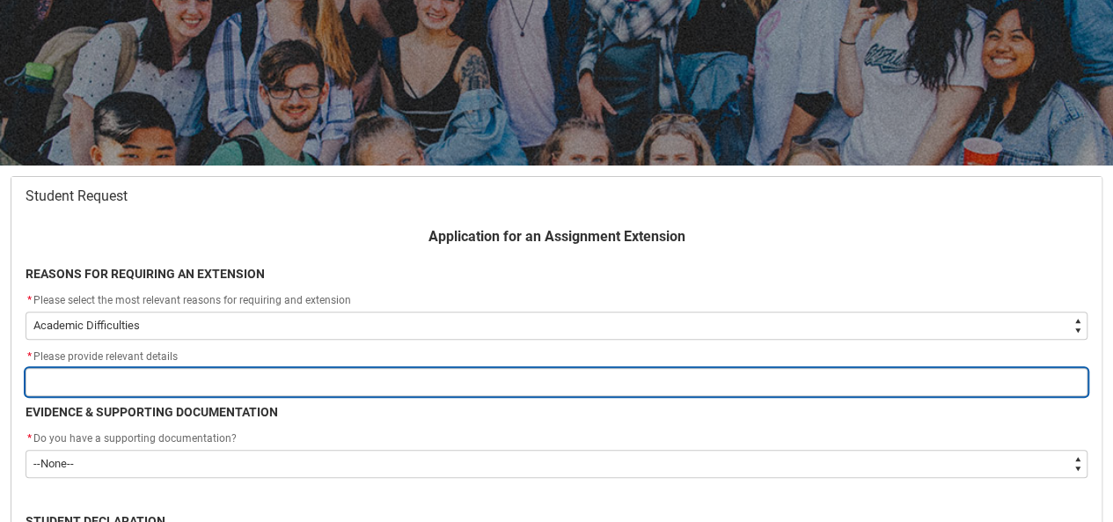
click at [193, 382] on input "Redu_Student_Request flow" at bounding box center [557, 382] width 1062 height 28
type lightning-primitive-input-simple "S"
type input "S"
type lightning-primitive-input-simple "St"
type input "St"
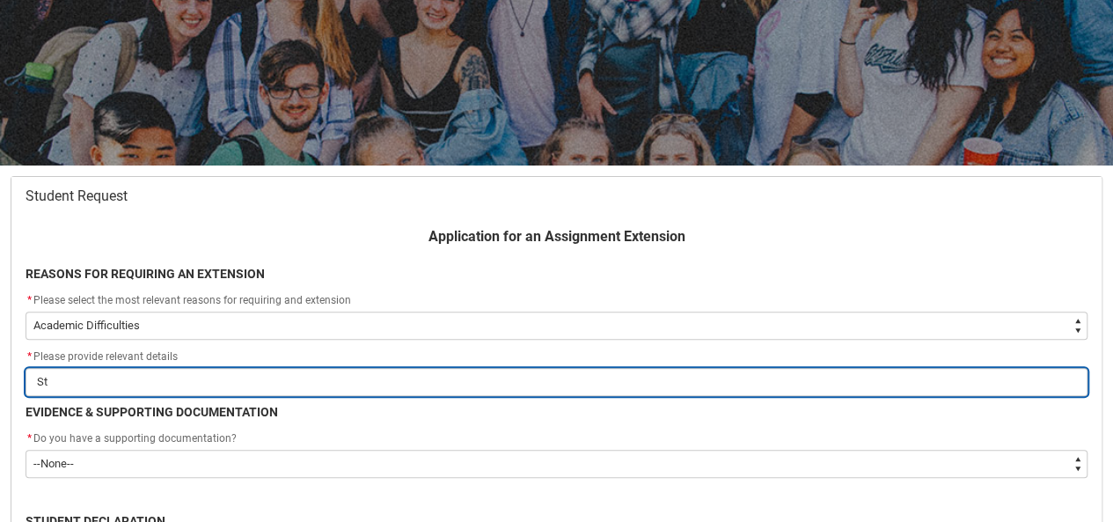
type lightning-primitive-input-simple "Str"
type input "Str"
type lightning-primitive-input-simple "Stru"
type input "Stru"
type lightning-primitive-input-simple "Strug"
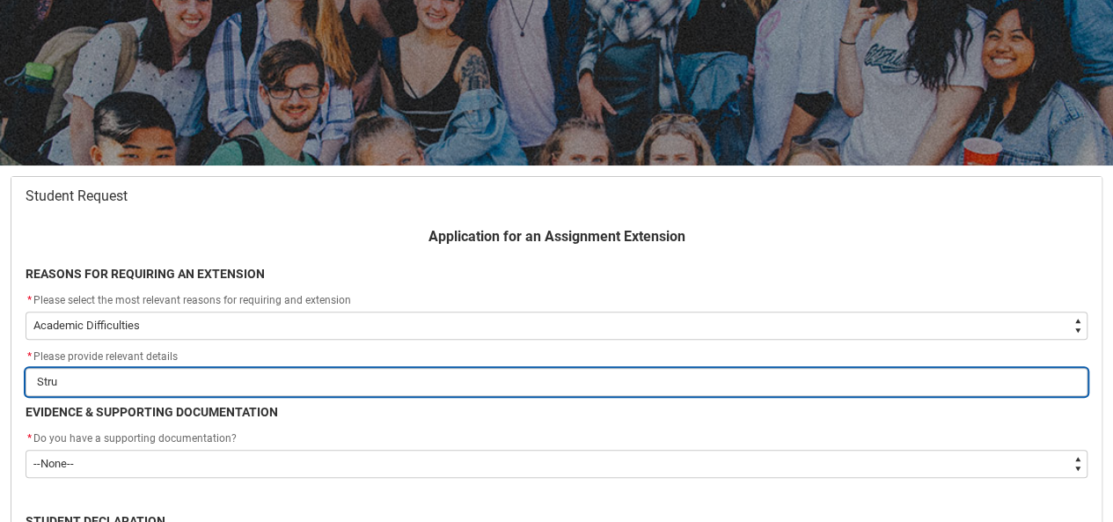
type input "Strug"
type lightning-primitive-input-simple "Strugg"
type input "Strugg"
type lightning-primitive-input-simple "Struggl"
type input "Struggl"
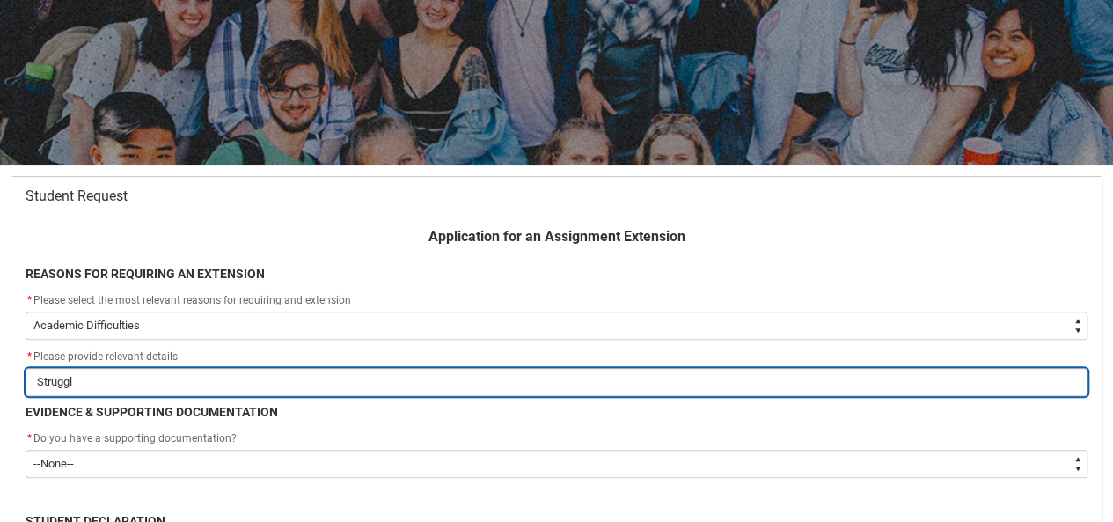
type lightning-primitive-input-simple "Struggli"
type input "Struggli"
type lightning-primitive-input-simple "Strugglin"
type input "Strugglin"
type lightning-primitive-input-simple "Struggling"
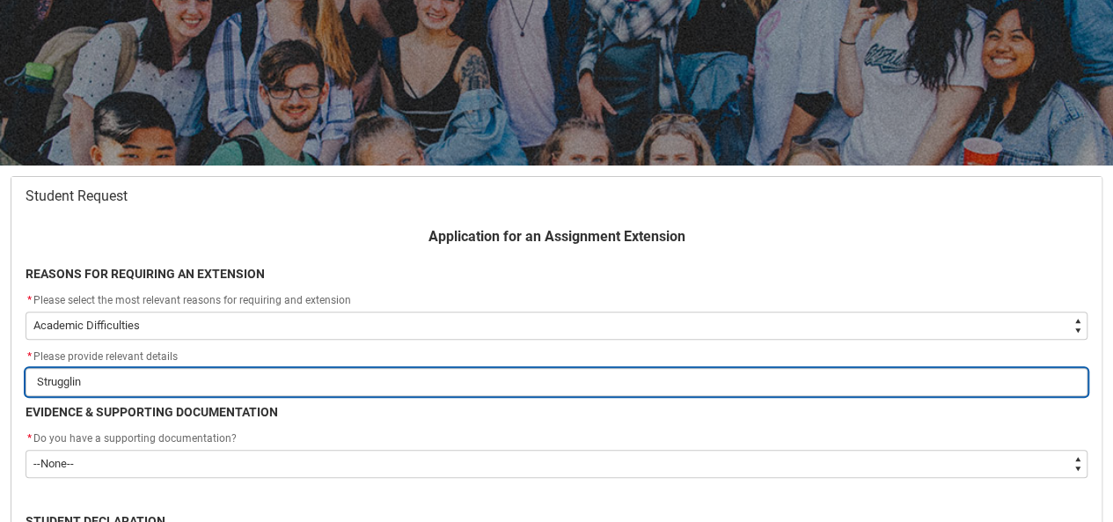
type input "Struggling"
type lightning-primitive-input-simple "Struggling"
type input "Struggling"
type lightning-primitive-input-simple "Struggling t"
type input "Struggling t"
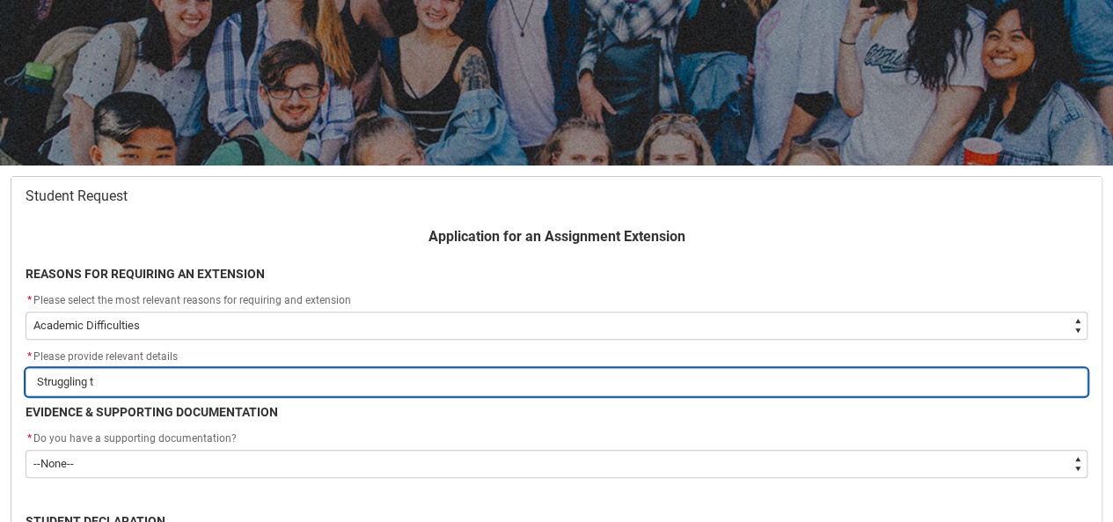
type lightning-primitive-input-simple "Struggling to"
type input "Struggling to"
type lightning-primitive-input-simple "Struggling to"
type input "Struggling to"
type lightning-primitive-input-simple "Struggling to a"
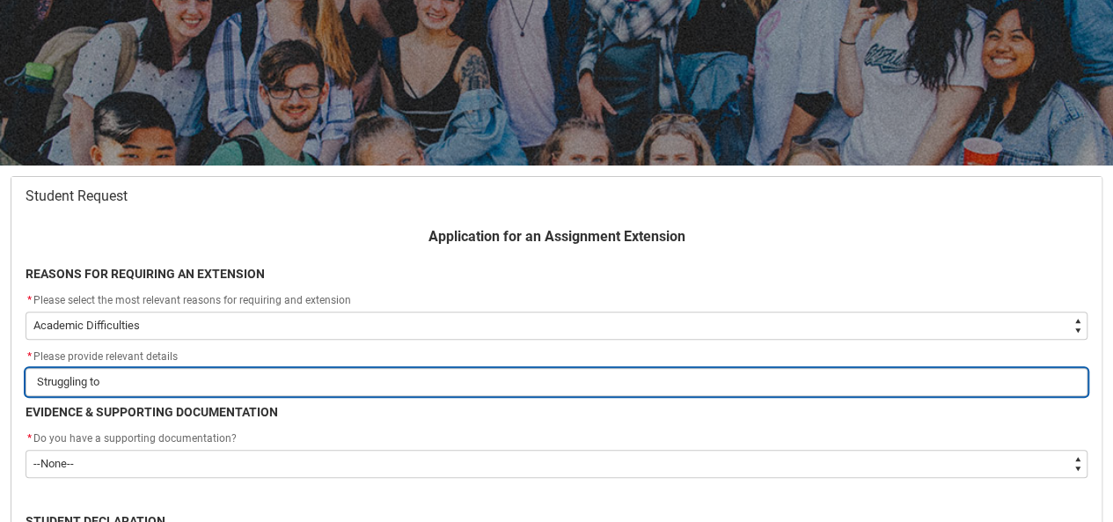
type input "Struggling to a"
type lightning-primitive-input-simple "Struggling to ad"
type input "Struggling to ad"
type lightning-primitive-input-simple "Struggling to ada"
type input "Struggling to ada"
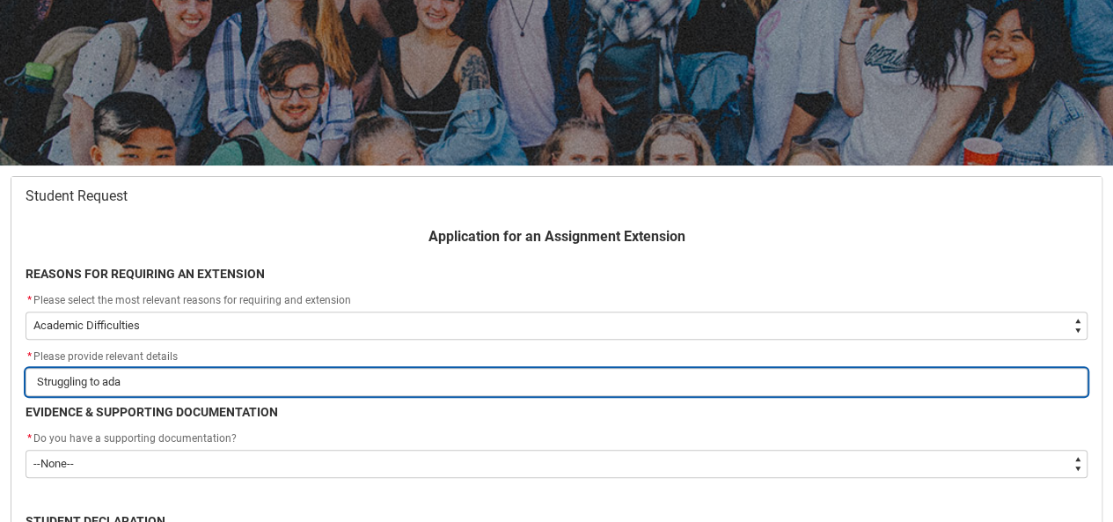
type lightning-primitive-input-simple "Struggling to adap"
type input "Struggling to adap"
type lightning-primitive-input-simple "Struggling to adapt"
type input "Struggling to adapt"
type lightning-primitive-input-simple "Struggling to adapt"
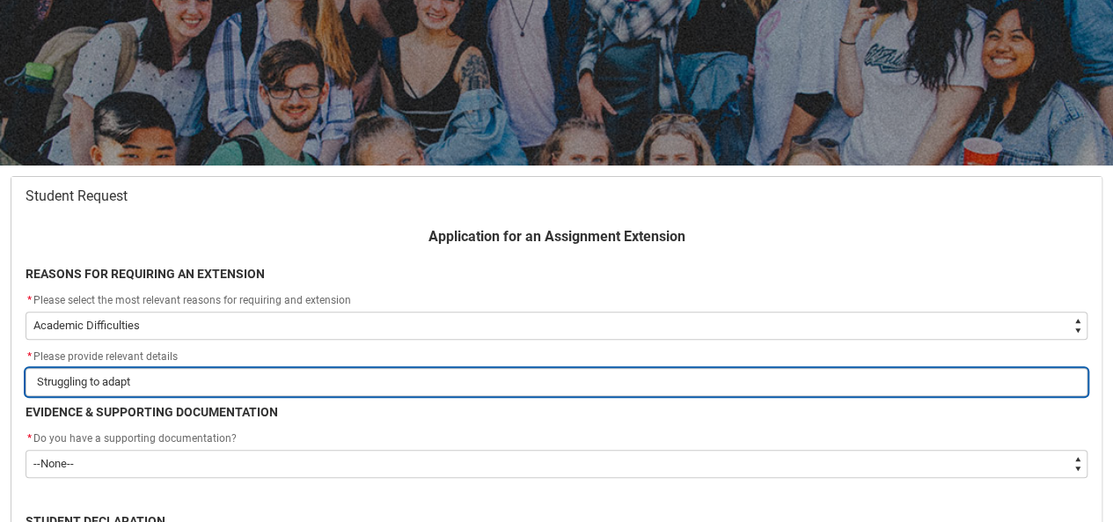
type input "Struggling to adapt"
type lightning-primitive-input-simple "Struggling to adapt t"
type input "Struggling to adapt t"
type lightning-primitive-input-simple "Struggling to adapt to"
type input "Struggling to adapt to"
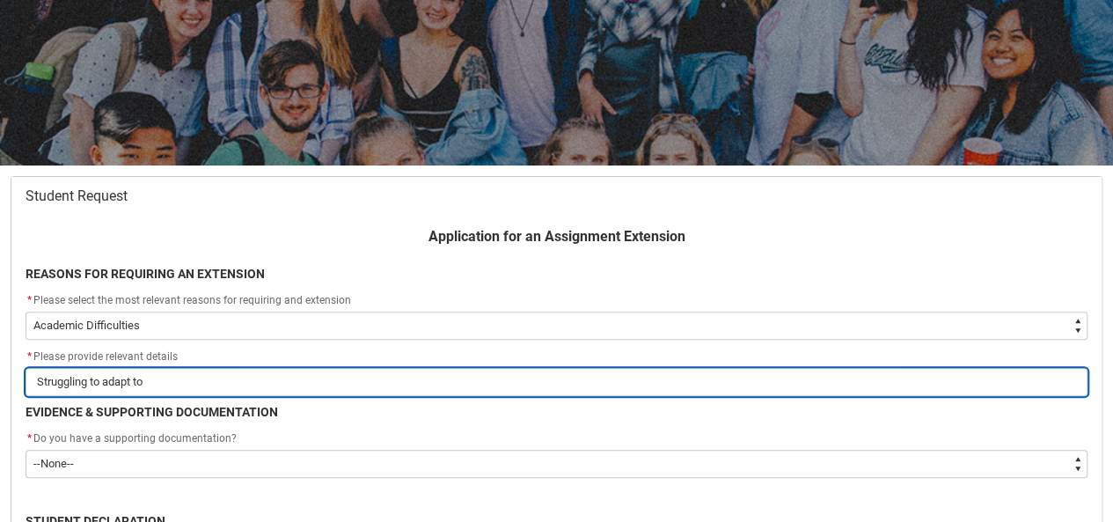
type lightning-primitive-input-simple "Struggling to adapt to"
type input "Struggling to adapt to"
type lightning-primitive-input-simple "Struggling to adapt to P"
type input "Struggling to adapt to P"
type lightning-primitive-input-simple "Struggling to adapt to Pa"
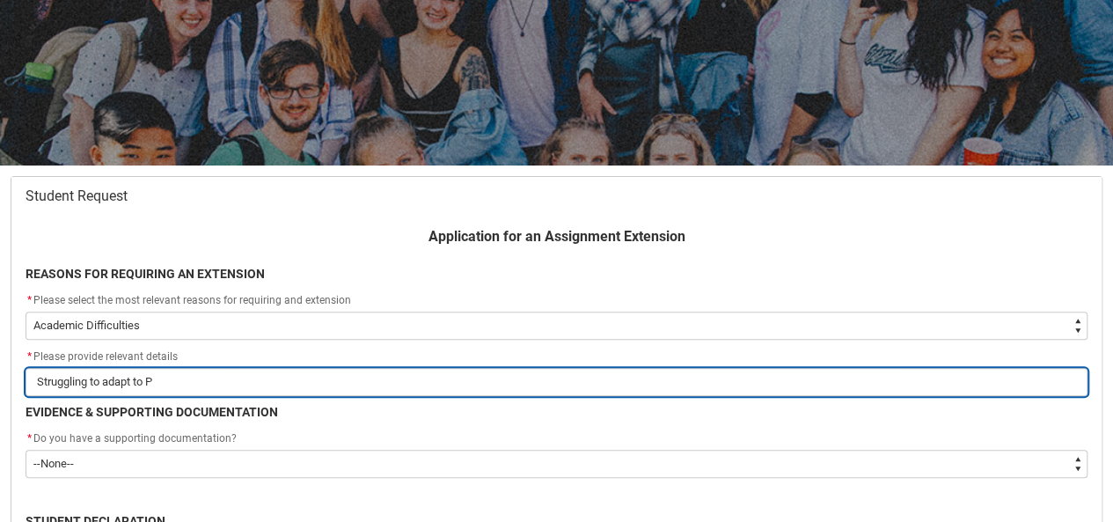
type input "Struggling to adapt to Pa"
type lightning-primitive-input-simple "Struggling to adapt to Par"
type input "Struggling to adapt to Par"
type lightning-primitive-input-simple "Struggling to adapt to Part"
type input "Struggling to adapt to Part"
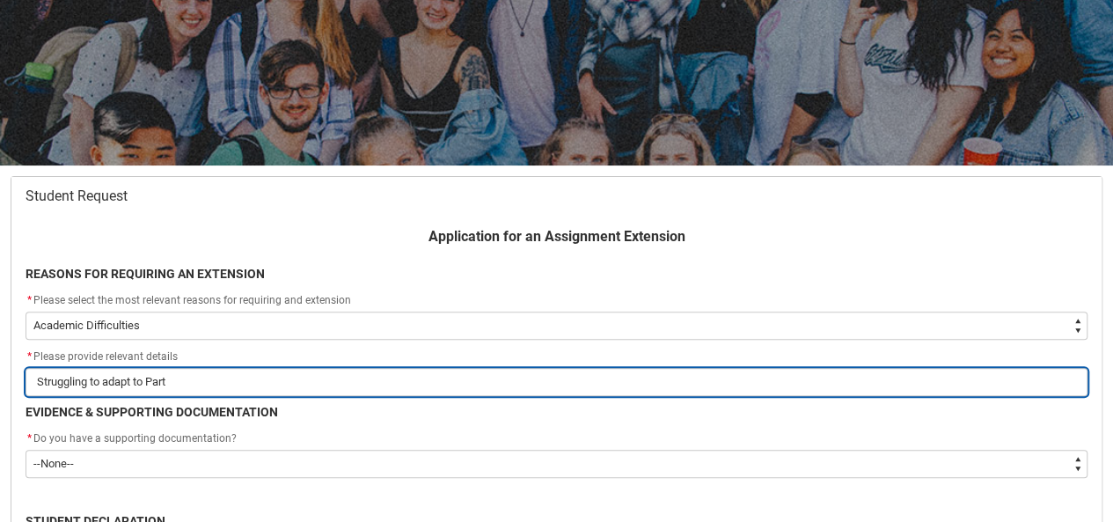
type lightning-primitive-input-simple "Struggling to adapt to Part"
type input "Struggling to adapt to Part"
type lightning-primitive-input-simple "Struggling to adapt to Part"
type input "Struggling to adapt to Part"
type lightning-primitive-input-simple "Struggling to adapt to Par"
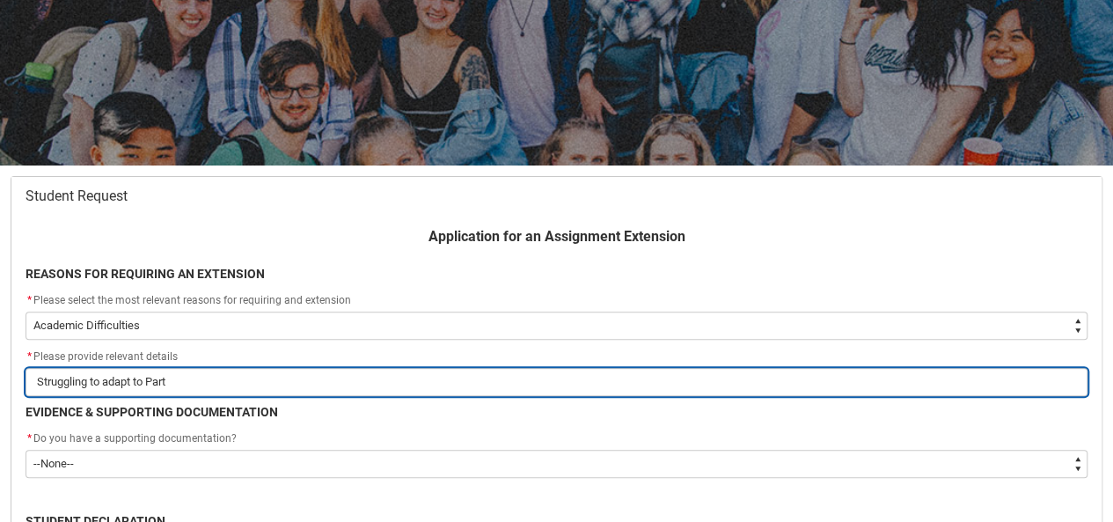
type input "Struggling to adapt to Par"
type lightning-primitive-input-simple "Struggling to adapt to Pa"
type input "Struggling to adapt to Pa"
type lightning-primitive-input-simple "Struggling to adapt to P"
type input "Struggling to adapt to P"
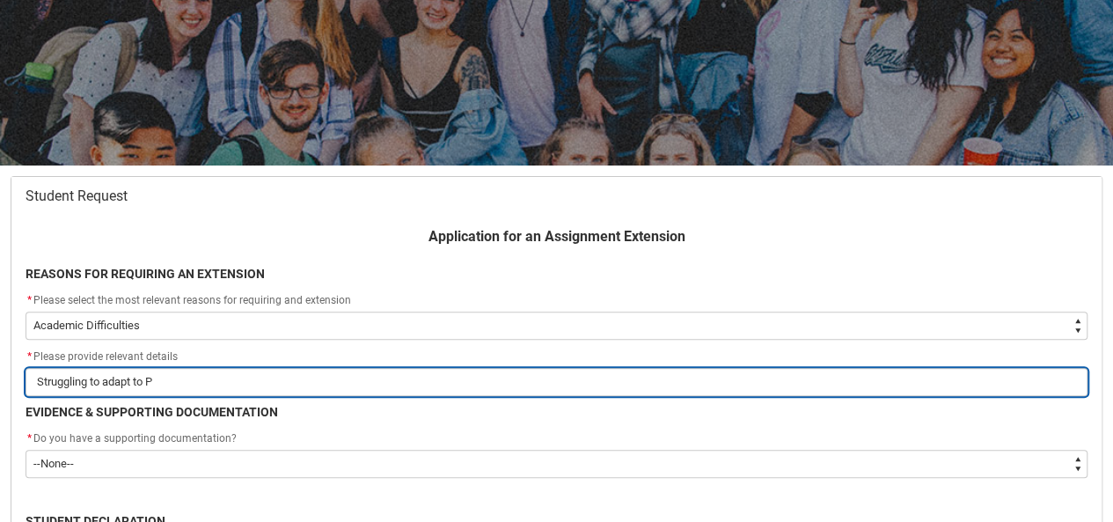
type lightning-primitive-input-simple "Struggling to adapt to"
type input "Struggling to adapt to"
type lightning-primitive-input-simple "Struggling to adapt to p"
type input "Struggling to adapt to p"
type lightning-primitive-input-simple "Struggling to adapt to pa"
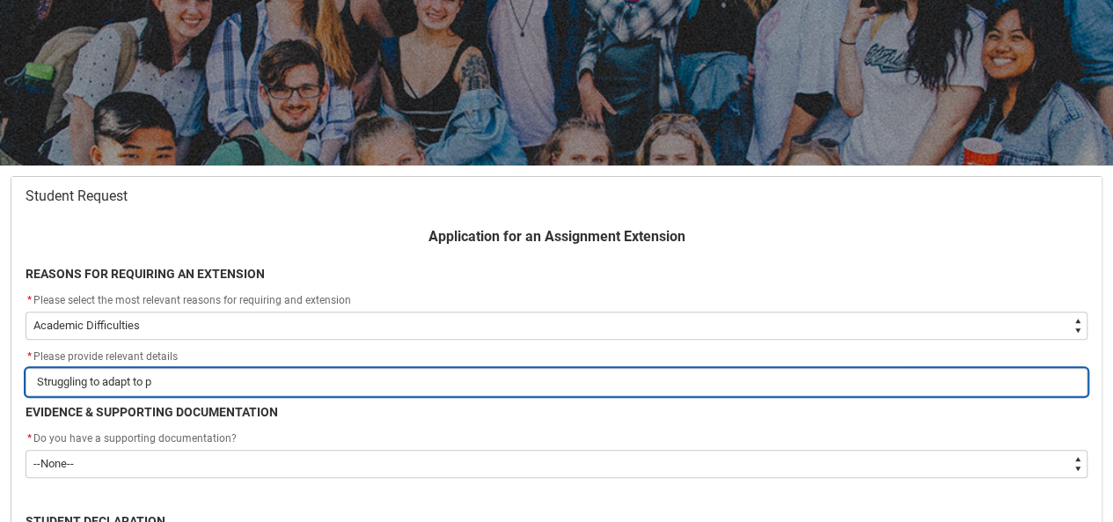
type input "Struggling to adapt to pa"
type lightning-primitive-input-simple "Struggling to adapt to par"
type input "Struggling to adapt to par"
type lightning-primitive-input-simple "Struggling to adapt to part"
type input "Struggling to adapt to part"
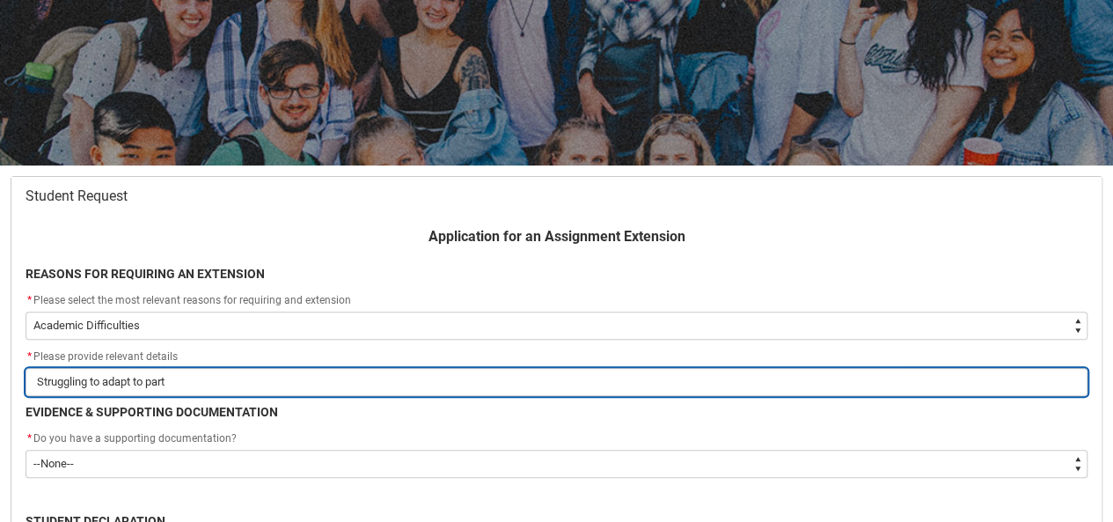
type lightning-primitive-input-simple "Struggling to adapt to part"
type input "Struggling to adapt to part"
type lightning-primitive-input-simple "Struggling to adapt to part t"
type input "Struggling to adapt to part t"
type lightning-primitive-input-simple "Struggling to adapt to part ti"
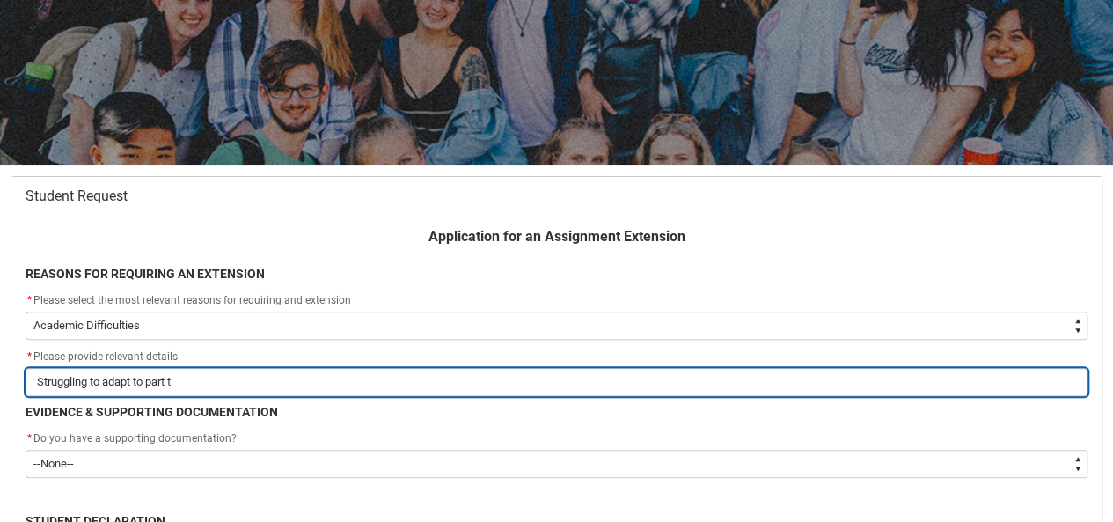
type input "Struggling to adapt to part ti"
type lightning-primitive-input-simple "Struggling to adapt to part tim"
type input "Struggling to adapt to part tim"
type lightning-primitive-input-simple "Struggling to adapt to part time"
type input "Struggling to adapt to part time"
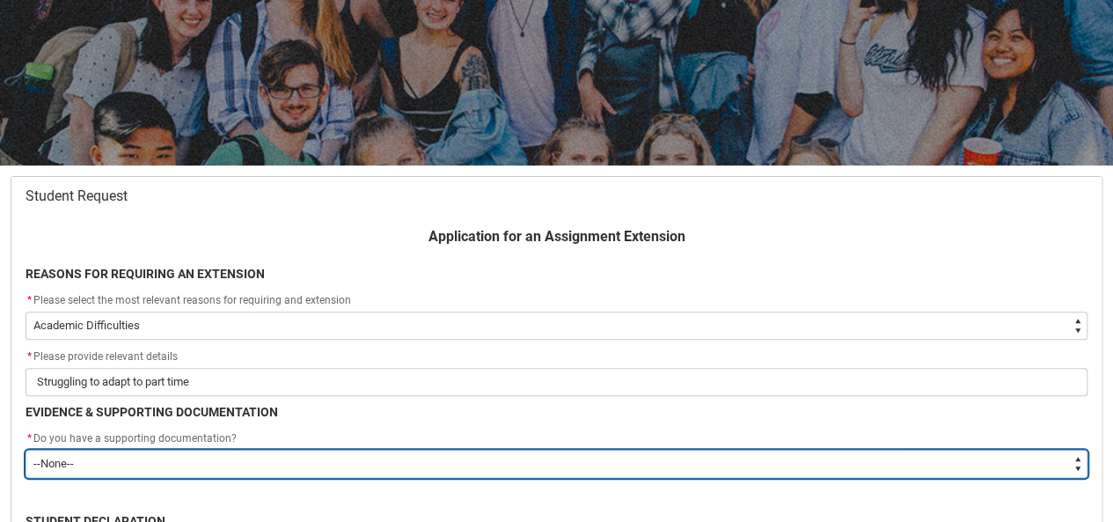
click at [313, 459] on select "--None-- Yes No" at bounding box center [557, 463] width 1062 height 28
click at [26, 449] on select "--None-- Yes No" at bounding box center [557, 463] width 1062 height 28
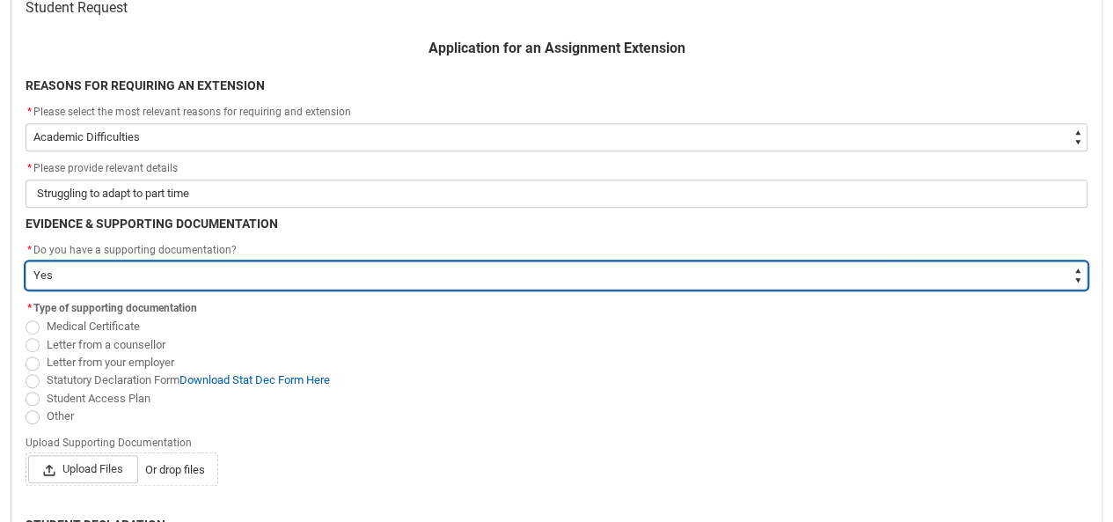
scroll to position [384, 0]
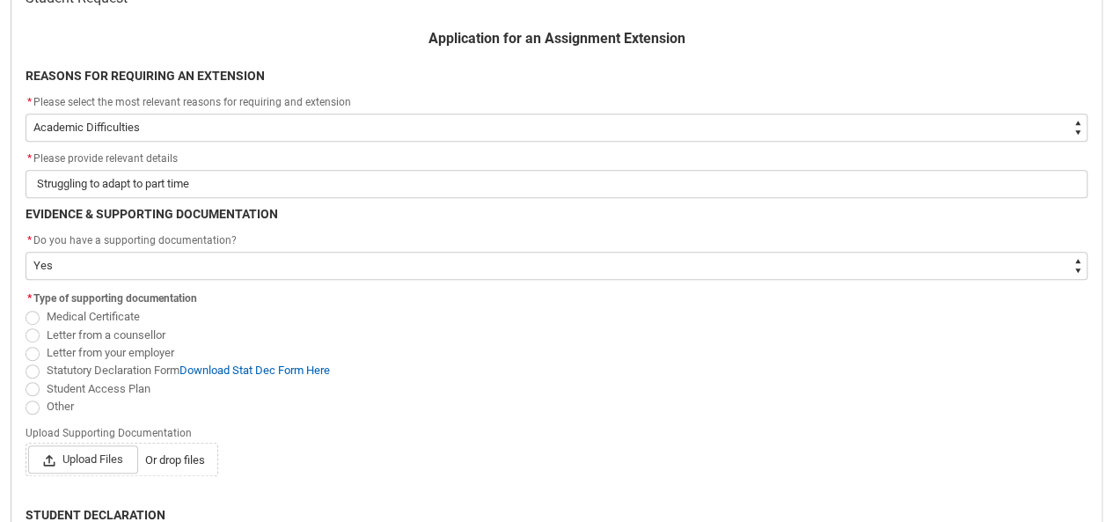
click at [38, 383] on span "Redu_Student_Request flow" at bounding box center [33, 389] width 14 height 14
click at [26, 379] on input "Student Access Plan" at bounding box center [25, 378] width 1 height 1
click at [92, 463] on span "Upload Files" at bounding box center [83, 459] width 110 height 28
click at [28, 445] on input "Upload Files Or drop files" at bounding box center [27, 444] width 1 height 1
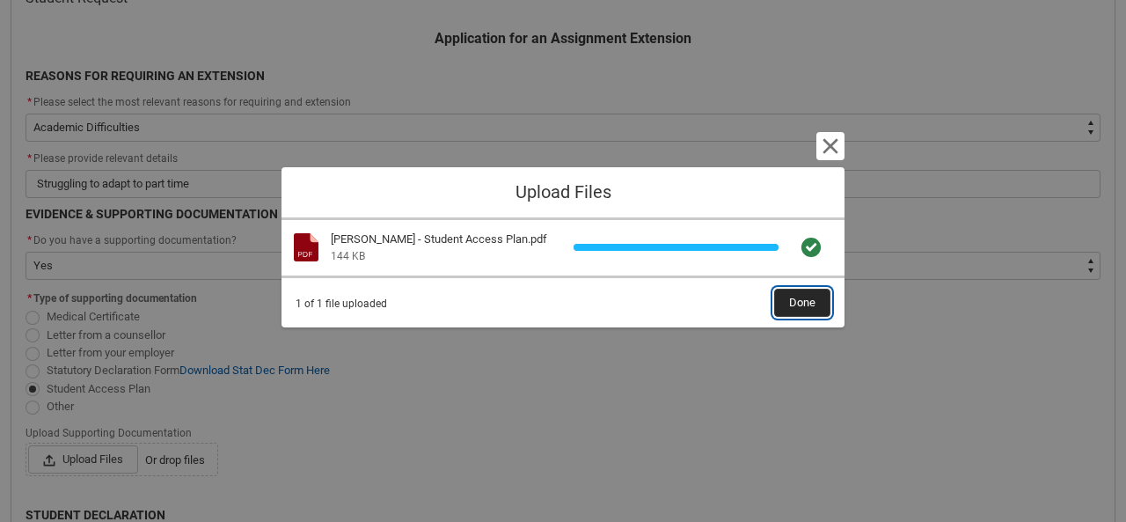
click at [801, 303] on span "Done" at bounding box center [802, 302] width 26 height 26
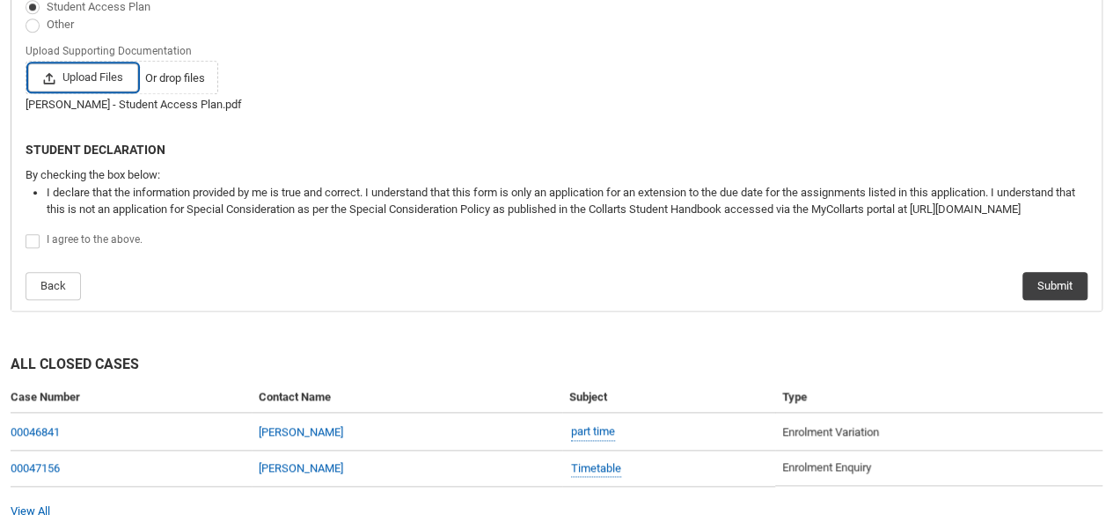
scroll to position [770, 0]
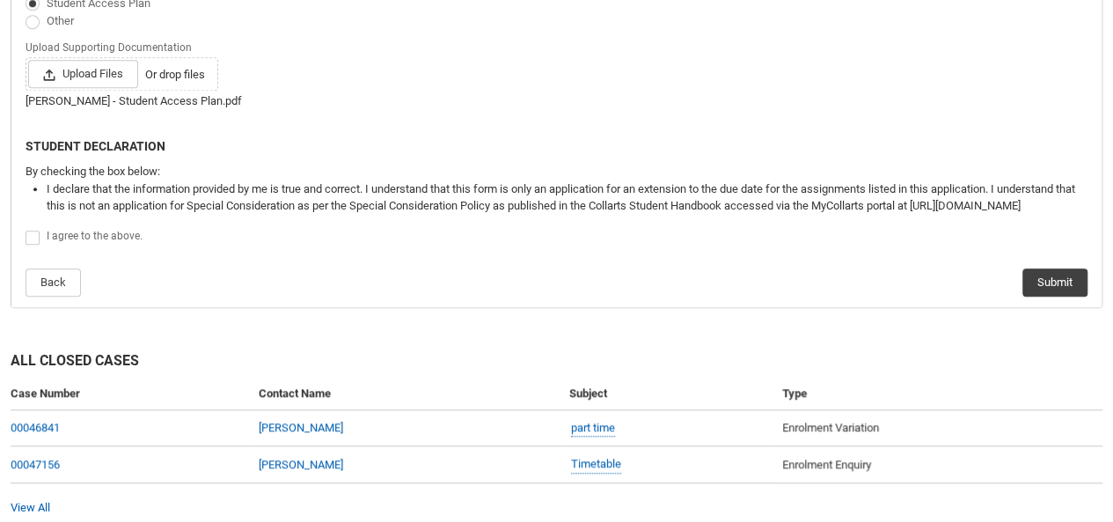
click at [26, 232] on span "Redu_Student_Request flow" at bounding box center [33, 237] width 14 height 14
click at [26, 229] on input "Redu_Student_Request flow" at bounding box center [25, 228] width 1 height 1
click at [1064, 279] on button "Submit" at bounding box center [1054, 282] width 65 height 28
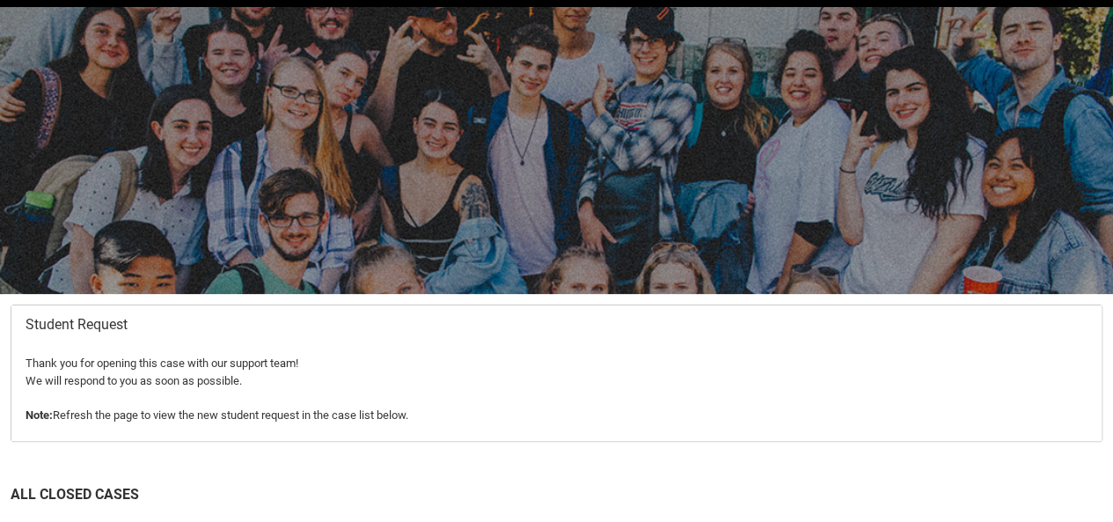
scroll to position [186, 0]
